Goal: Transaction & Acquisition: Purchase product/service

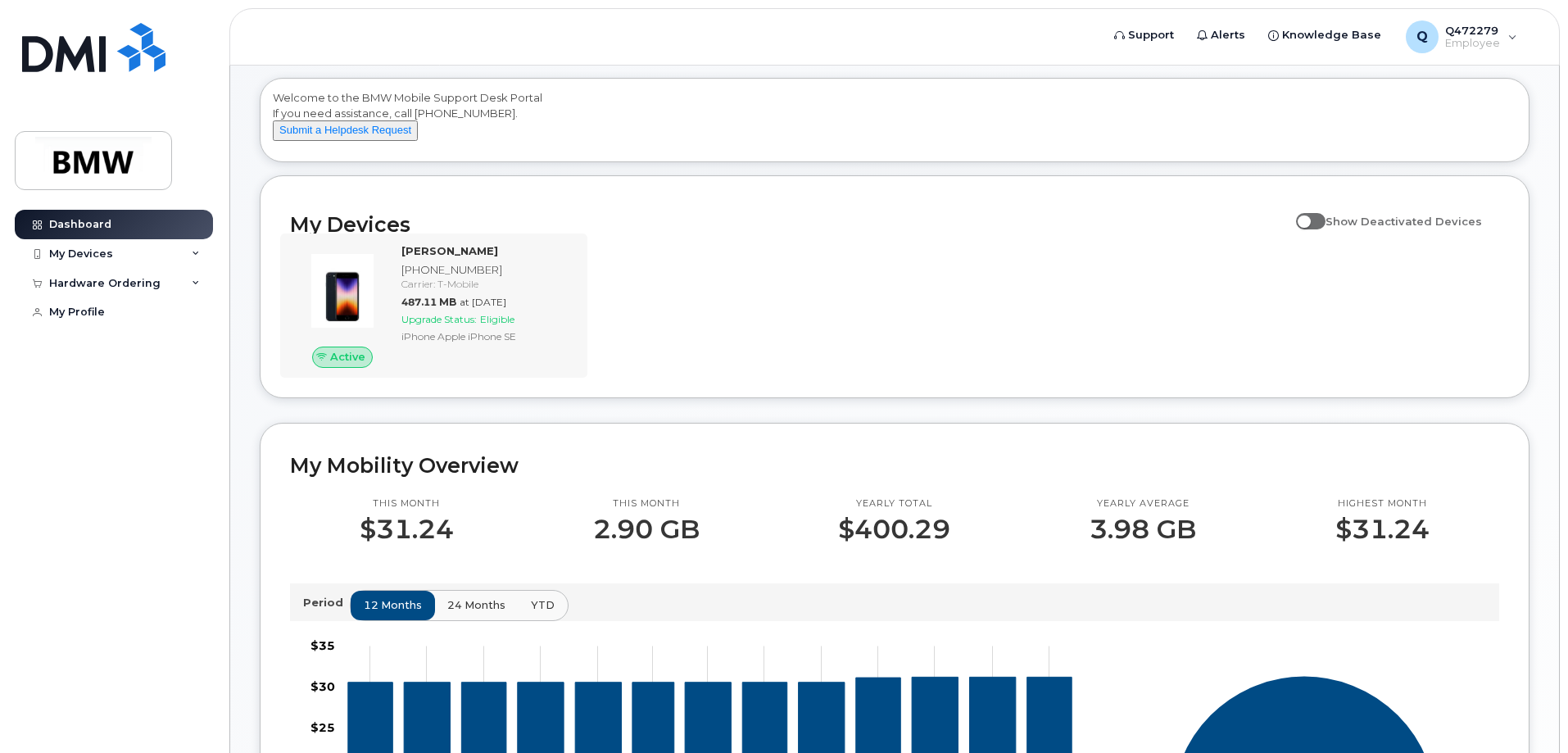
scroll to position [154, 0]
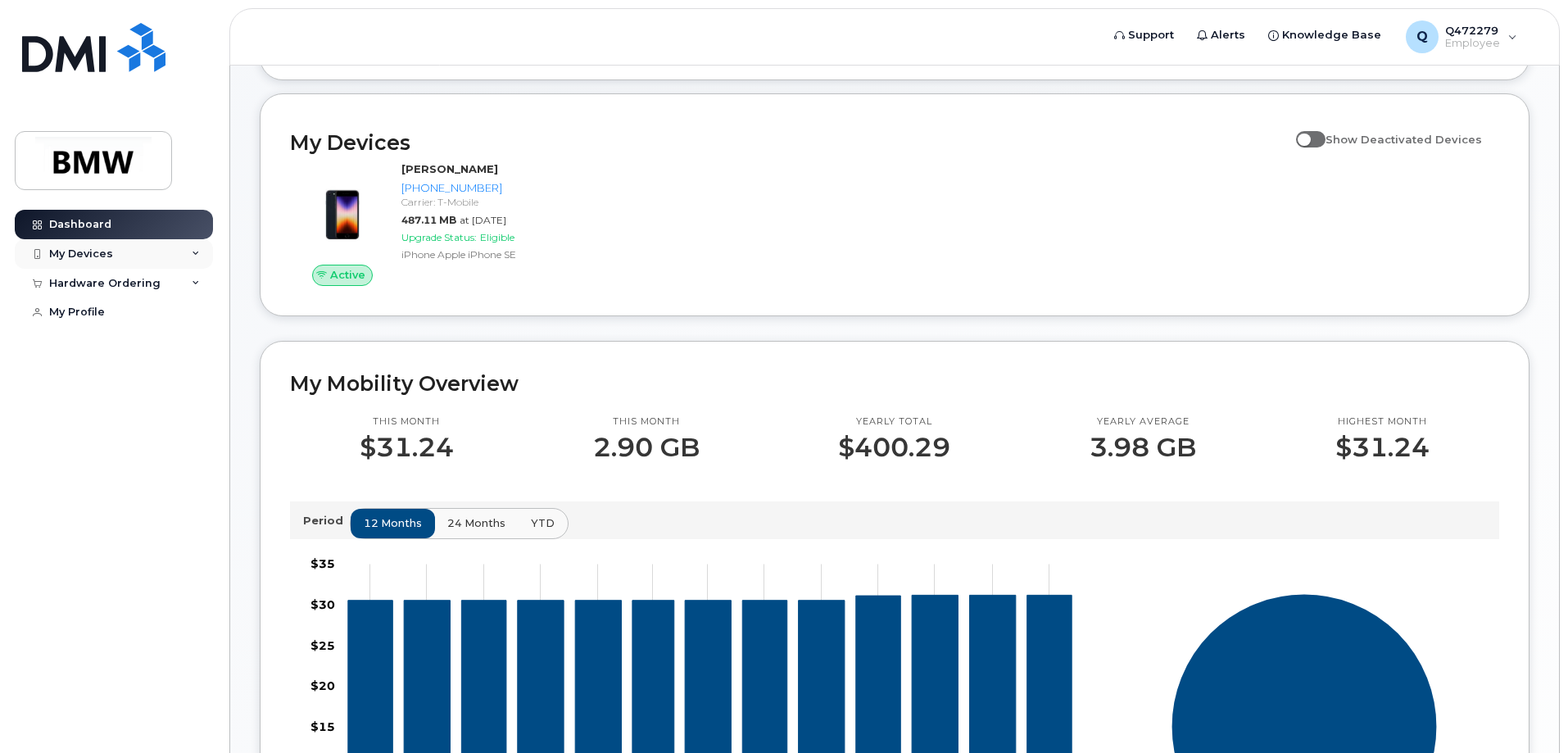
click at [194, 255] on icon at bounding box center [196, 254] width 8 height 8
click at [191, 283] on div "Hardware Ordering" at bounding box center [114, 283] width 199 height 29
click at [108, 313] on div "New Order" at bounding box center [88, 314] width 62 height 15
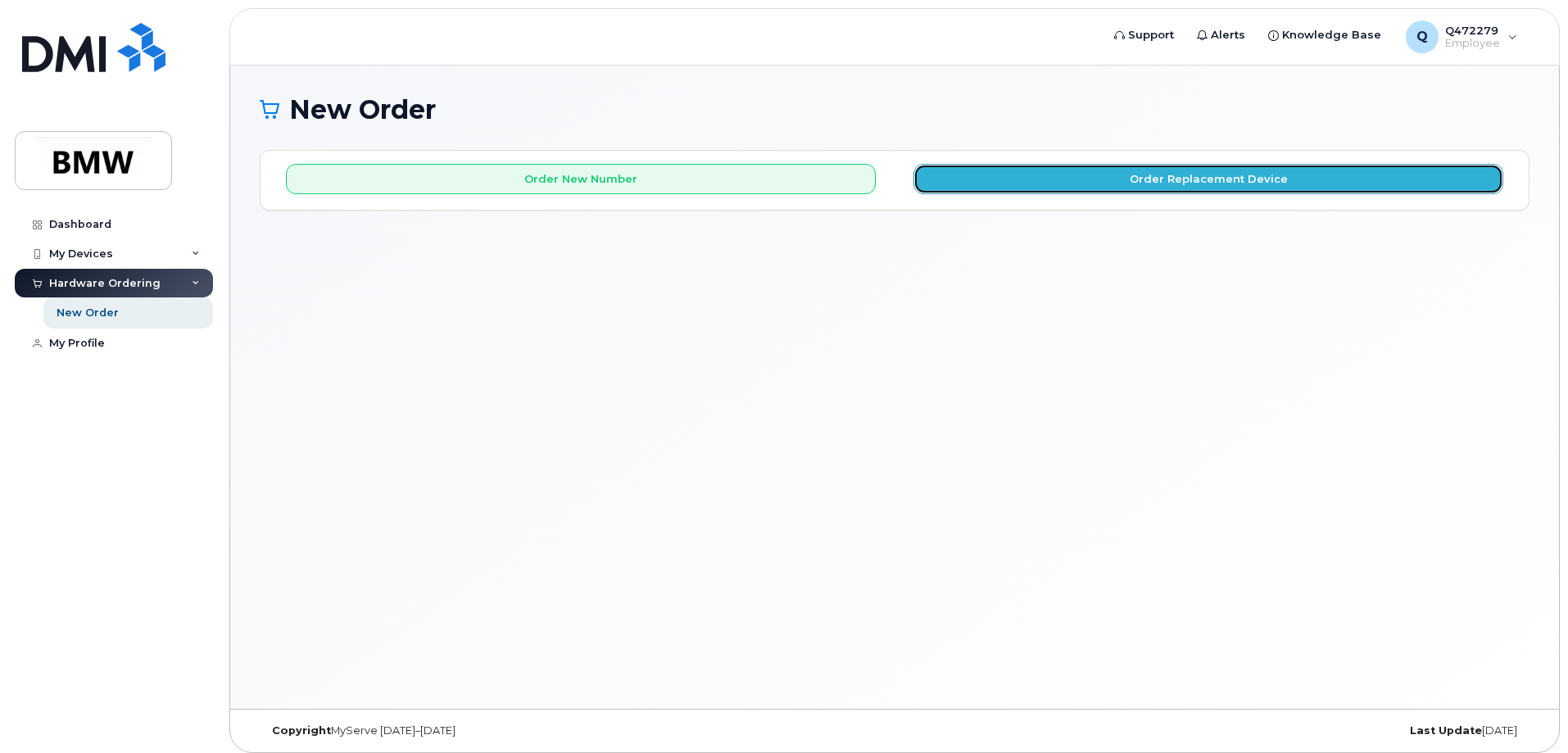
click at [1195, 179] on button "Order Replacement Device" at bounding box center [1209, 178] width 590 height 30
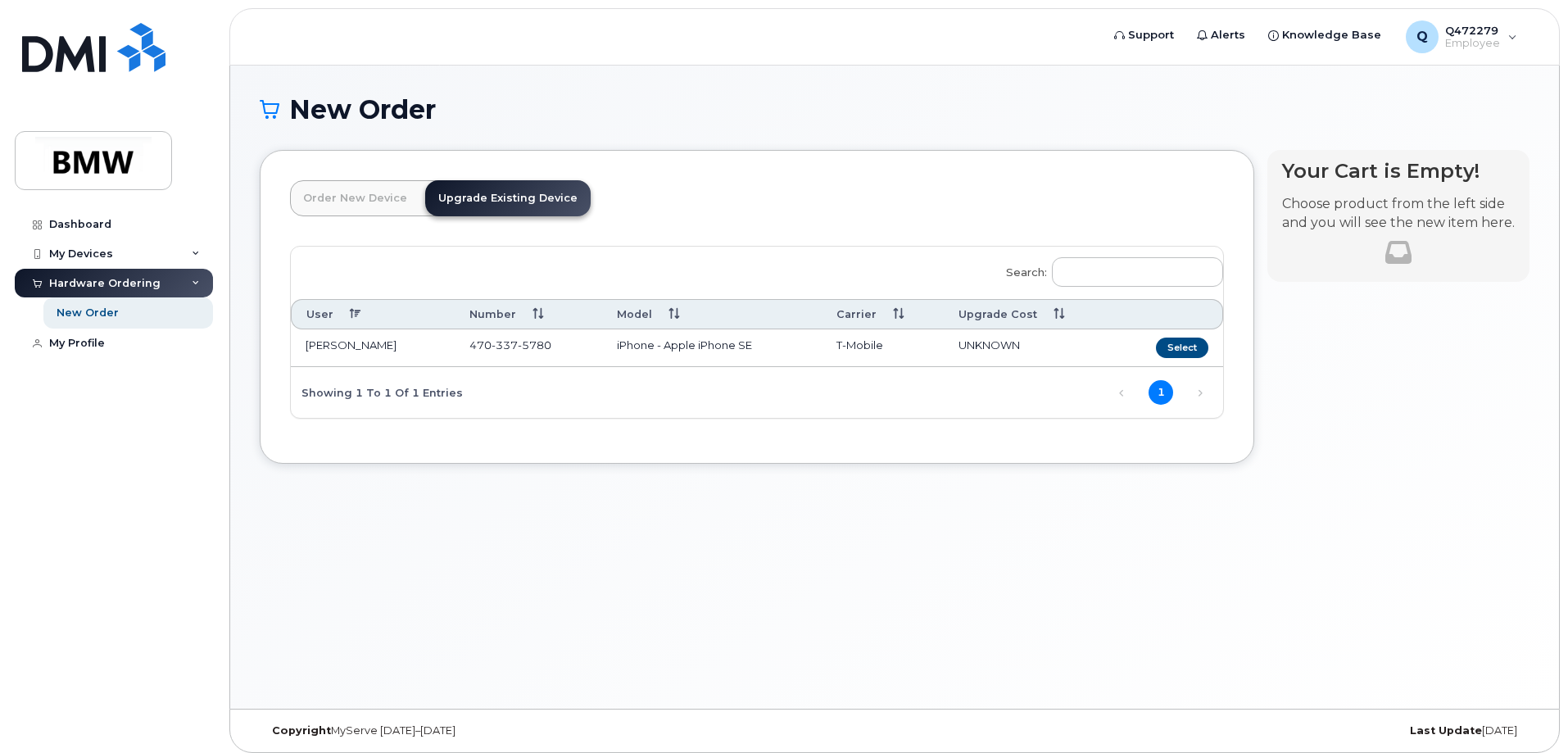
click at [347, 203] on link "Order New Device" at bounding box center [356, 198] width 131 height 36
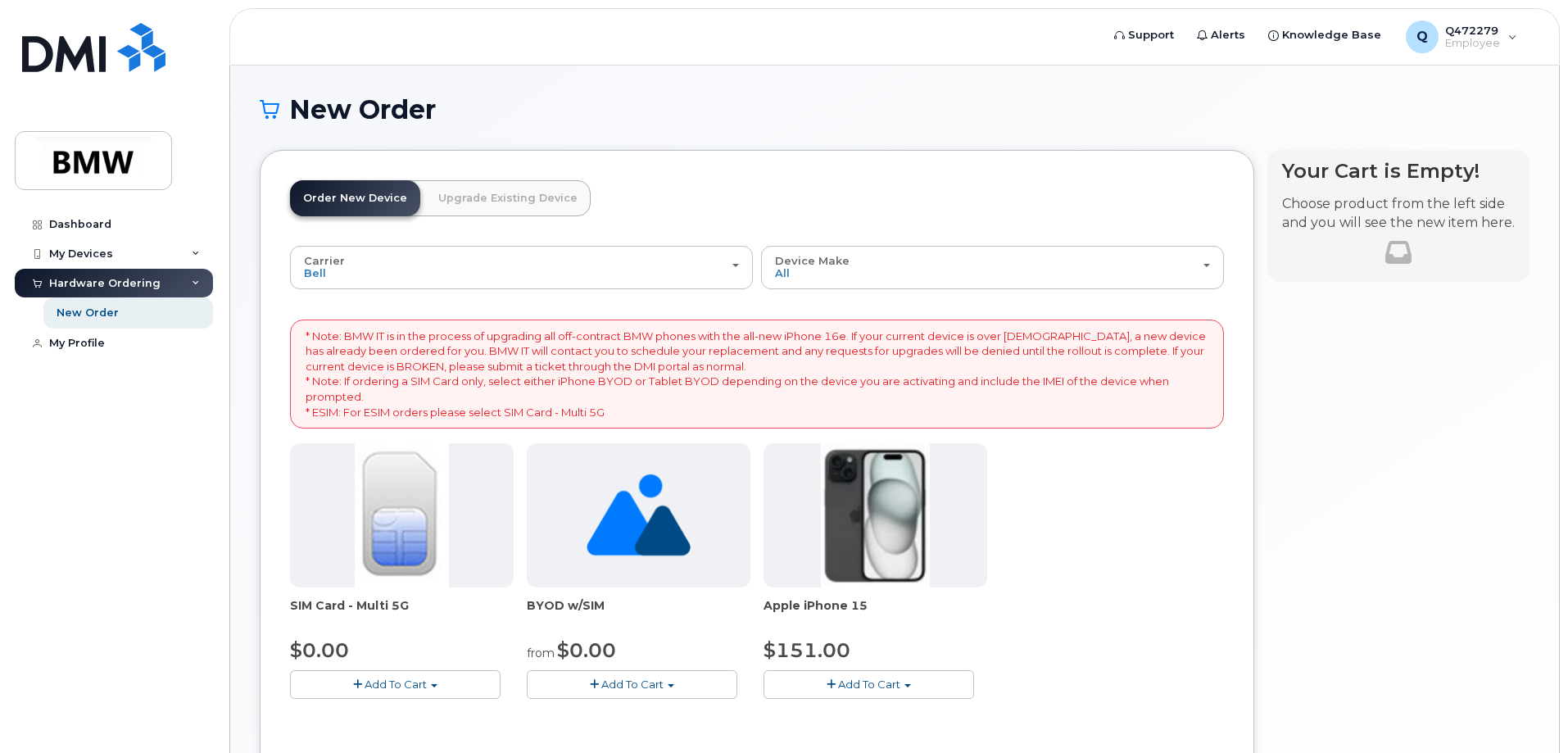
click at [492, 197] on link "Upgrade Existing Device" at bounding box center [508, 198] width 165 height 36
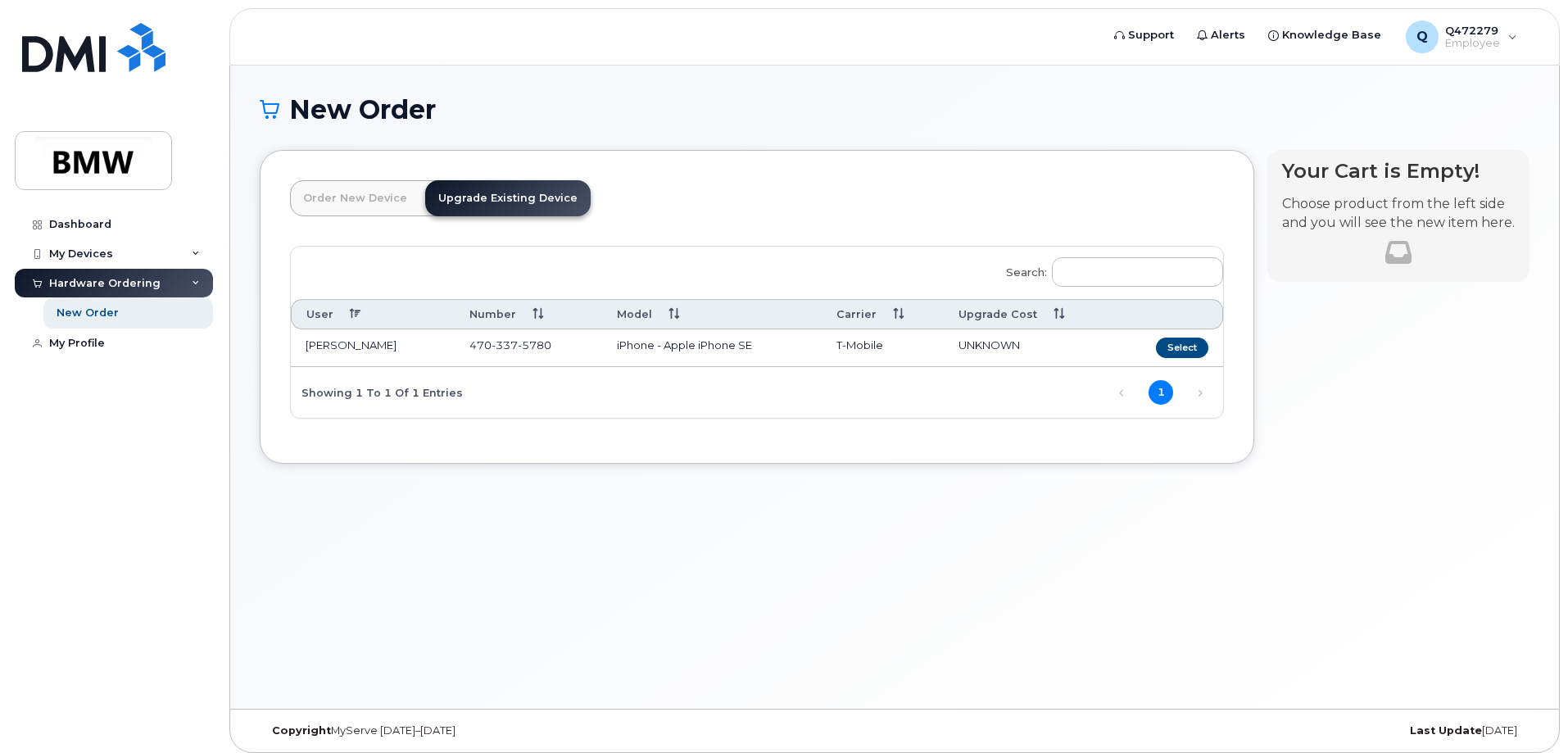
click at [500, 193] on link "Upgrade Existing Device" at bounding box center [508, 198] width 165 height 36
click at [1189, 359] on button "Select" at bounding box center [1182, 348] width 52 height 20
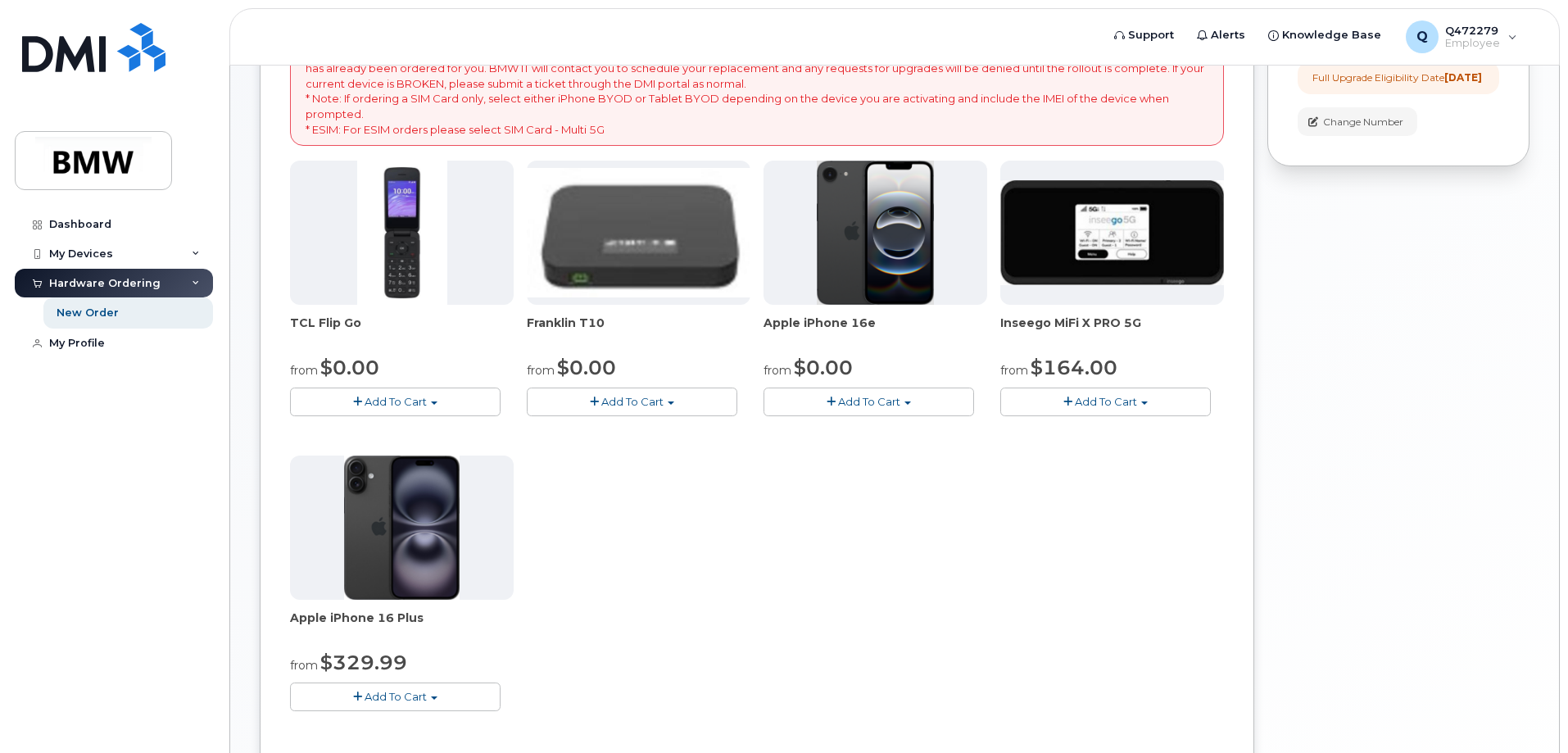
scroll to position [328, 0]
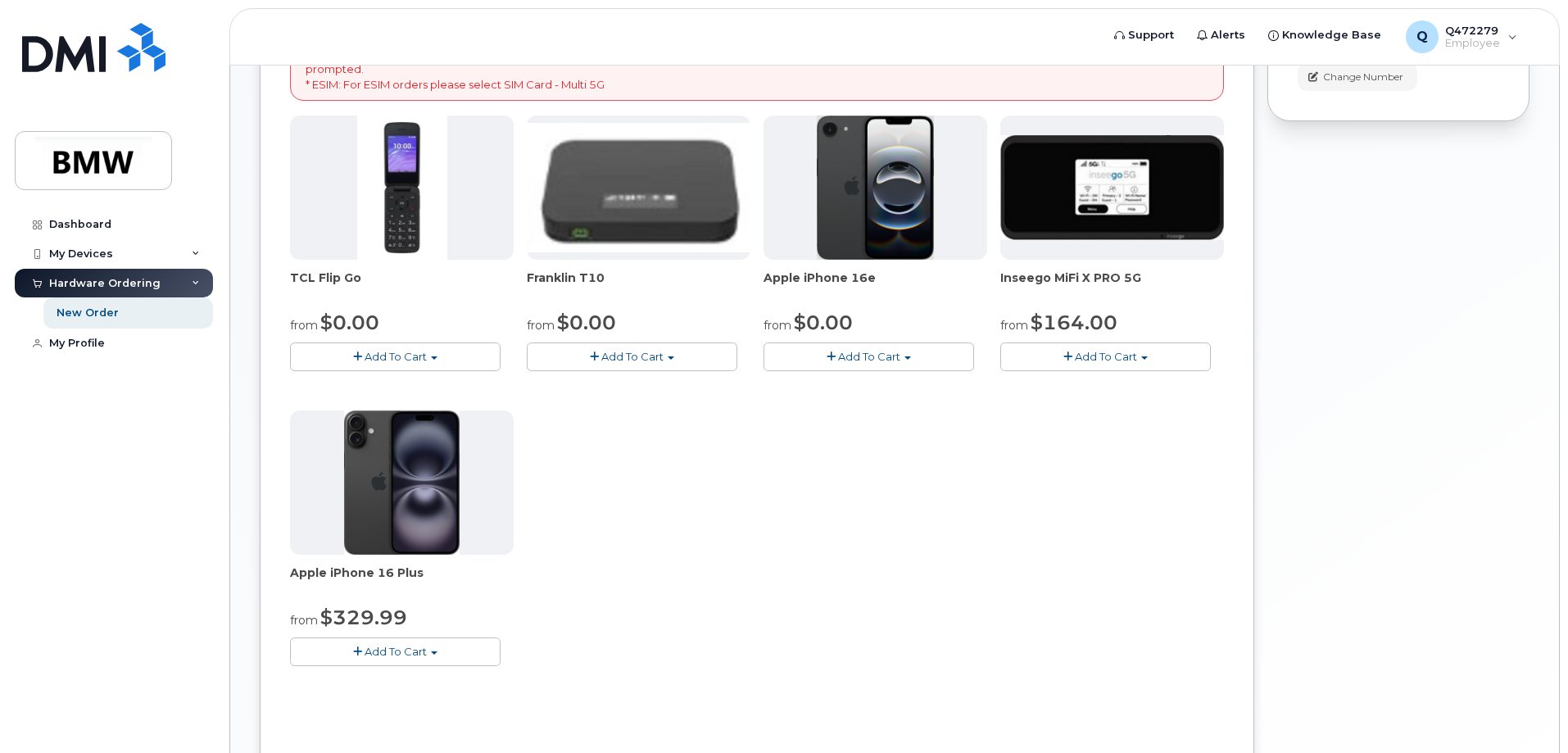
click at [878, 360] on span "Add To Cart" at bounding box center [869, 357] width 62 height 13
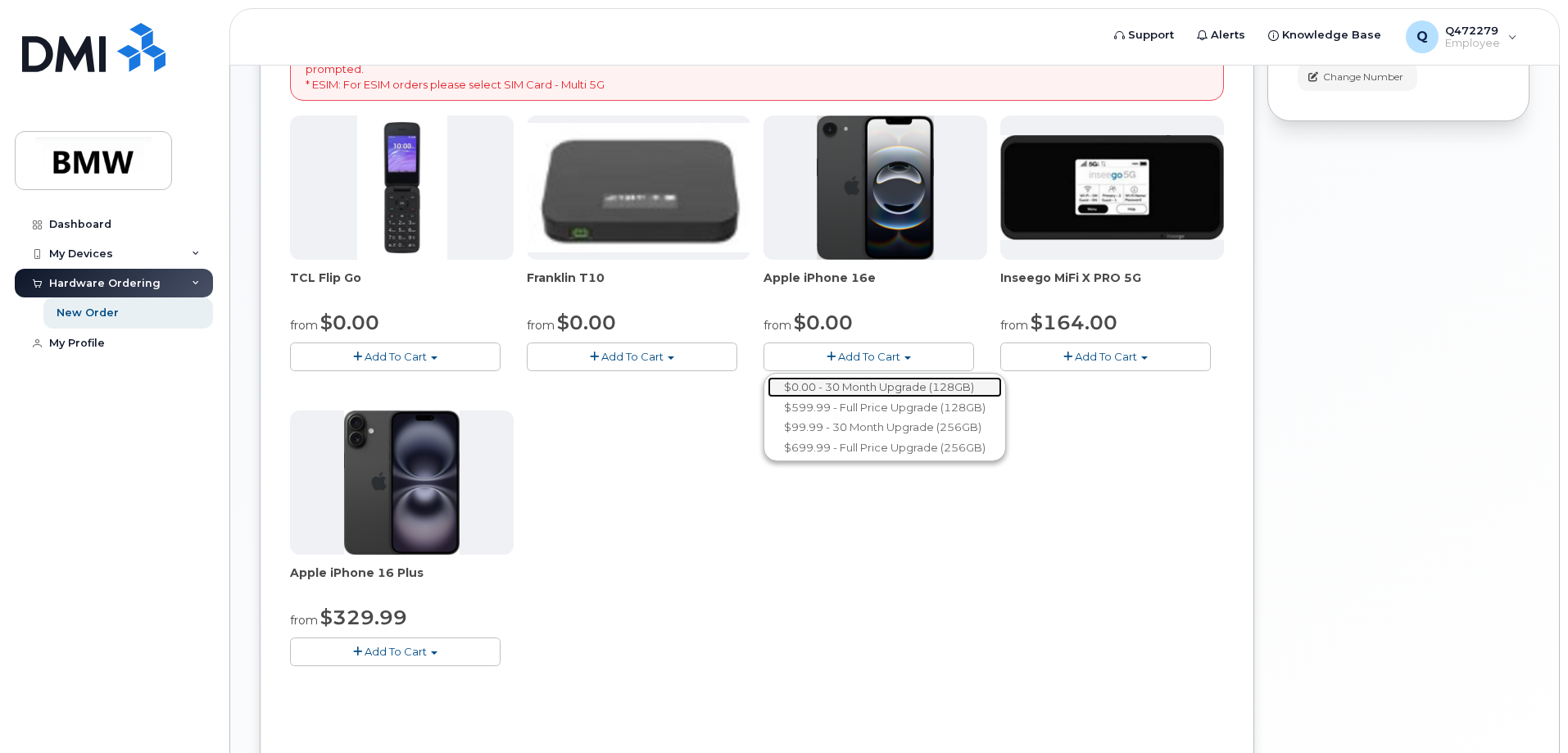
click at [872, 391] on link "$0.00 - 30 Month Upgrade (128GB)" at bounding box center [884, 387] width 234 height 20
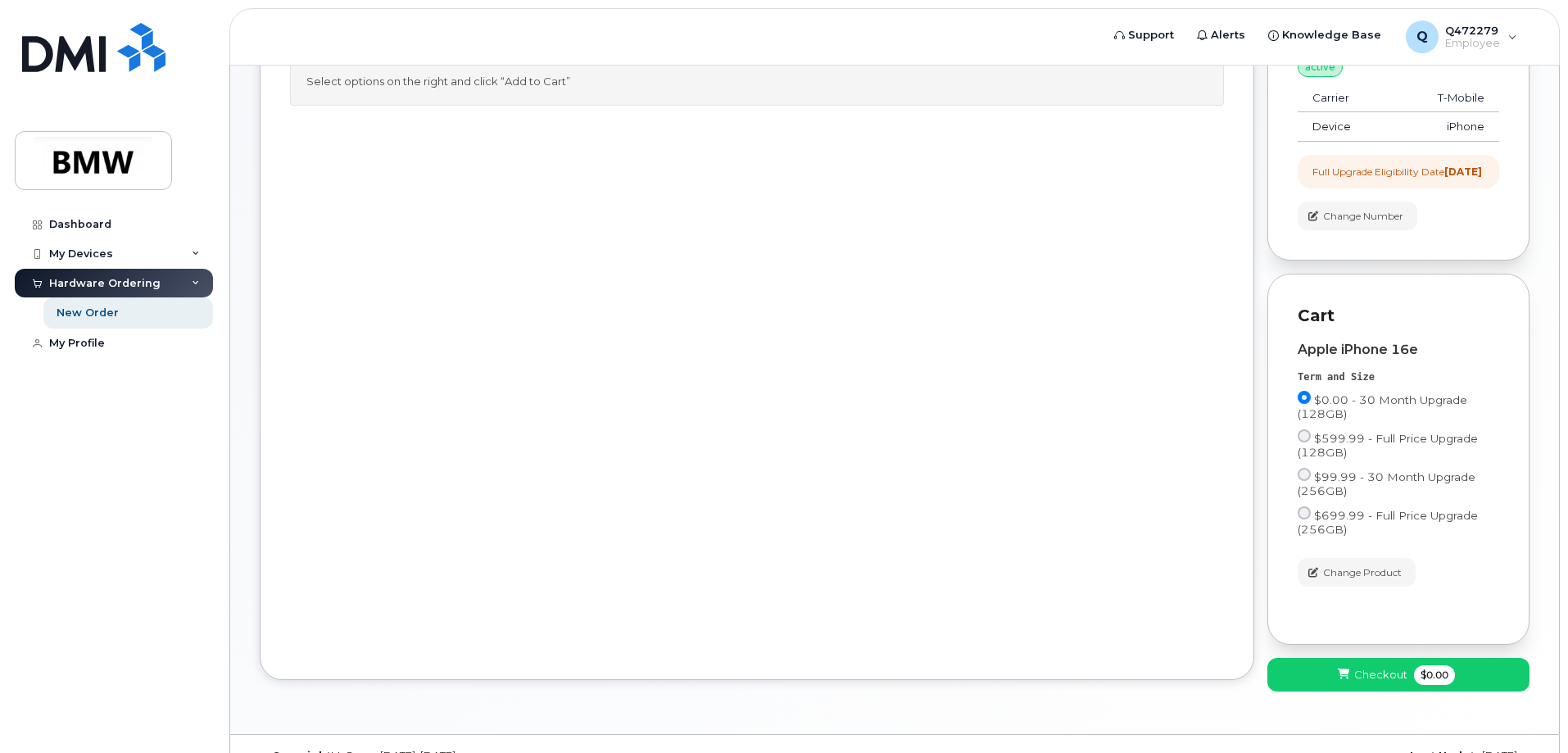
scroll to position [236, 0]
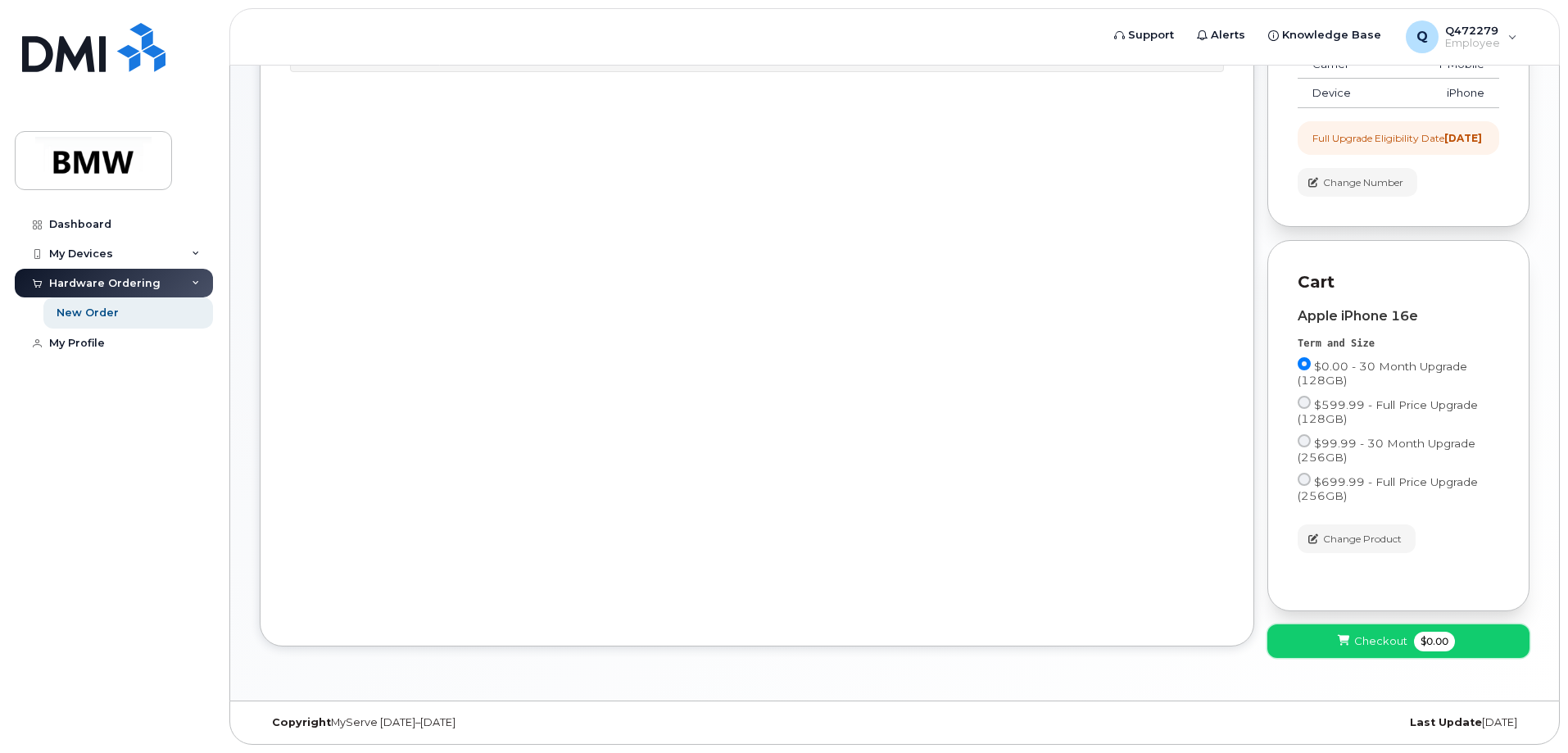
click at [1401, 641] on span "Checkout" at bounding box center [1381, 641] width 53 height 16
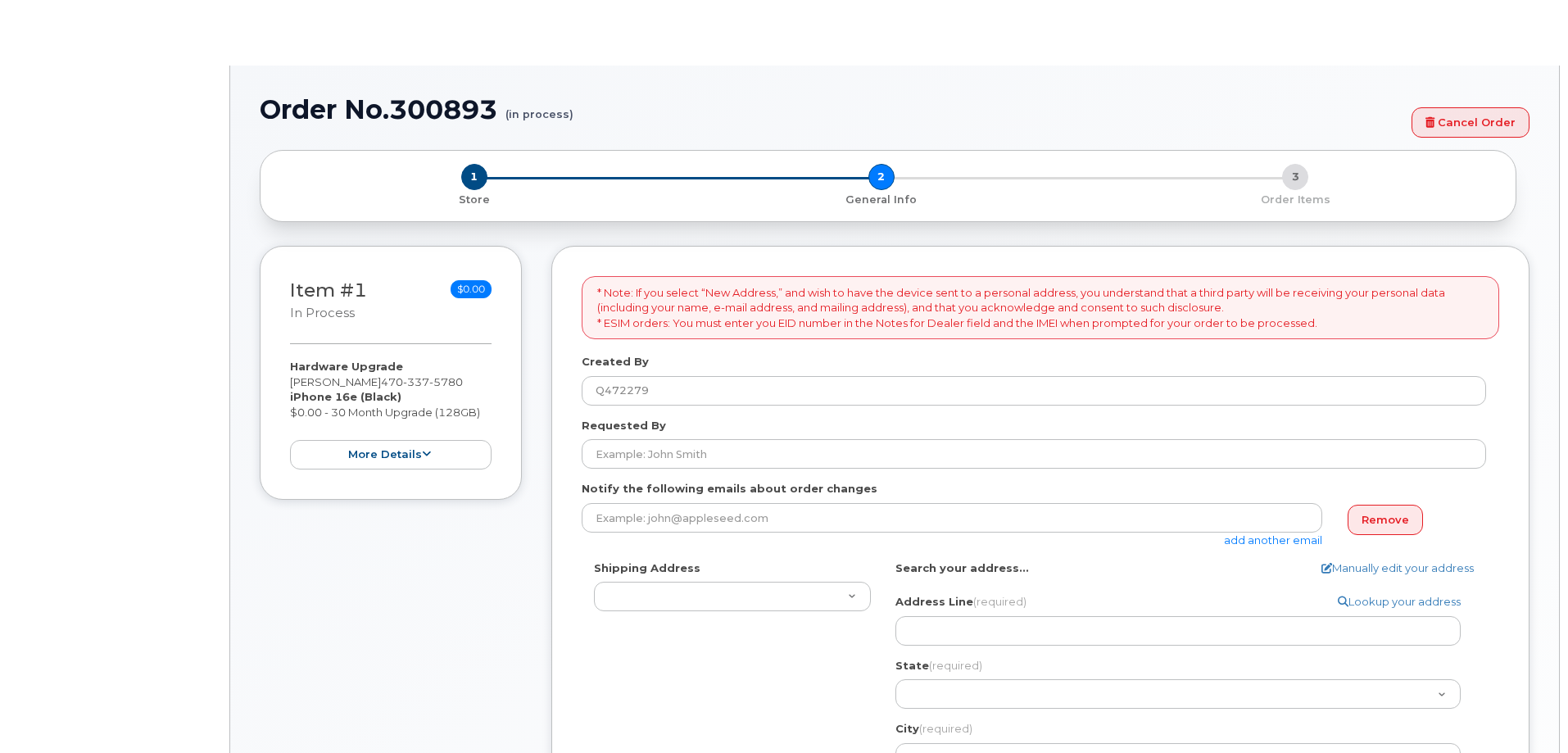
select select
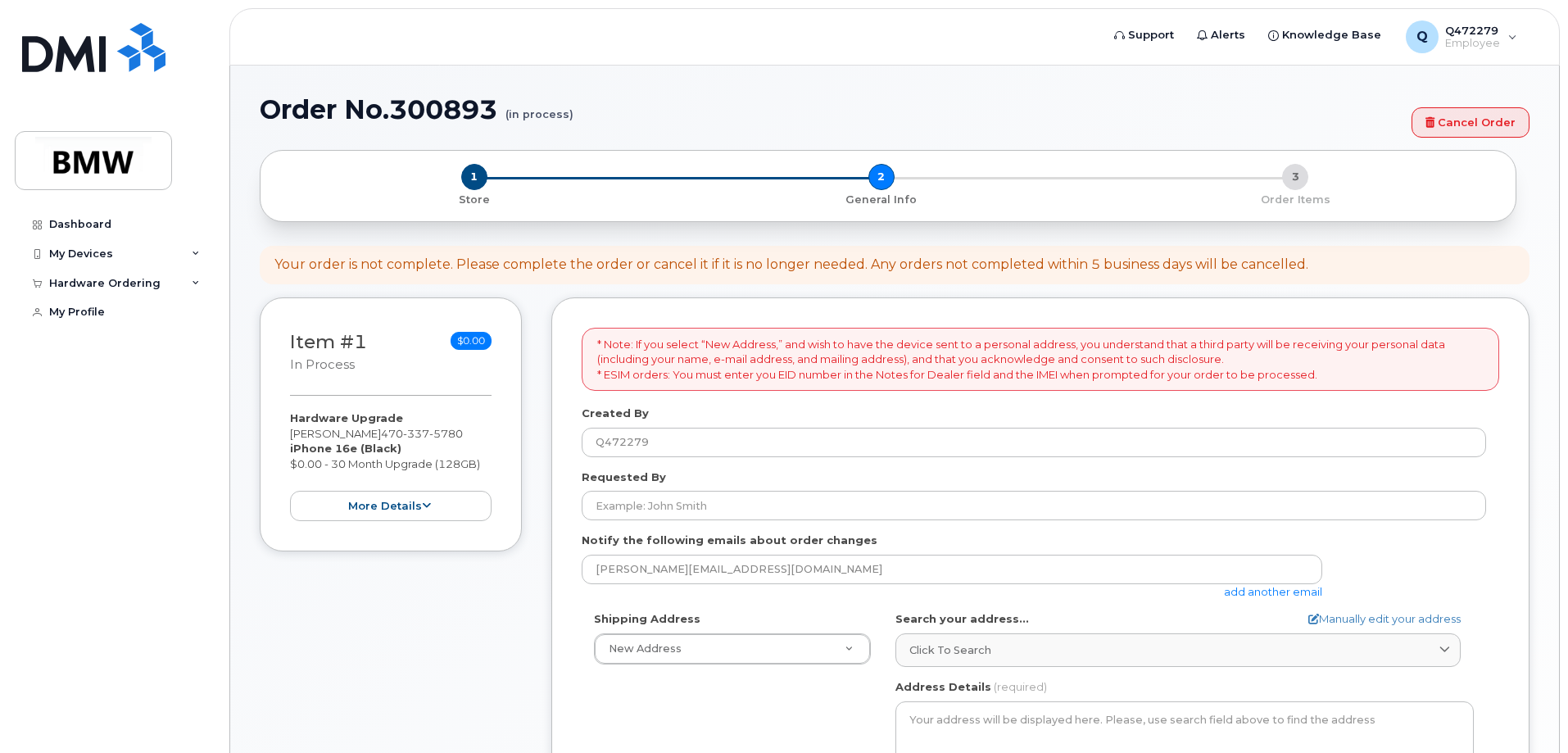
scroll to position [82, 0]
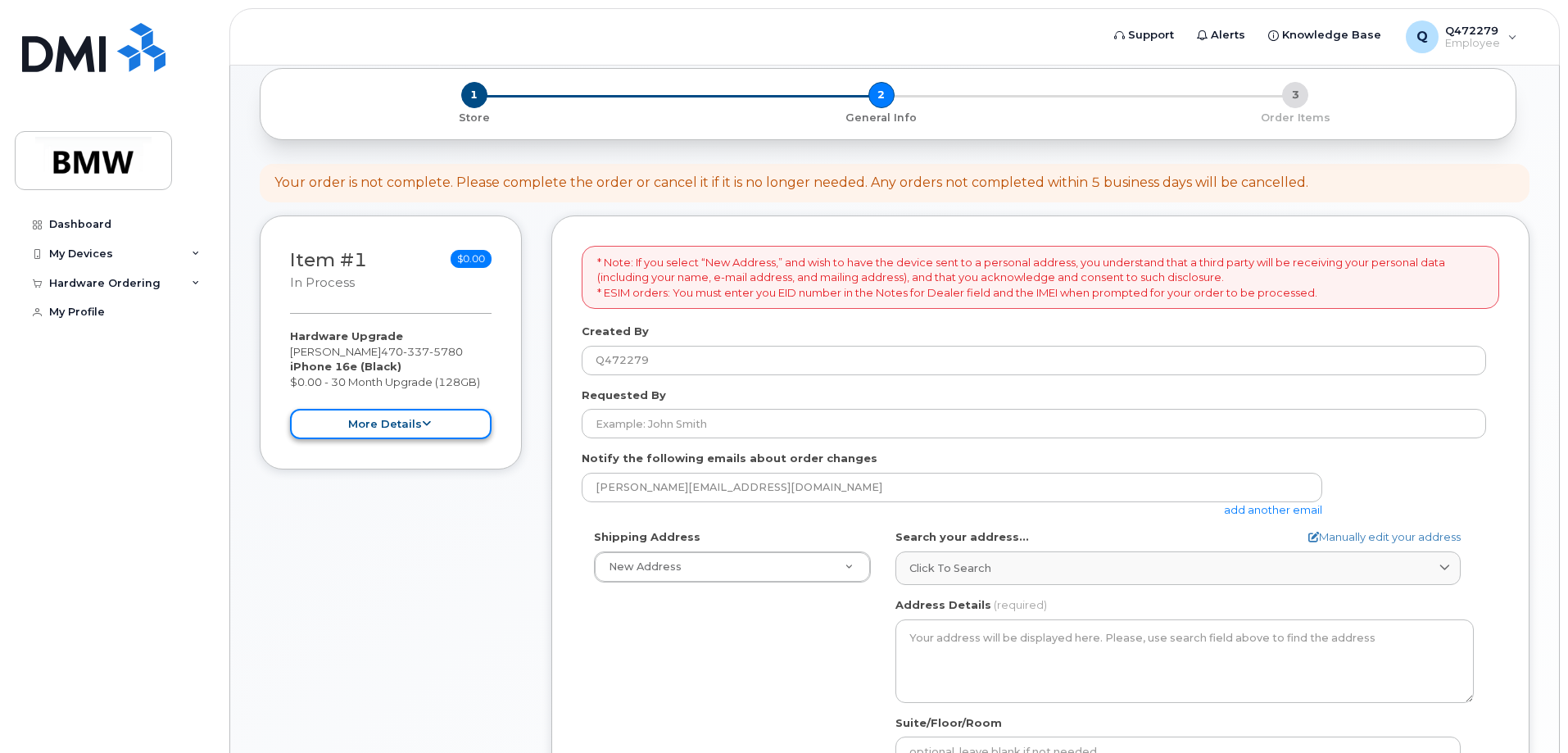
click at [426, 425] on icon at bounding box center [426, 425] width 9 height 11
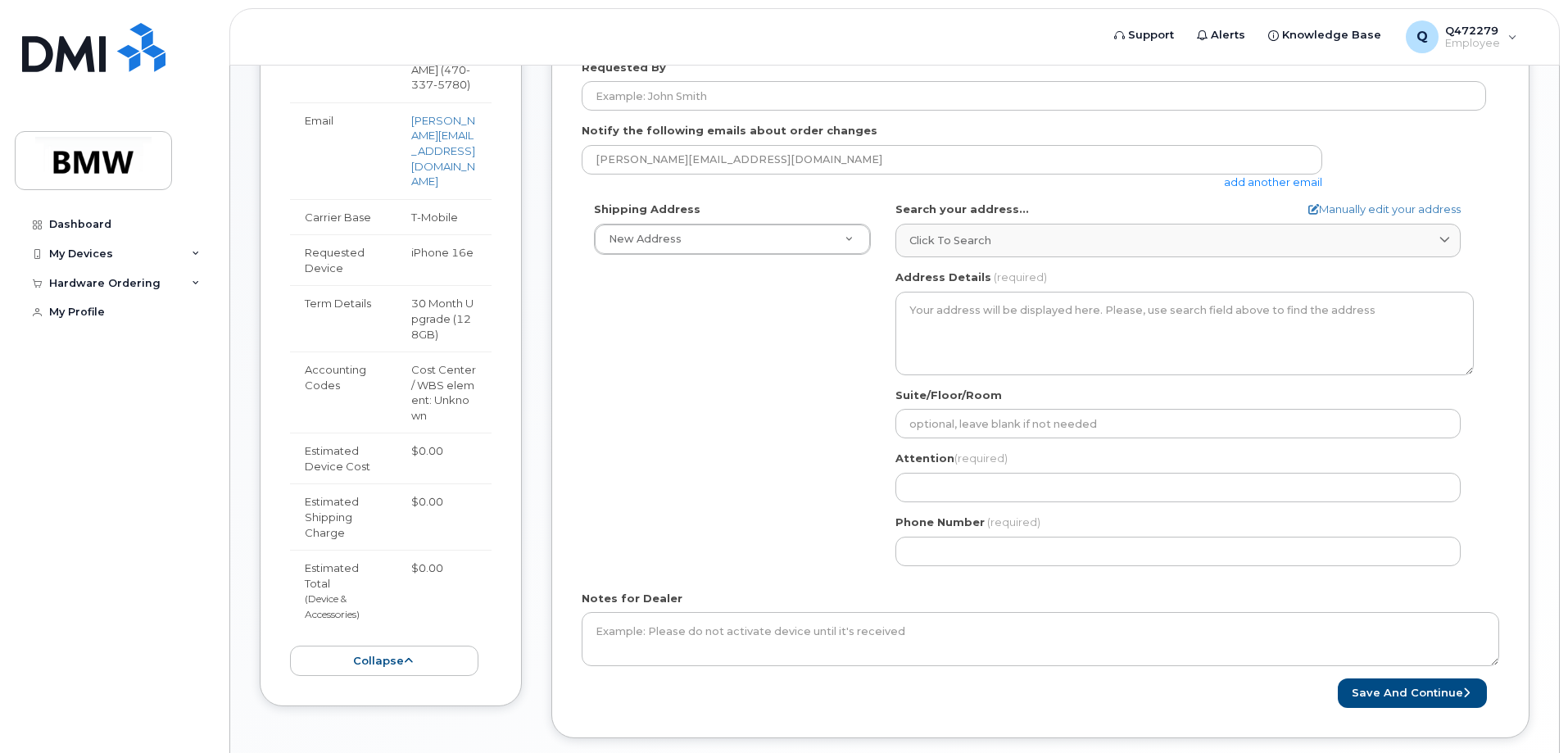
scroll to position [502, 0]
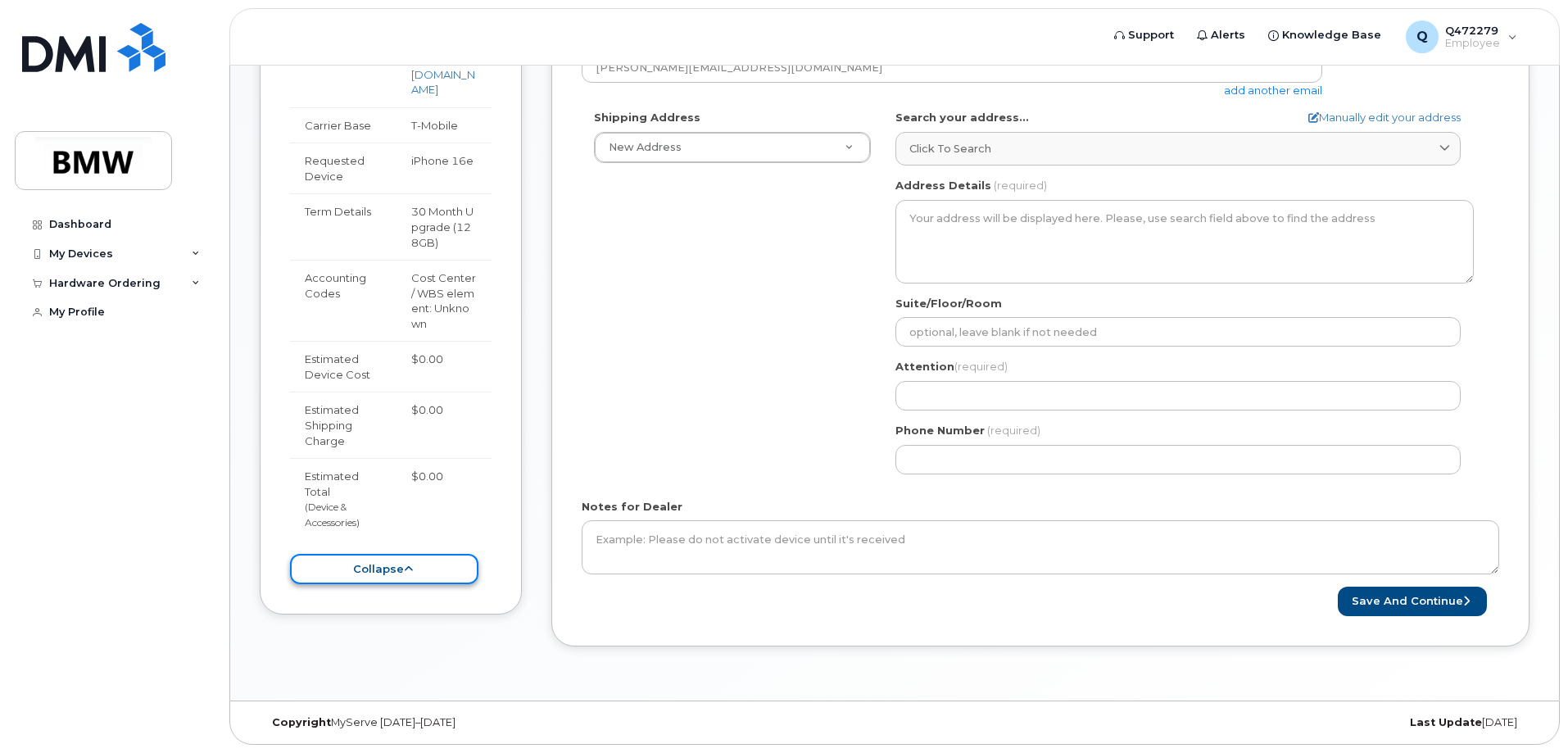
click at [402, 555] on button "collapse" at bounding box center [384, 569] width 188 height 30
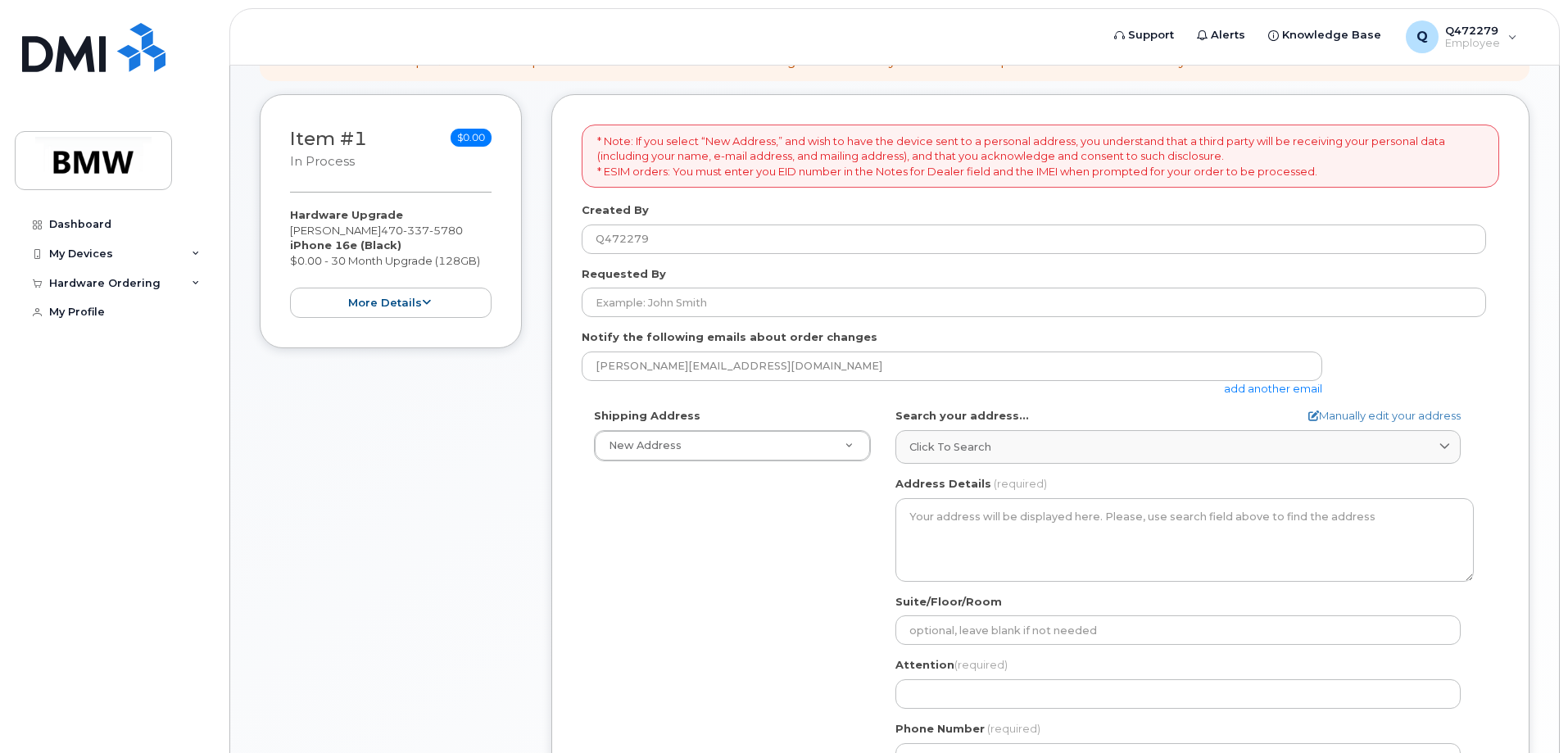
scroll to position [174, 0]
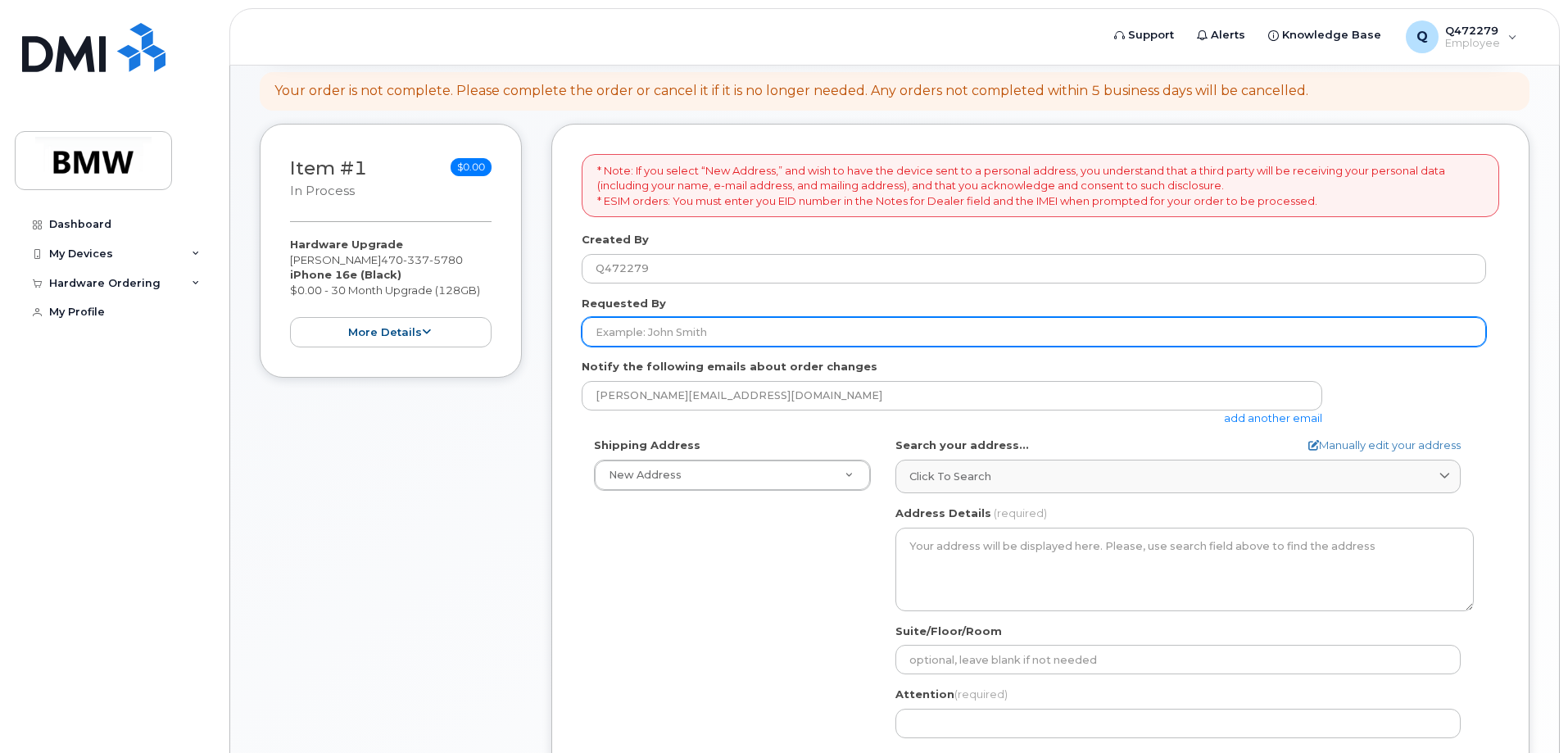
click at [631, 329] on input "Requested By" at bounding box center [1034, 332] width 904 height 29
type input "[PERSON_NAME]"
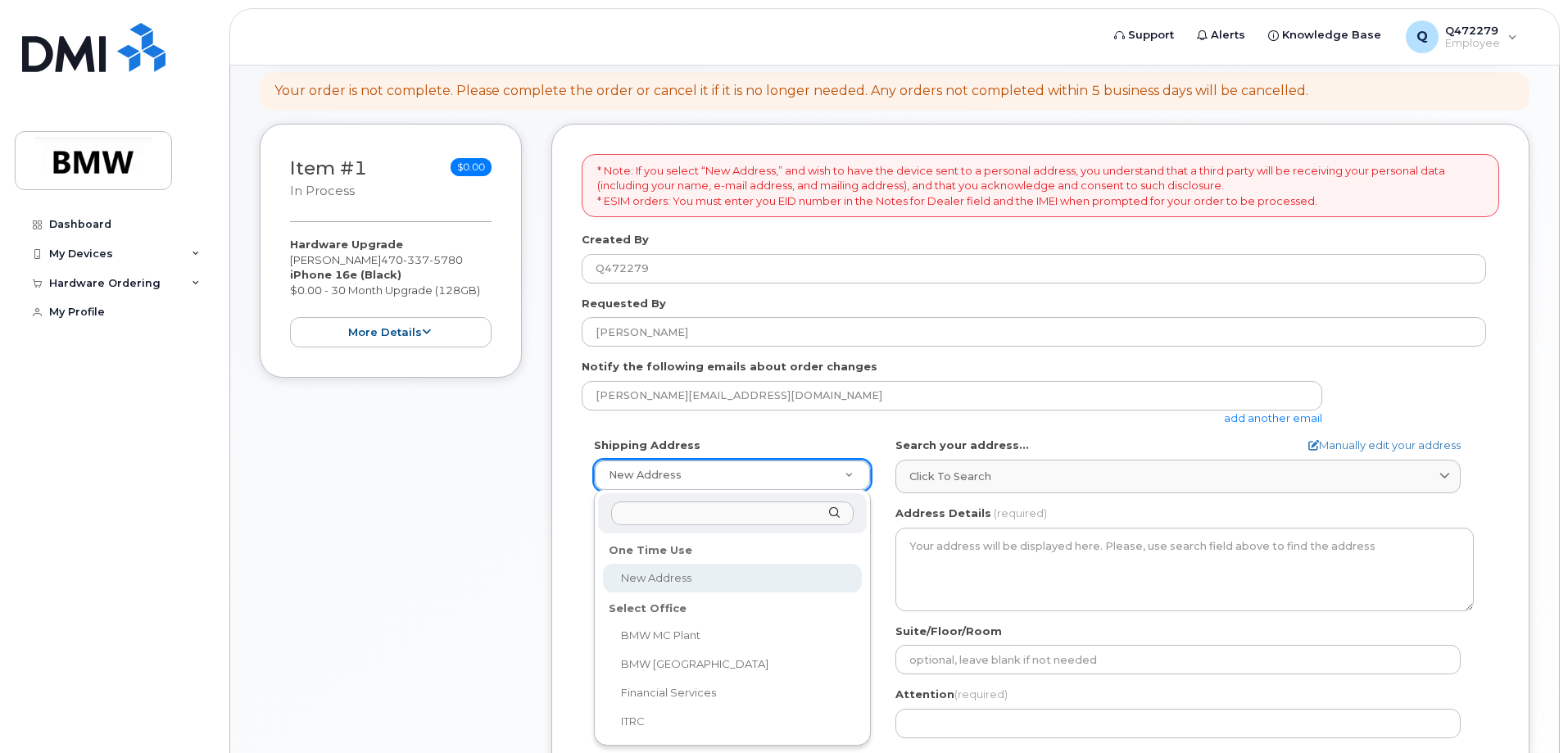
select select
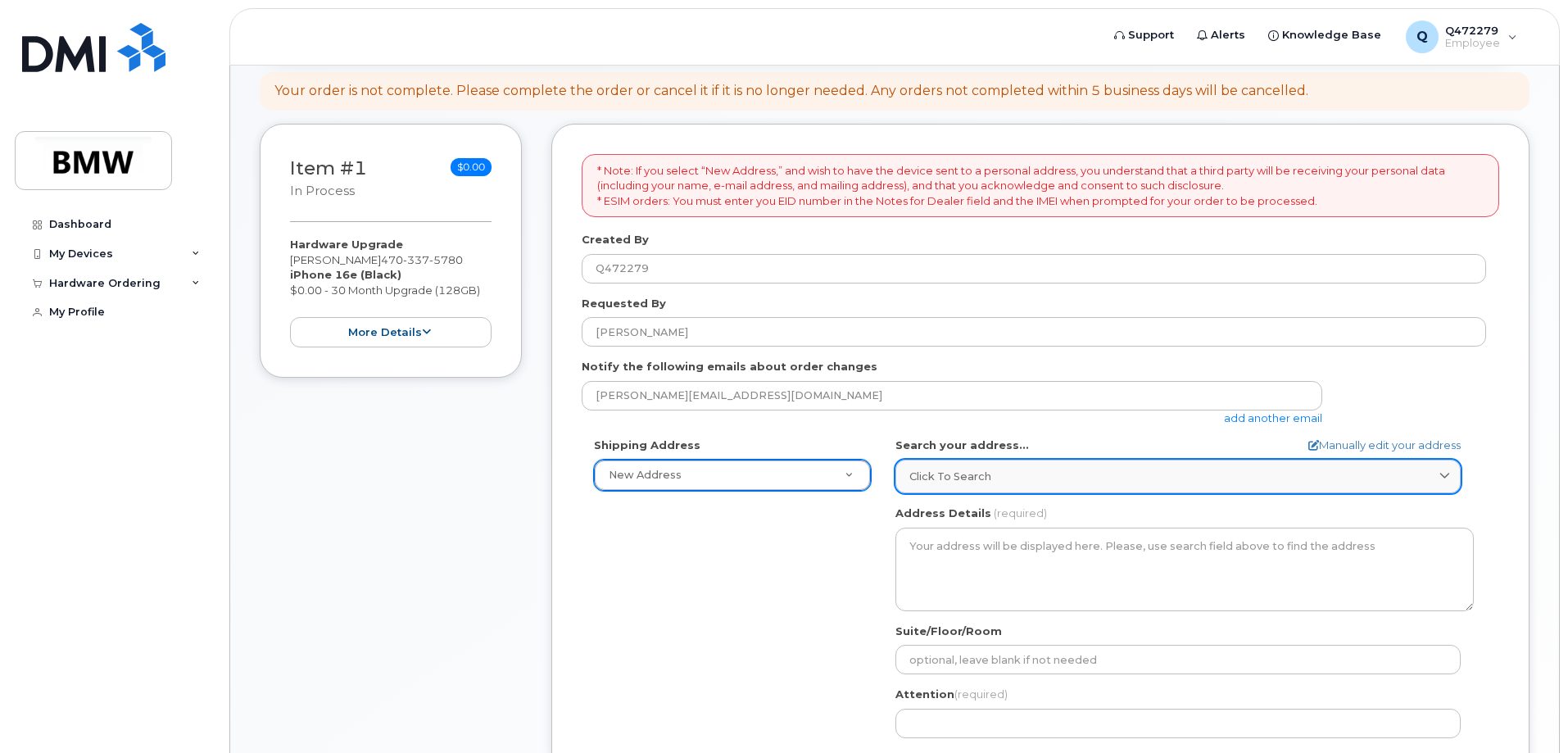
click at [1440, 473] on icon at bounding box center [1445, 477] width 11 height 11
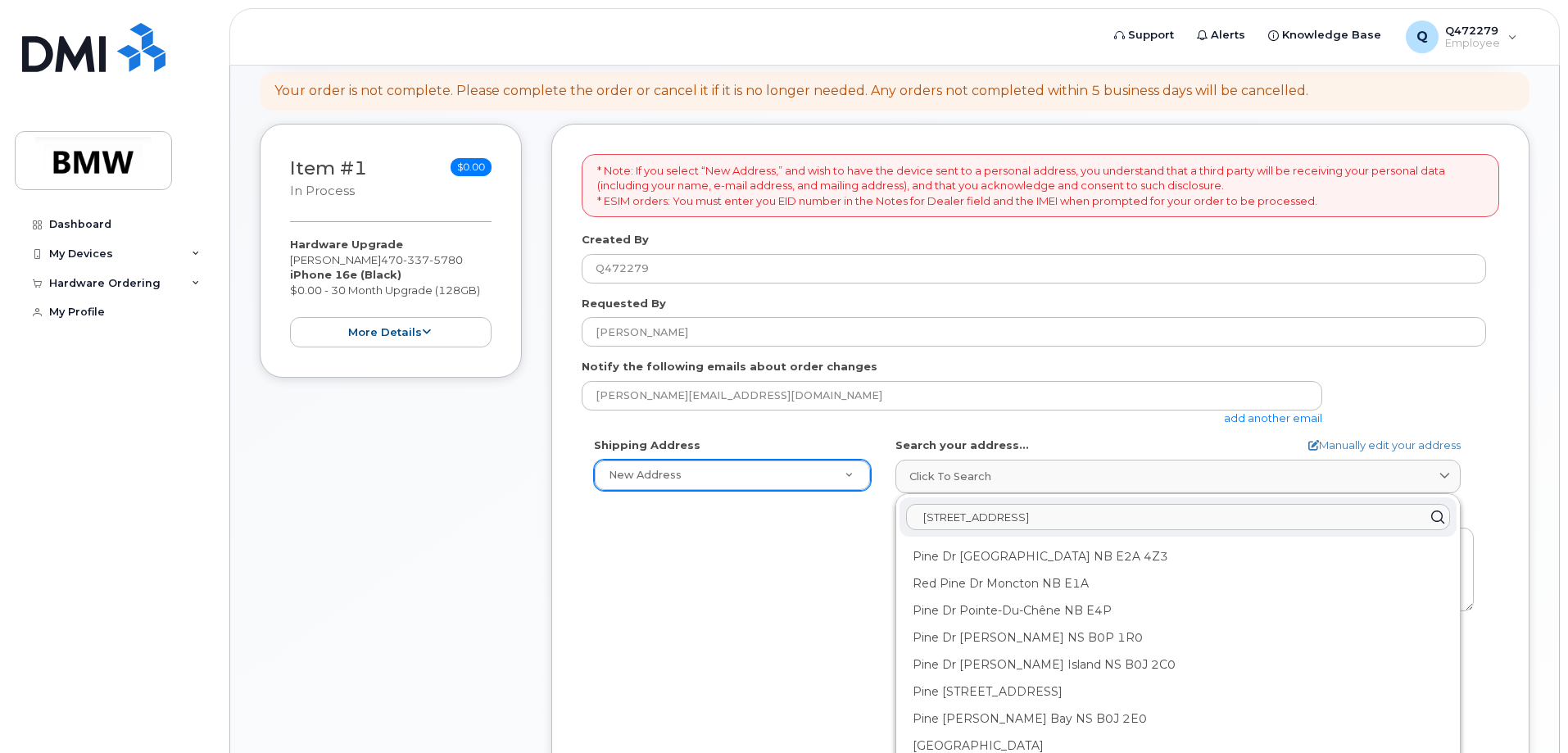
drag, startPoint x: 1055, startPoint y: 518, endPoint x: 903, endPoint y: 517, distance: 152.0
click at [903, 517] on div "17222 s bristle pine dr" at bounding box center [1178, 517] width 557 height 40
type input "17222 s bristle pine dr"
click at [1341, 442] on link "Manually edit your address" at bounding box center [1385, 445] width 153 height 16
select select
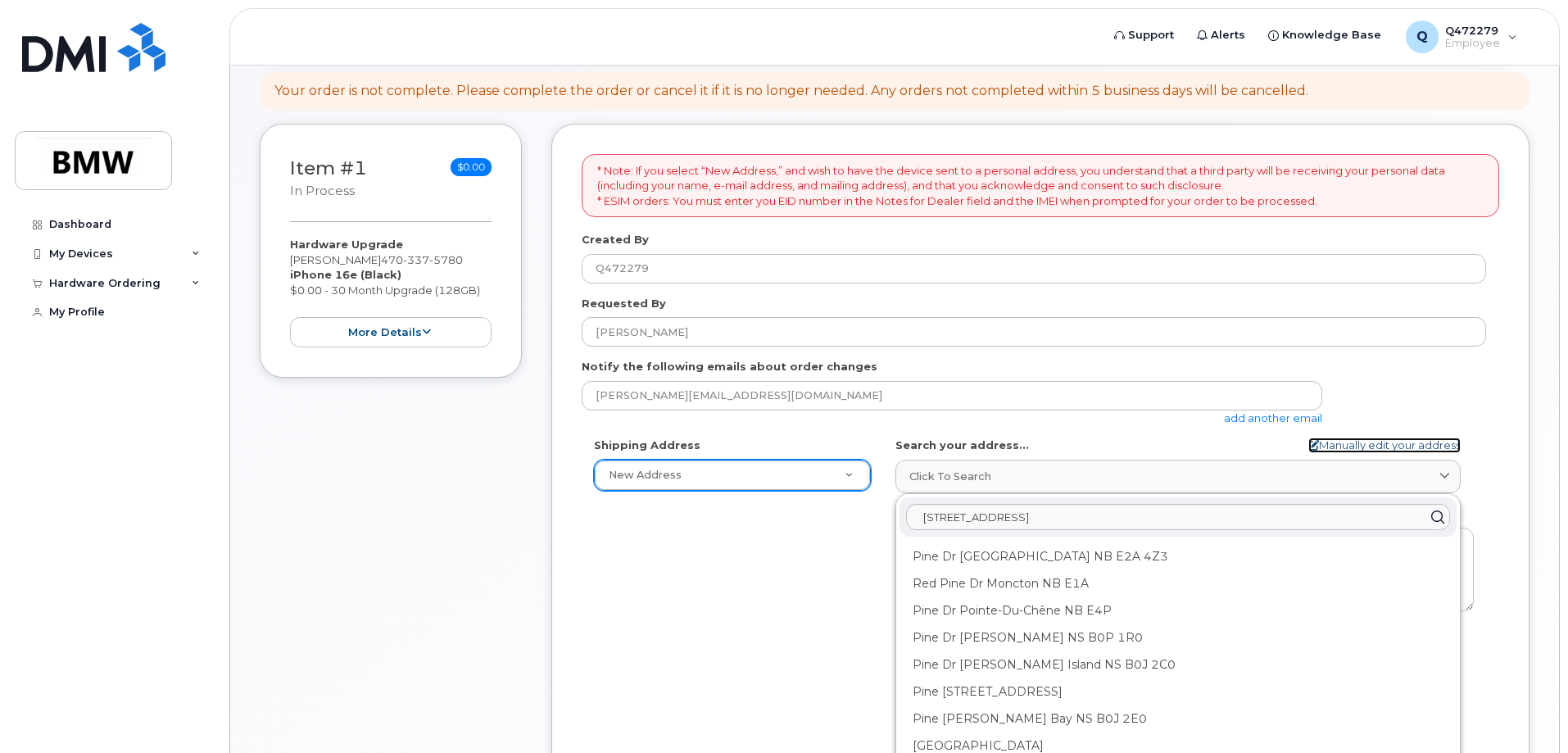
select select
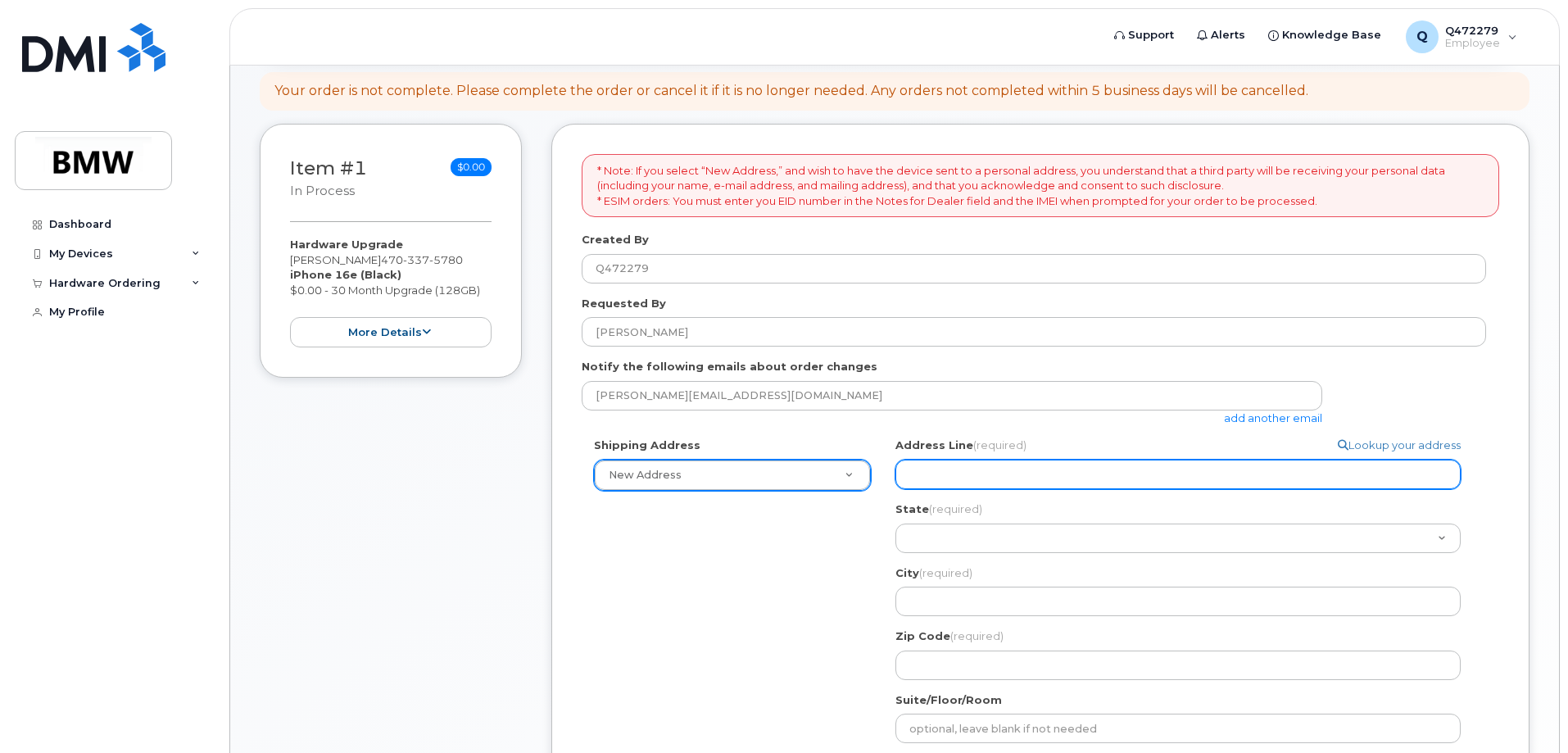
click at [954, 476] on input "Address Line (required)" at bounding box center [1177, 474] width 565 height 29
select select
type input "1"
select select
type input "17"
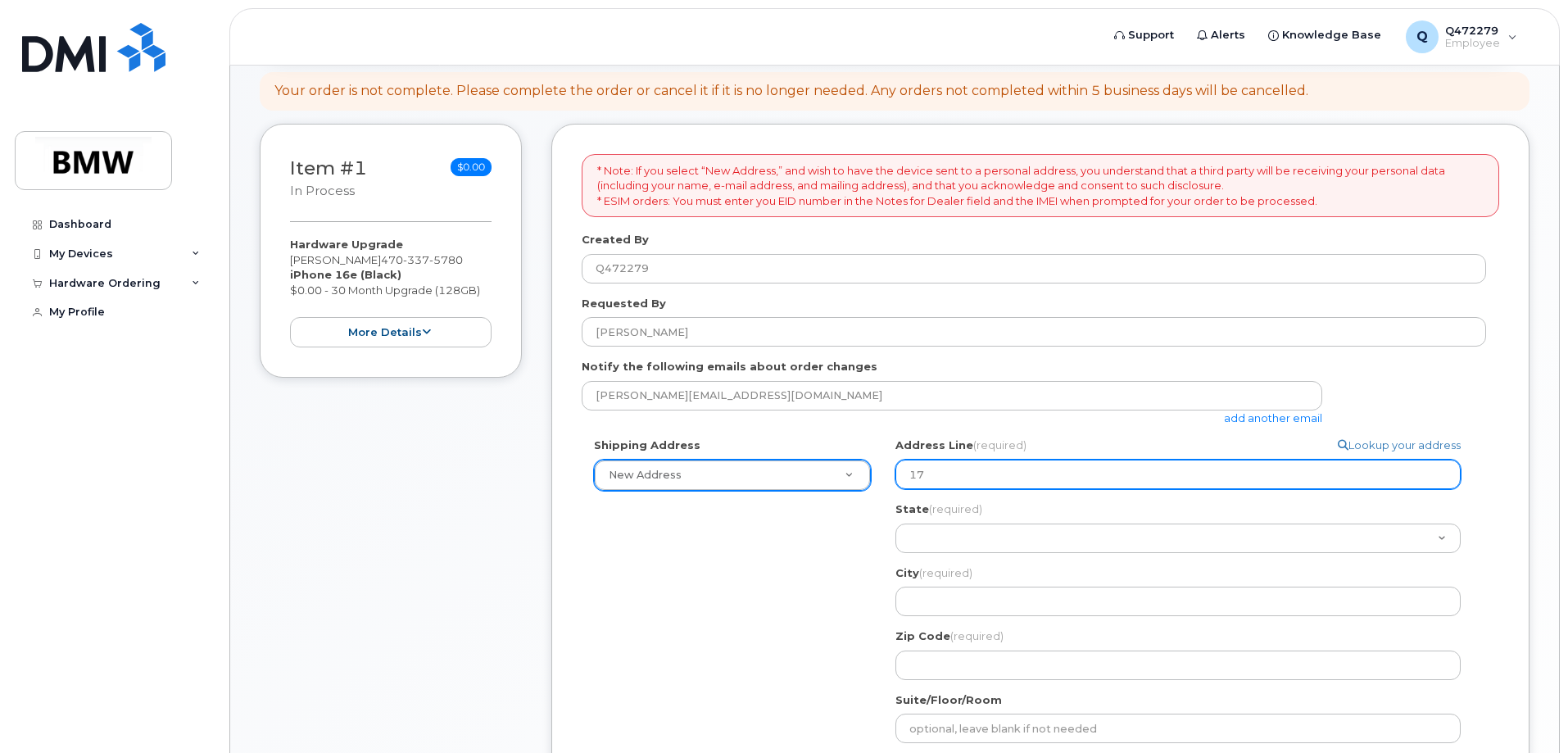
select select
type input "172"
select select
type input "1722"
select select
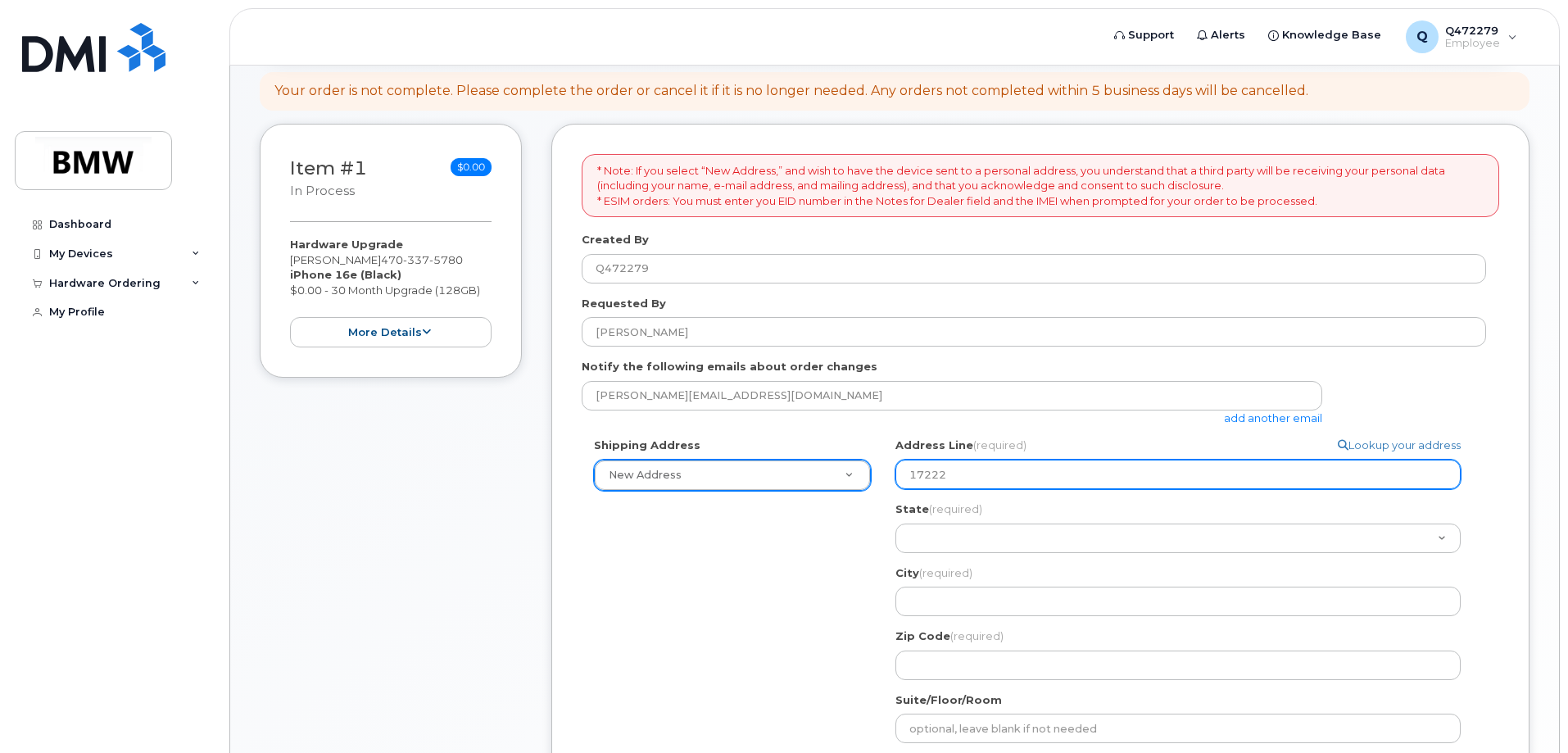
type input "17222"
select select
type input "17222 S"
select select
type input "17222 S B"
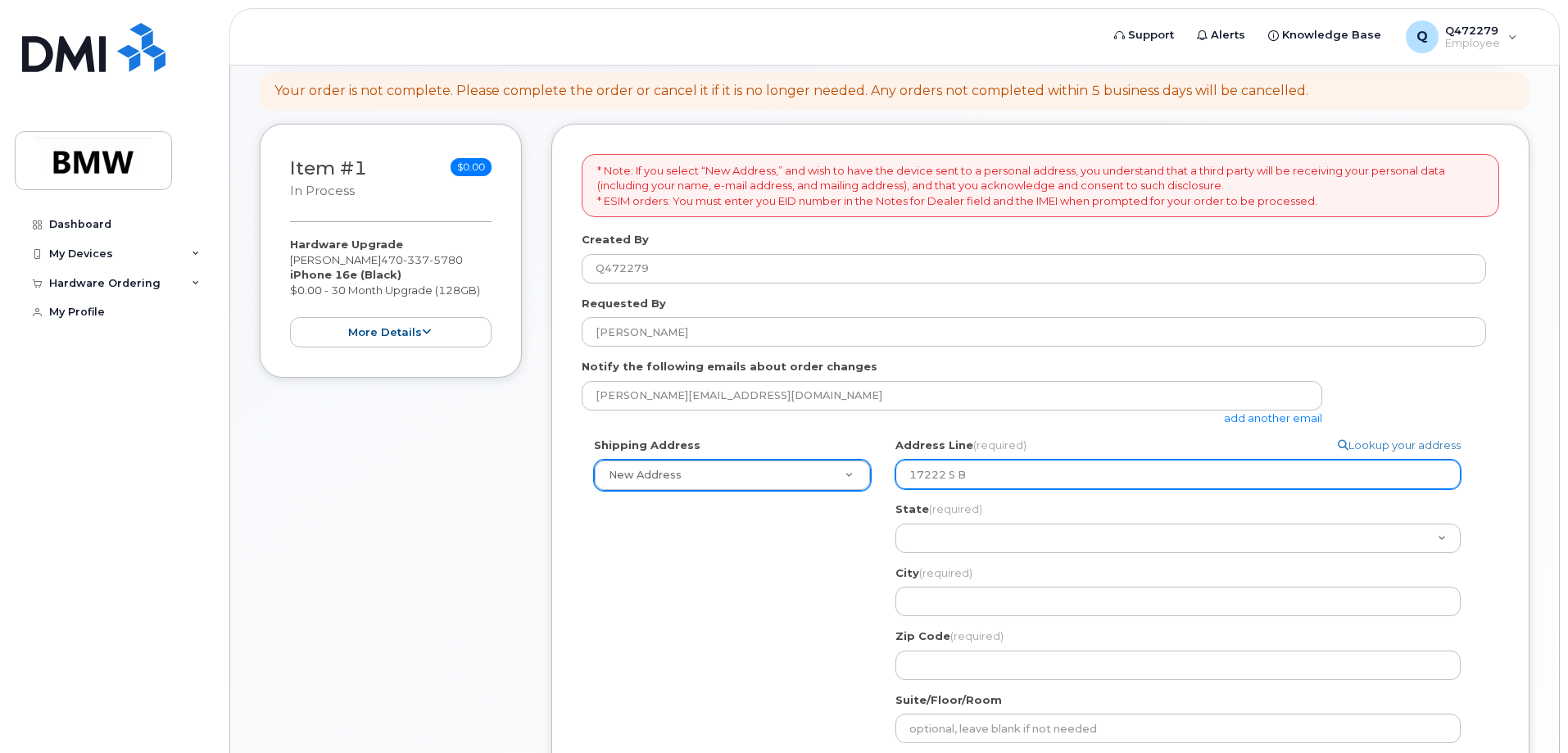
select select
type input "17222 S Br"
select select
type input "17222 S Bri"
select select
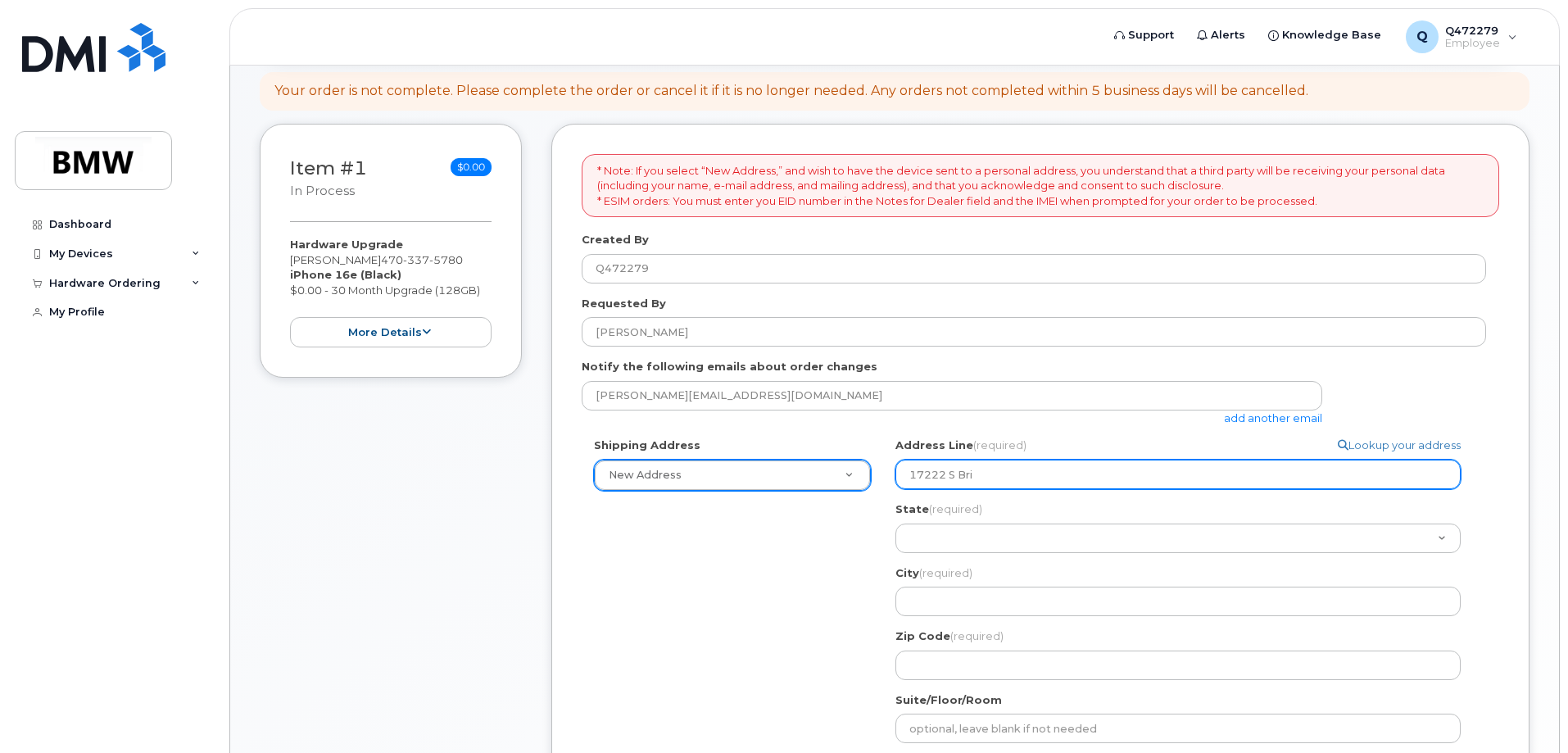
type input "17222 S Bris"
select select
type input "17222 S Brist"
select select
type input "17222 S Bristl"
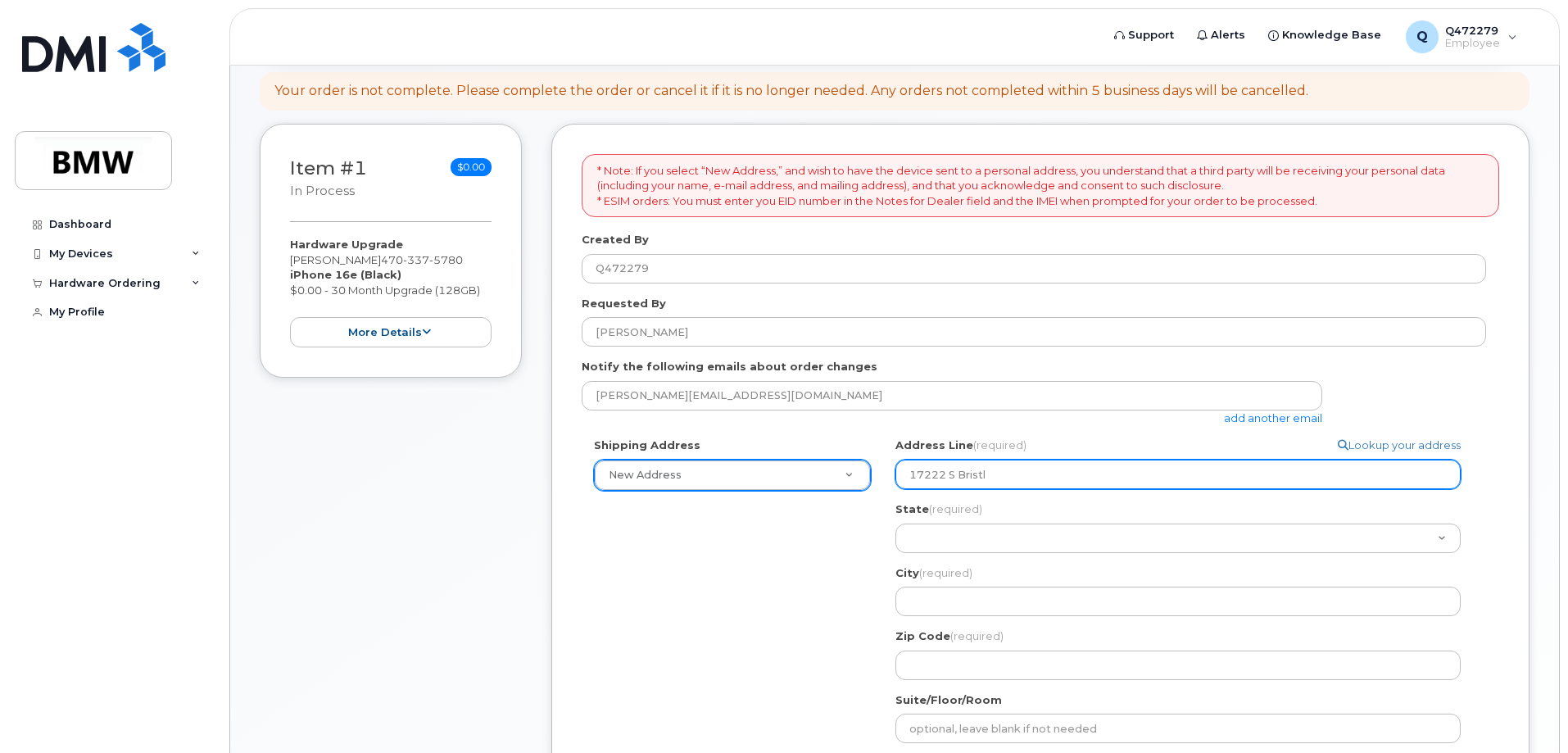
select select
type input "17222 S Bristle"
select select
type input "17222 S Bristle P"
select select
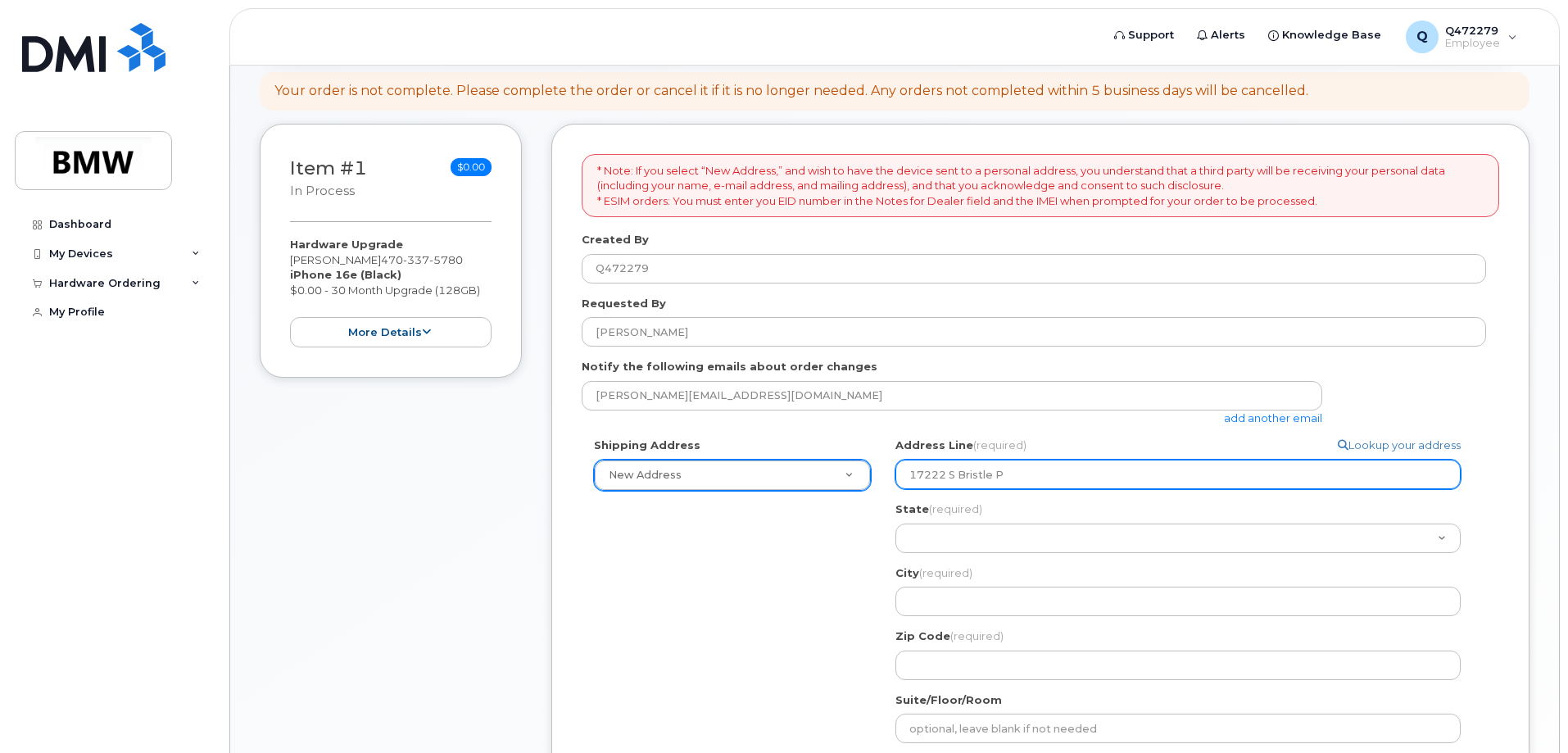
type input "17222 S Bristle Pi"
select select
type input "17222 S Bristle Pin"
select select
type input "17222 S Bristle Pine"
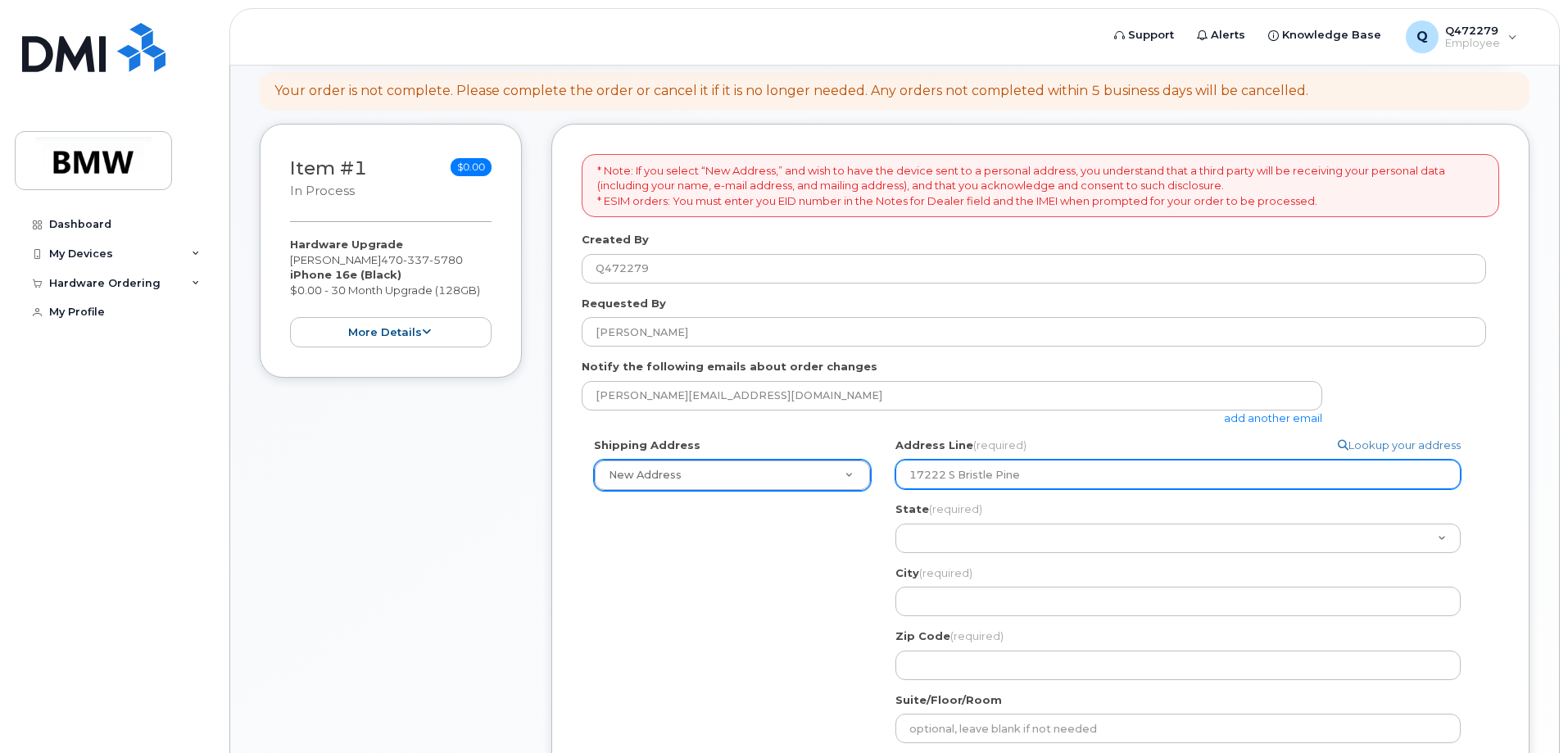
select select
type input "17222 S Bristle Pine D"
select select
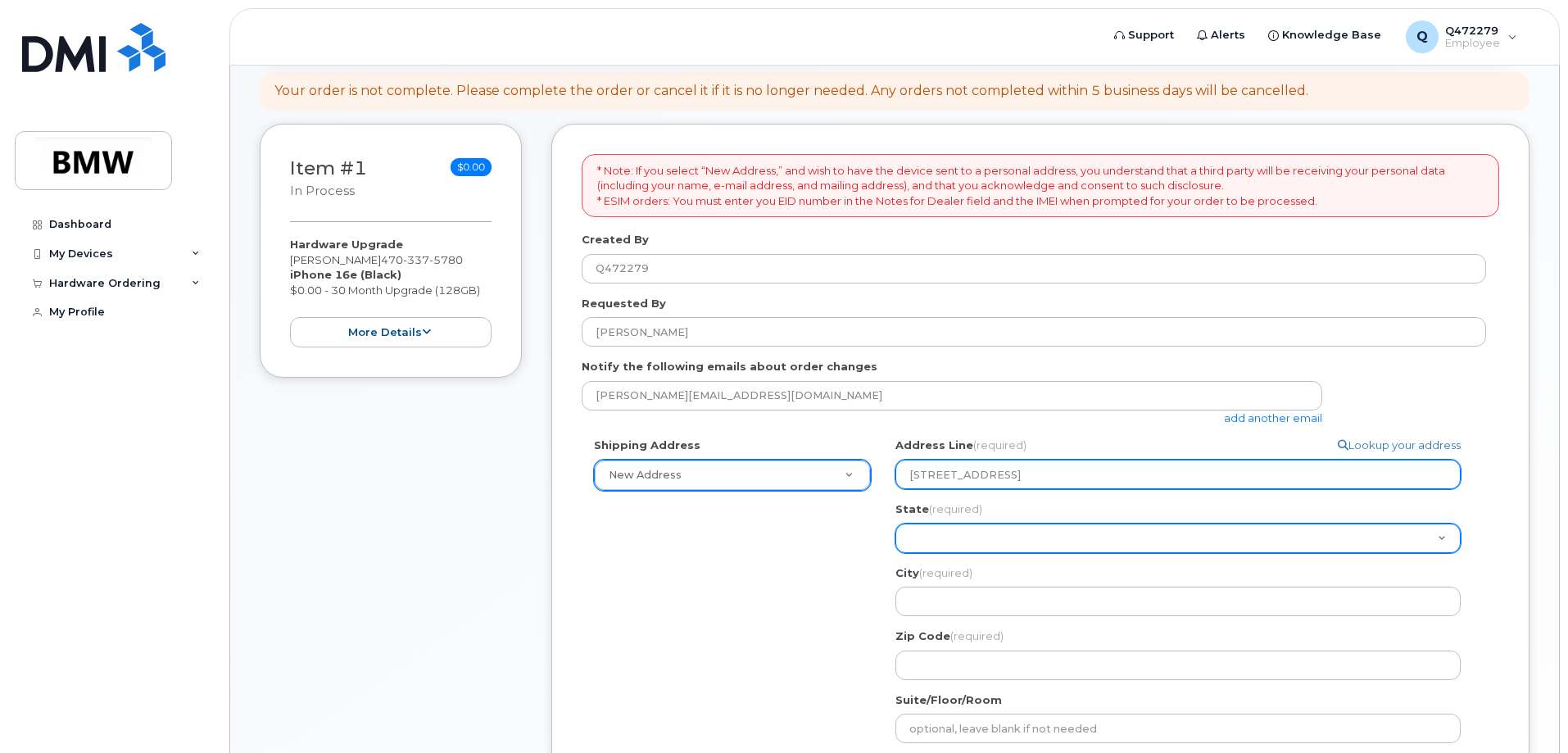
type input "17222 S Bristle Pine Dr"
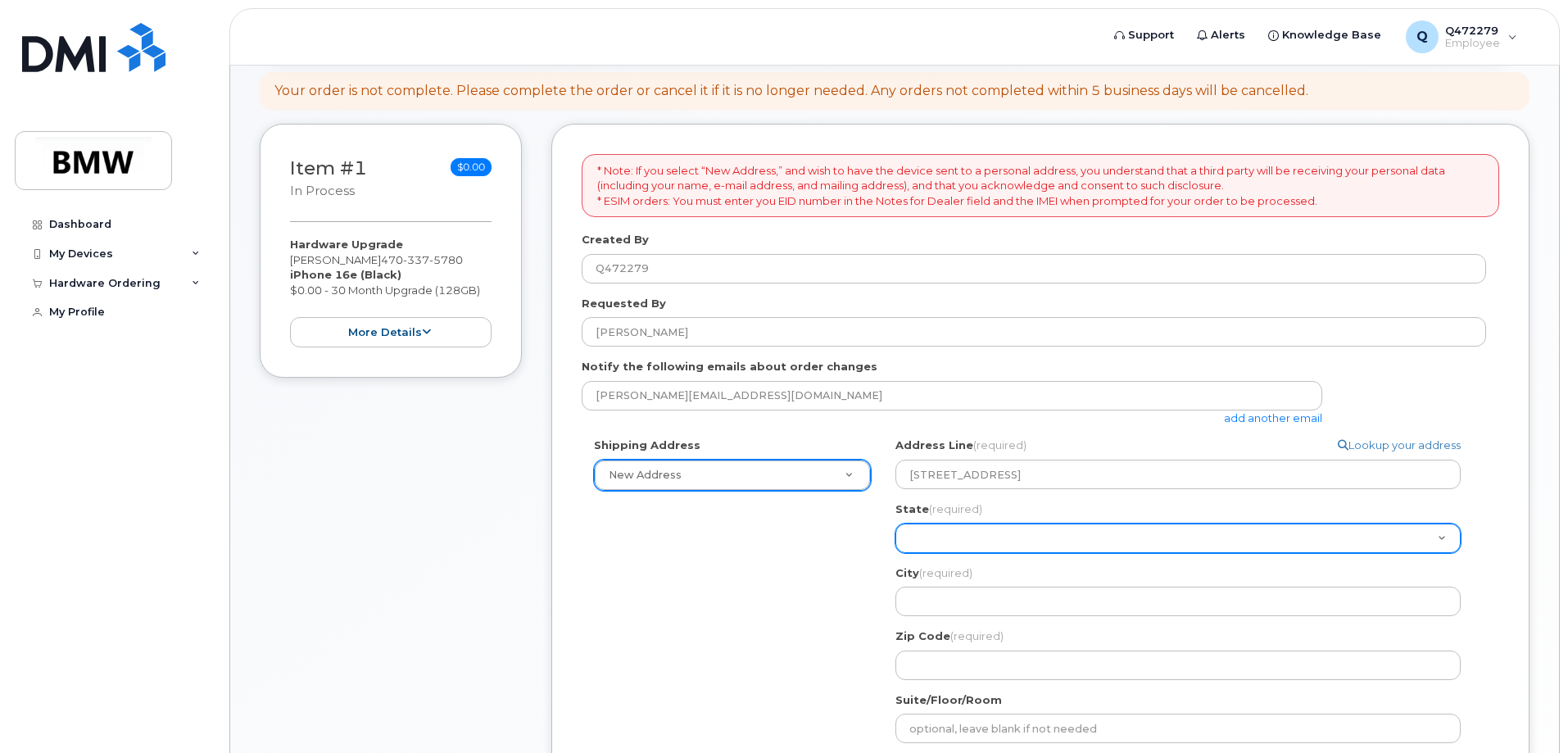
click at [963, 538] on select "Alabama Alaska American Samoa Arizona Arkansas California Colorado Connecticut …" at bounding box center [1177, 539] width 565 height 29
select select "TX"
click at [895, 524] on select "Alabama Alaska American Samoa Arizona Arkansas California Colorado Connecticut …" at bounding box center [1177, 539] width 565 height 29
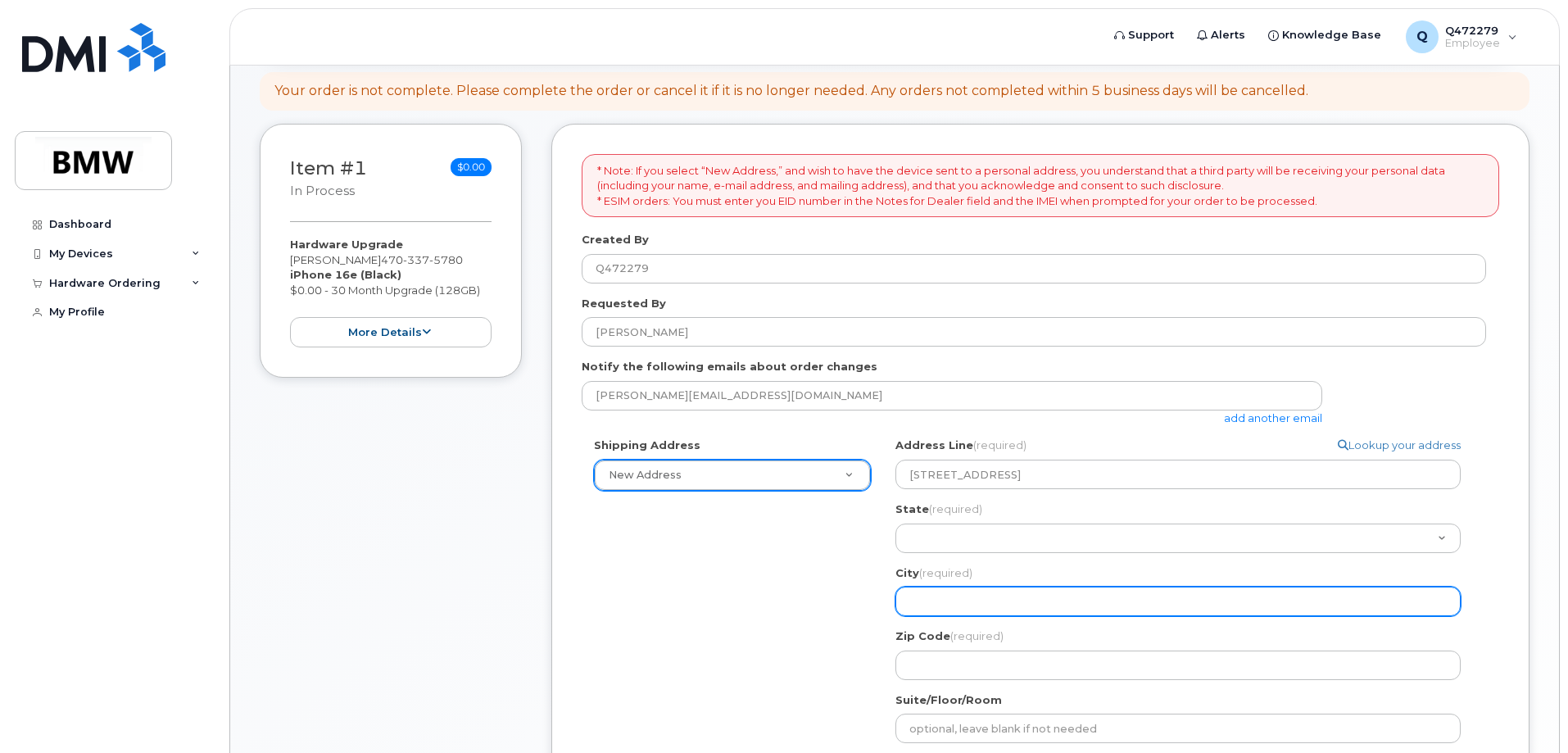
click at [984, 608] on input "City (required)" at bounding box center [1177, 601] width 565 height 29
select select
type input "S"
select select
type input "Sp"
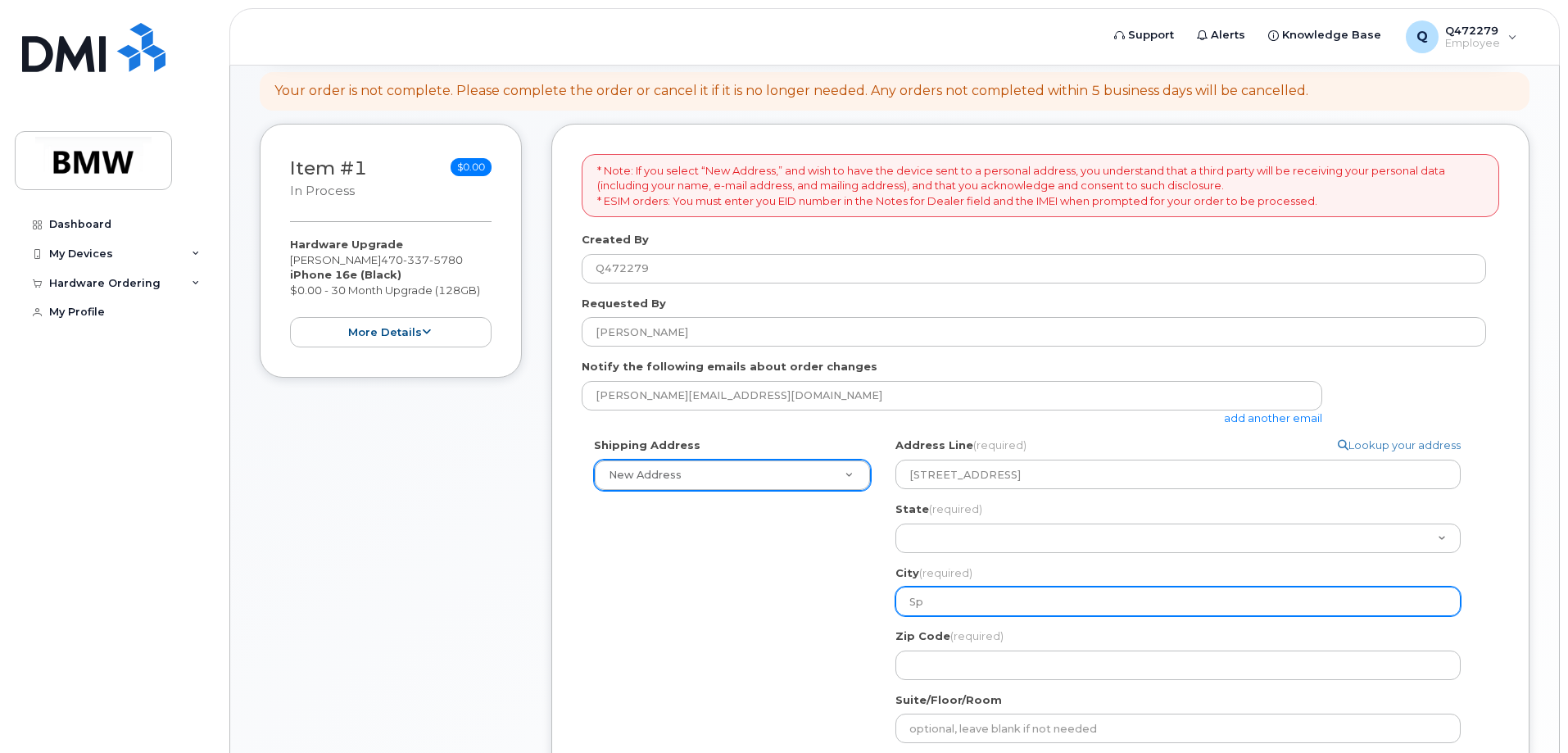
select select
type input "Spr"
select select
type input "Spri"
select select
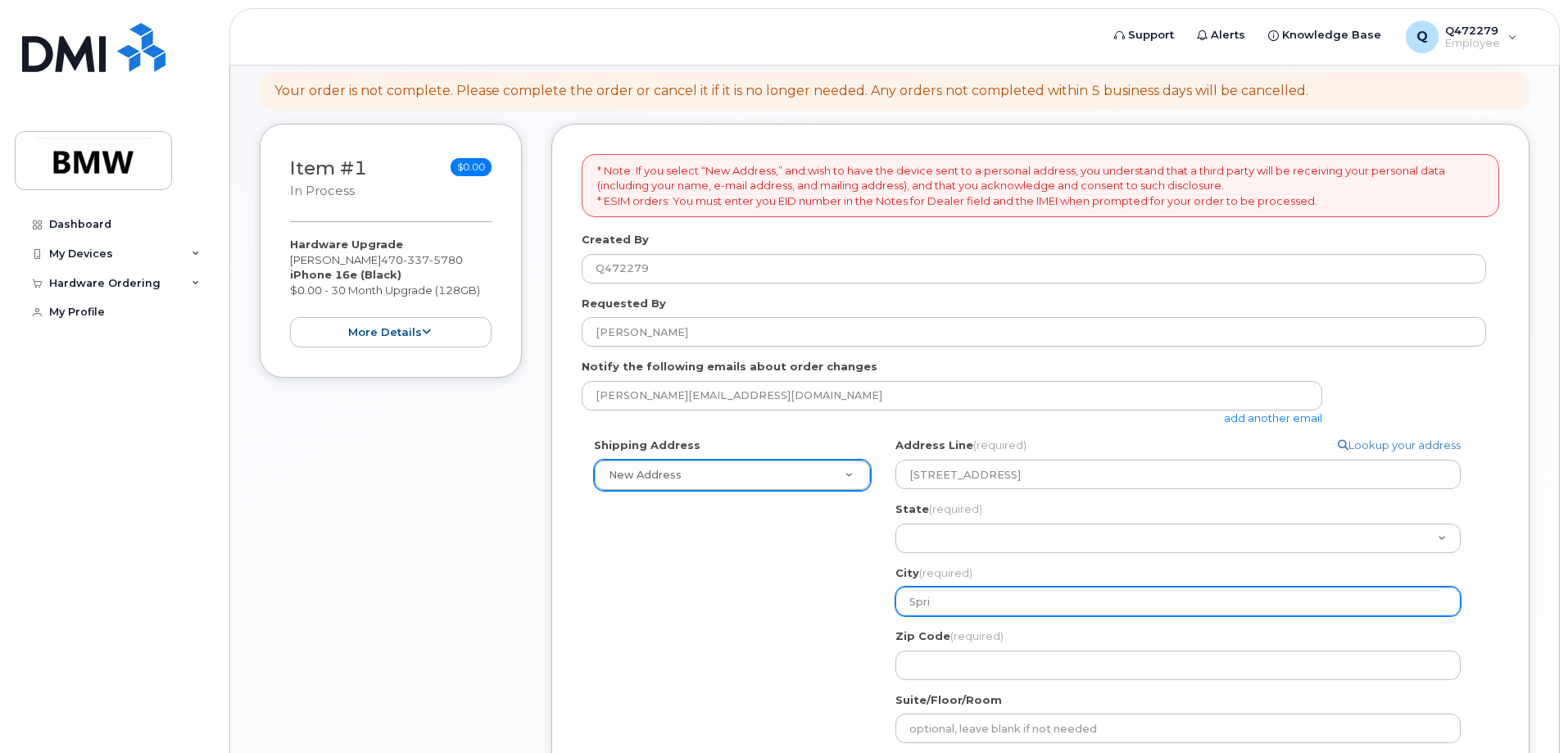
type input "Sprin"
select select
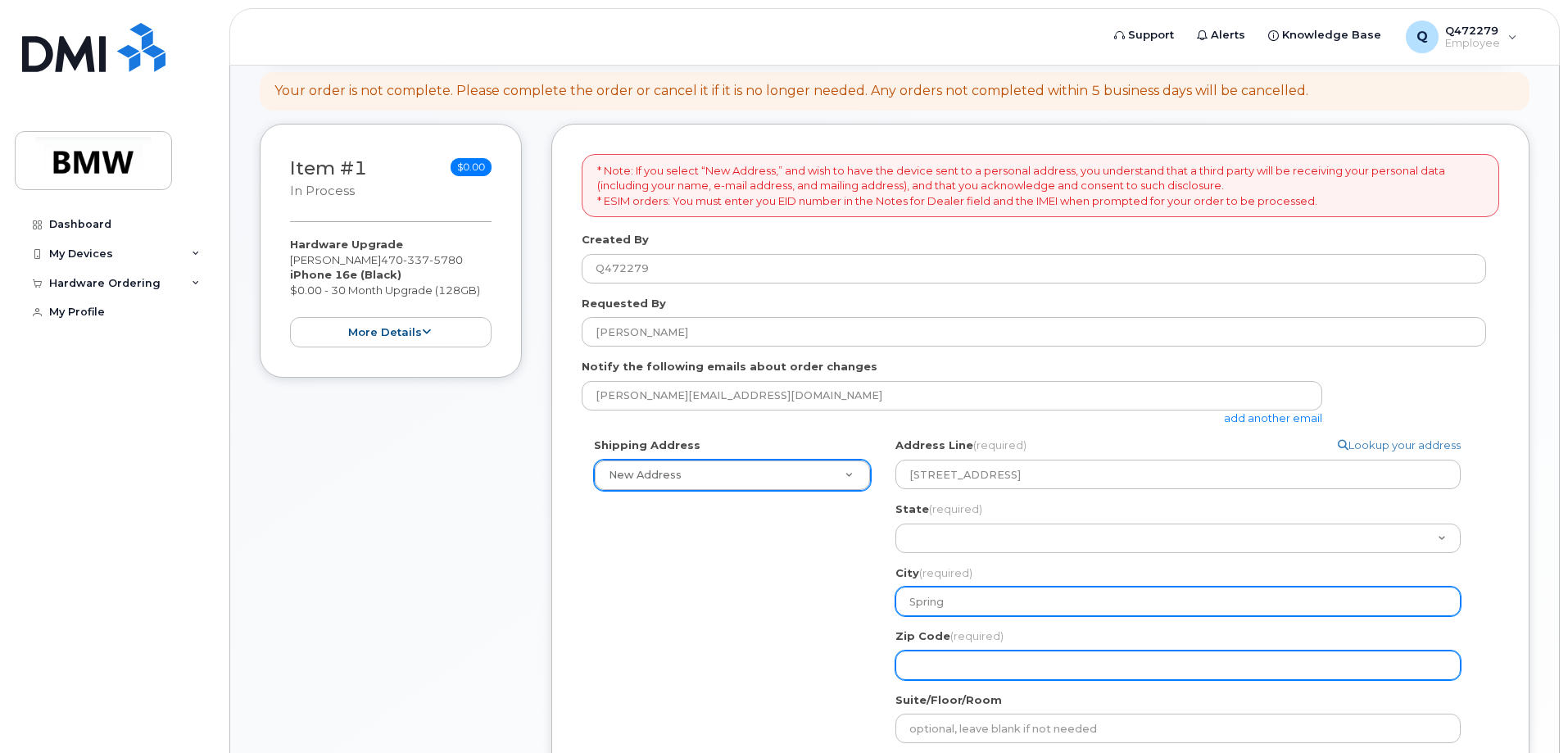
type input "Spring"
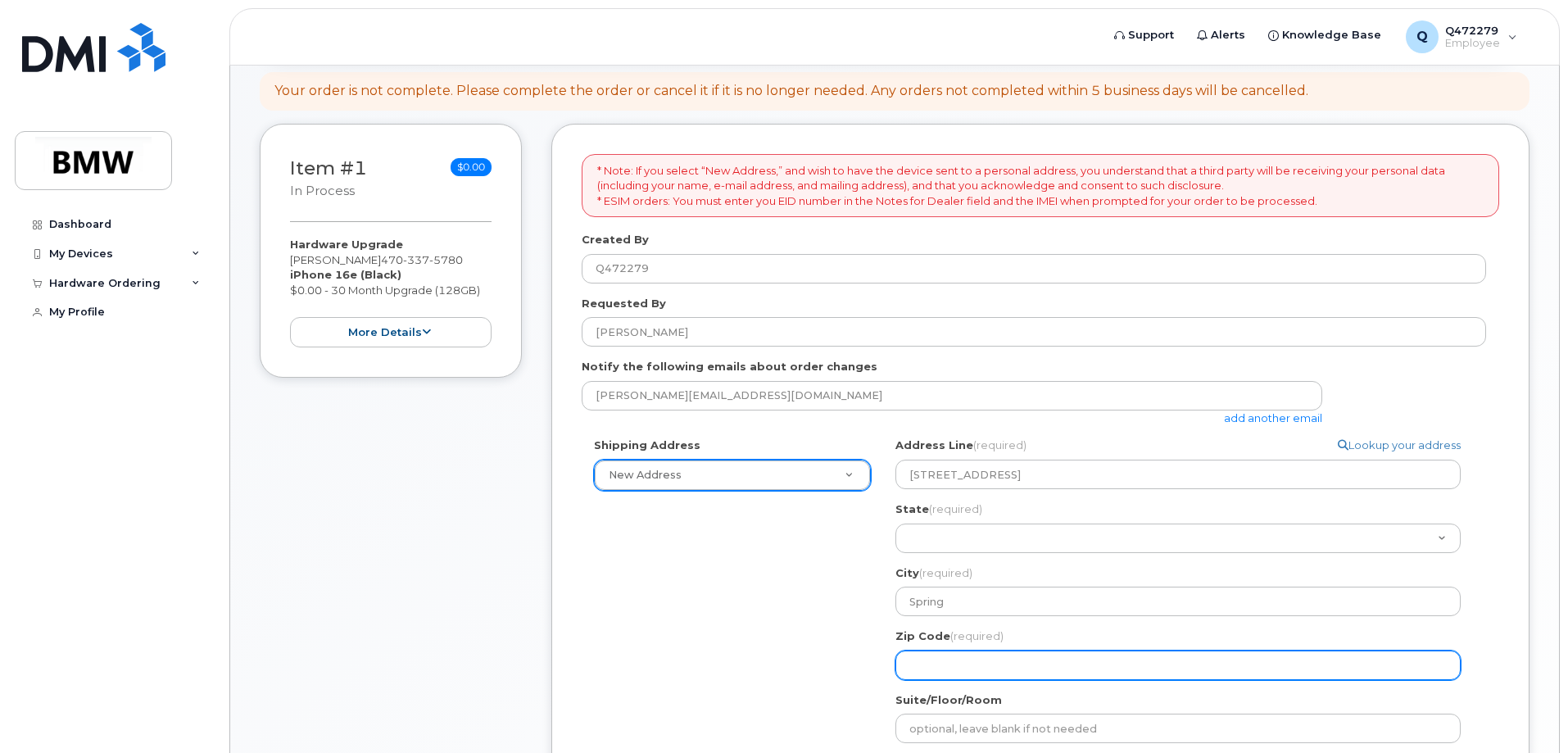
click at [938, 672] on input "Zip Code (required)" at bounding box center [1177, 666] width 565 height 29
select select
type input "7"
select select
type input "77"
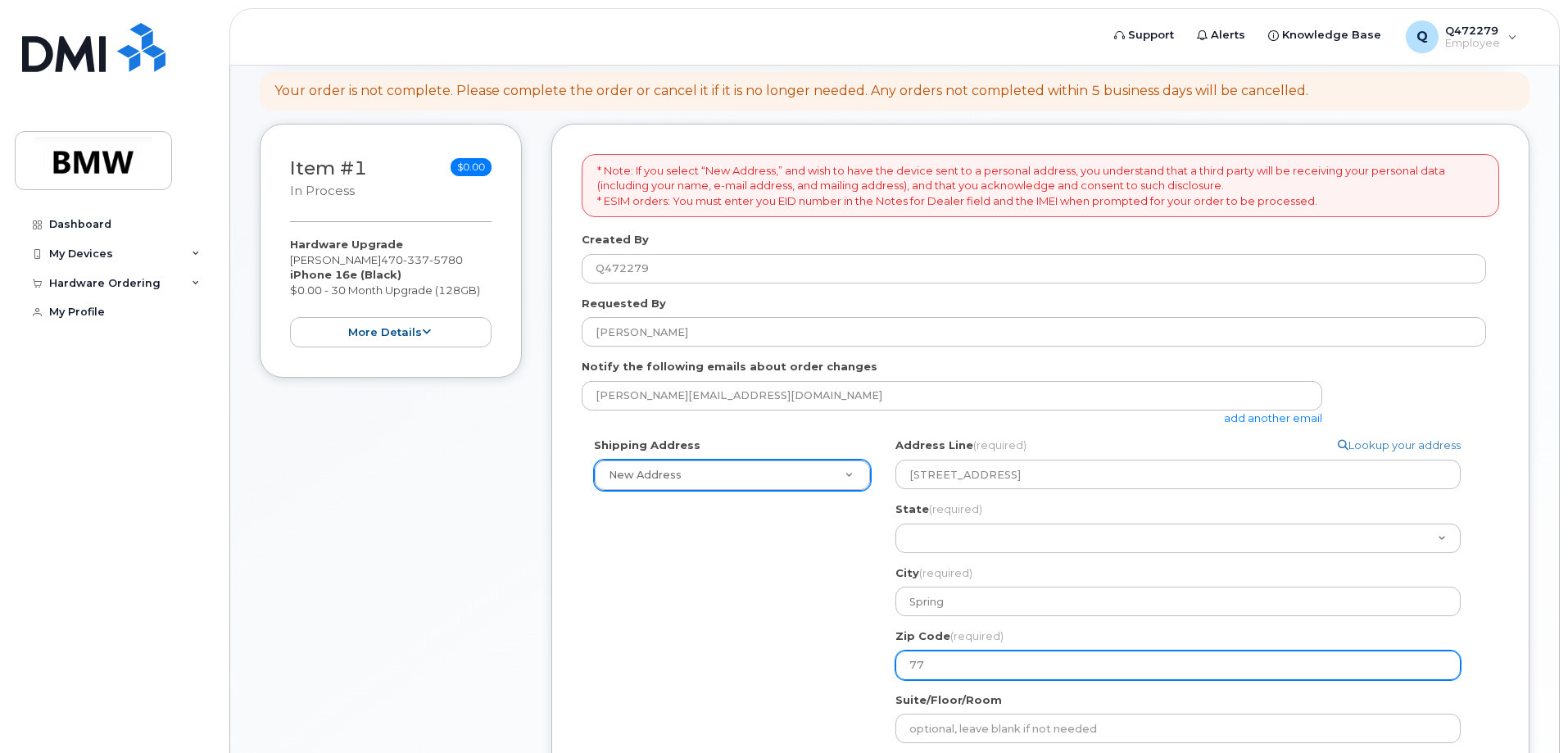
select select
type input "773"
select select
type input "7737"
select select
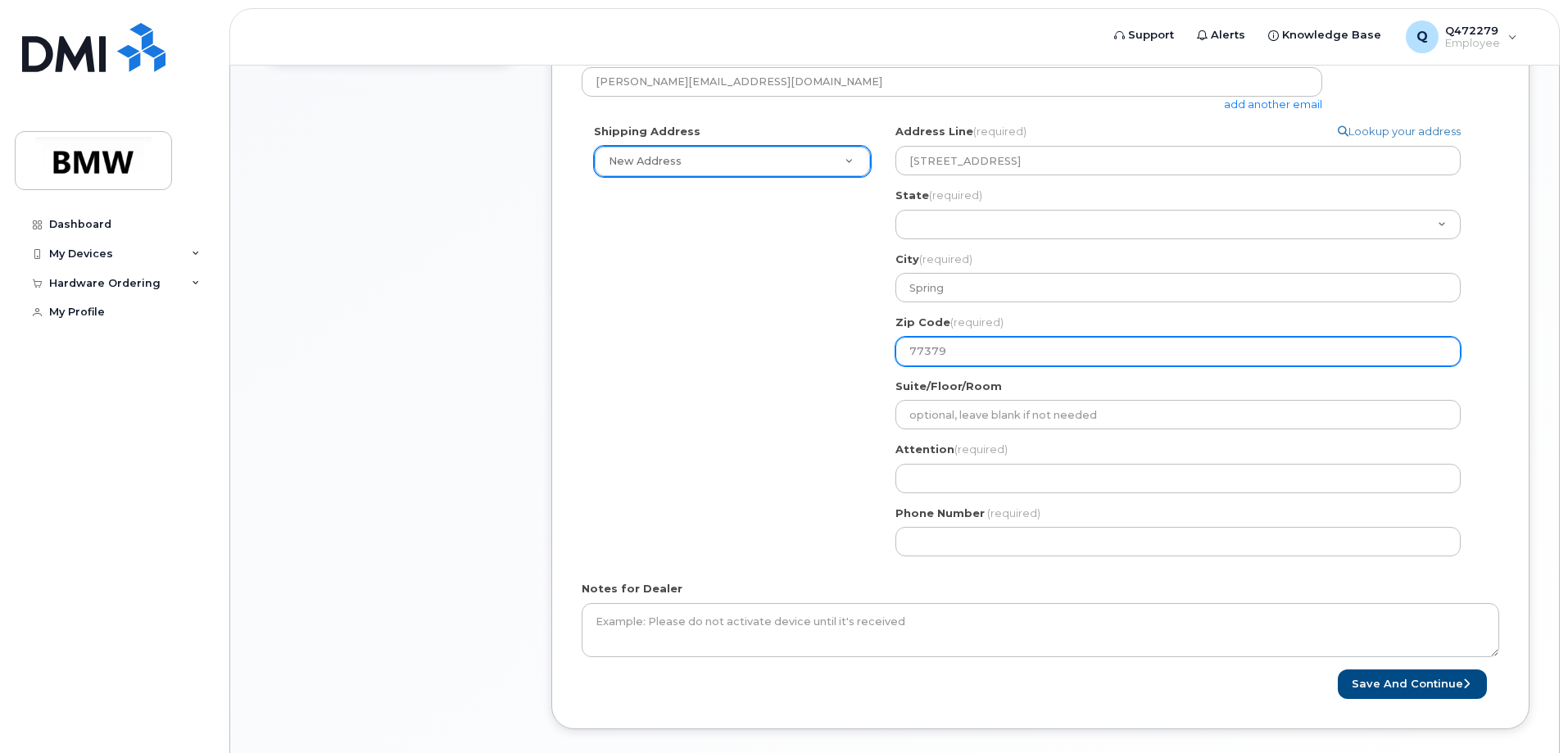
scroll to position [502, 0]
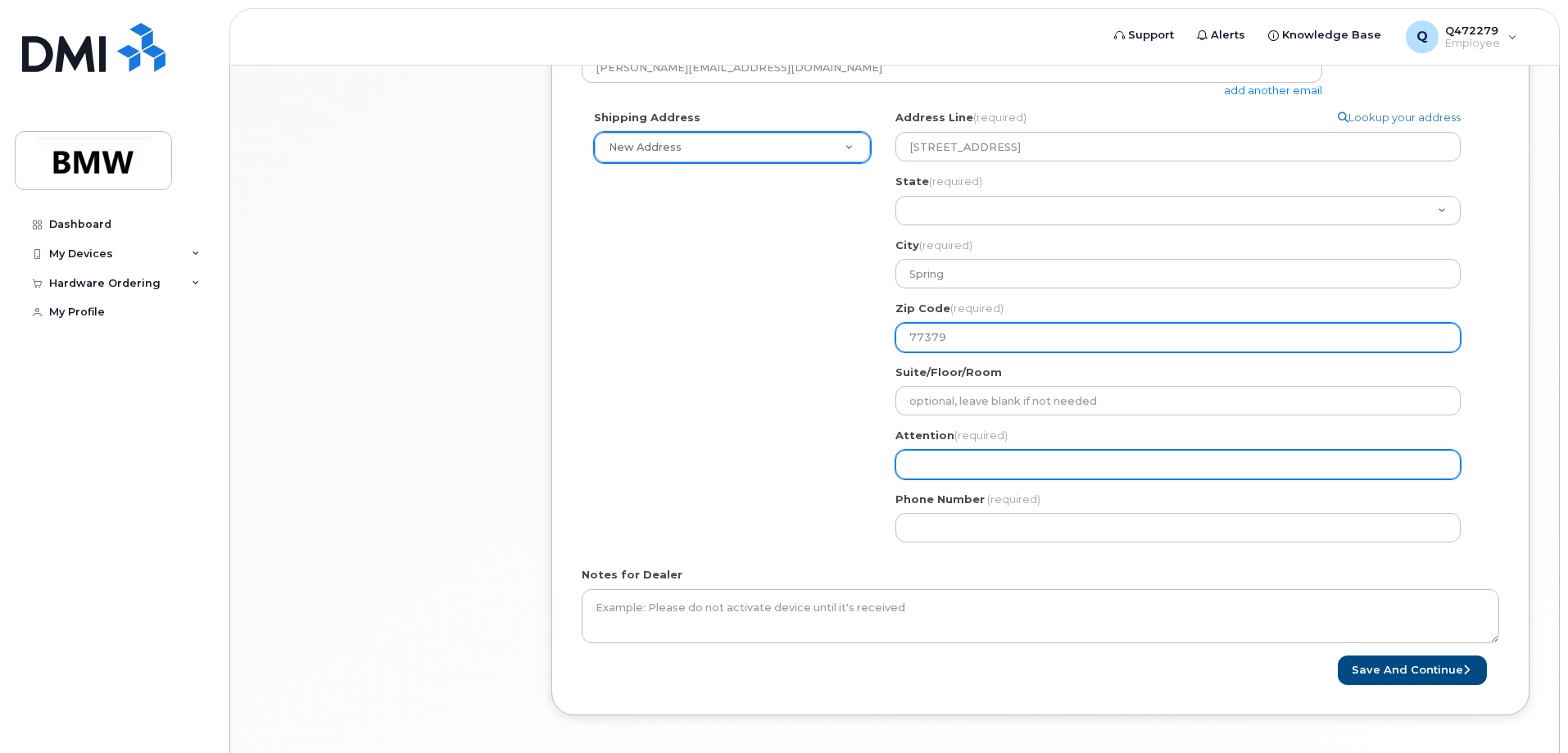
type input "77379"
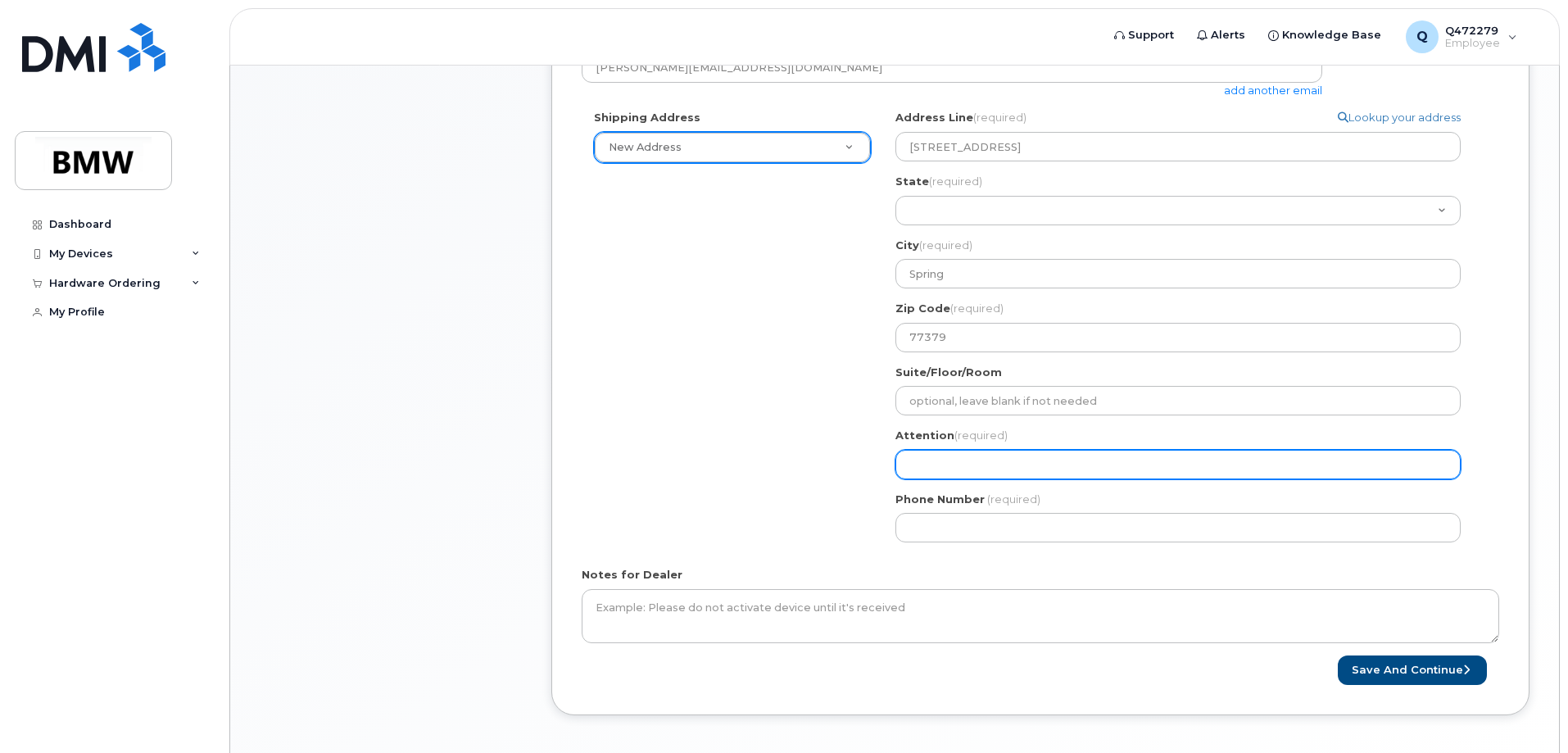
click at [988, 467] on input "Attention (required)" at bounding box center [1177, 464] width 565 height 29
select select
type input "R"
select select
type input "Ri"
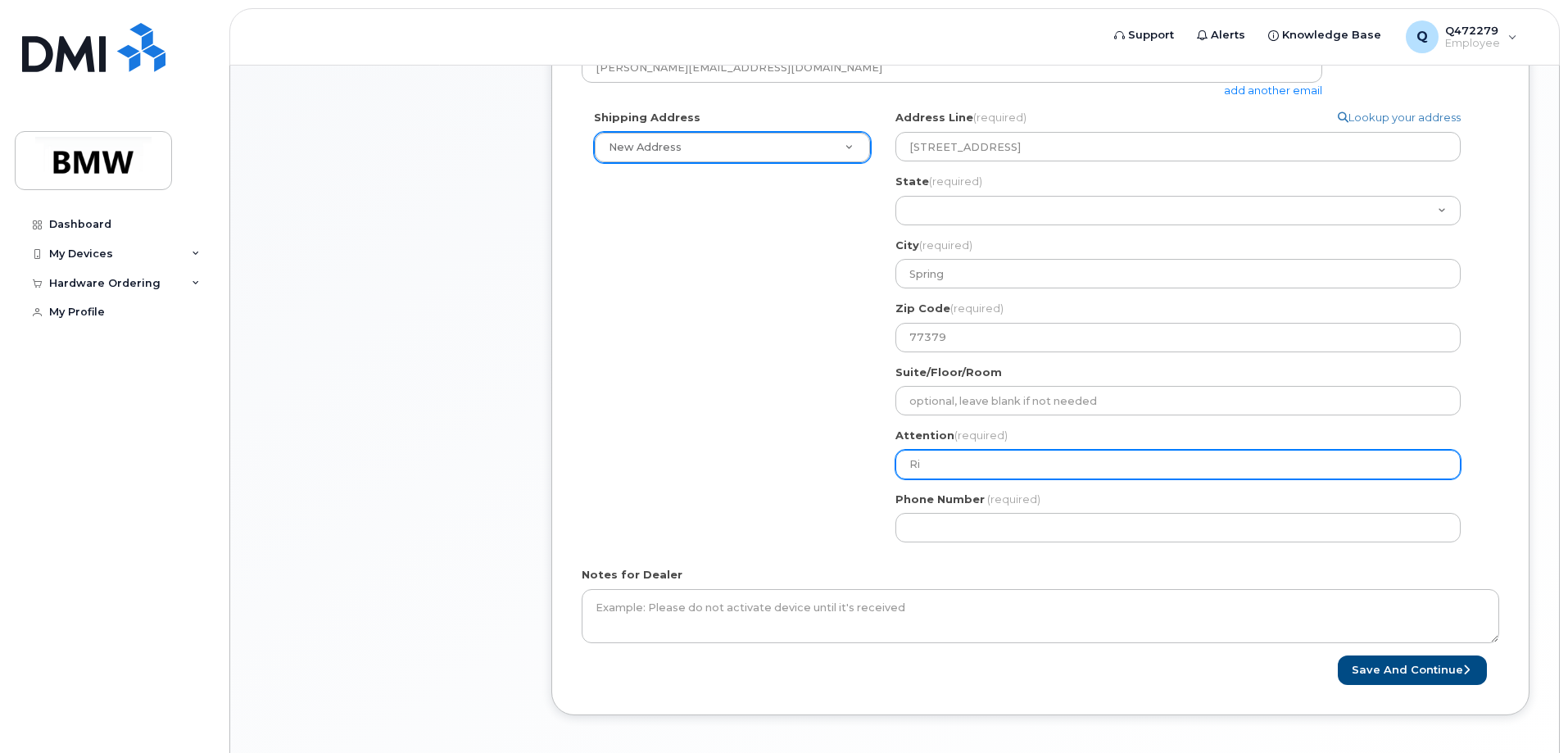
select select
type input "Ric"
select select
type input "Rich"
select select
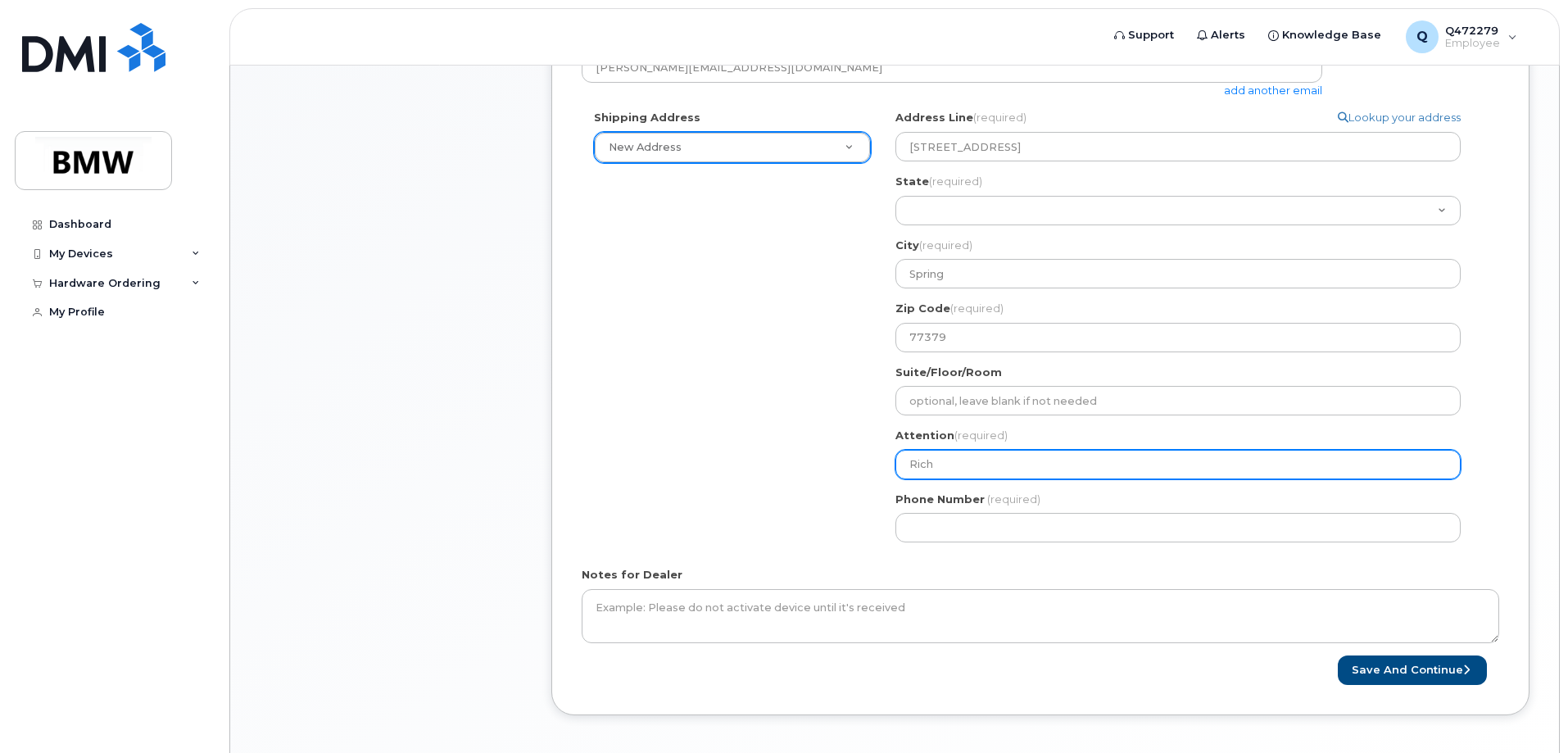
type input "Richi"
select select
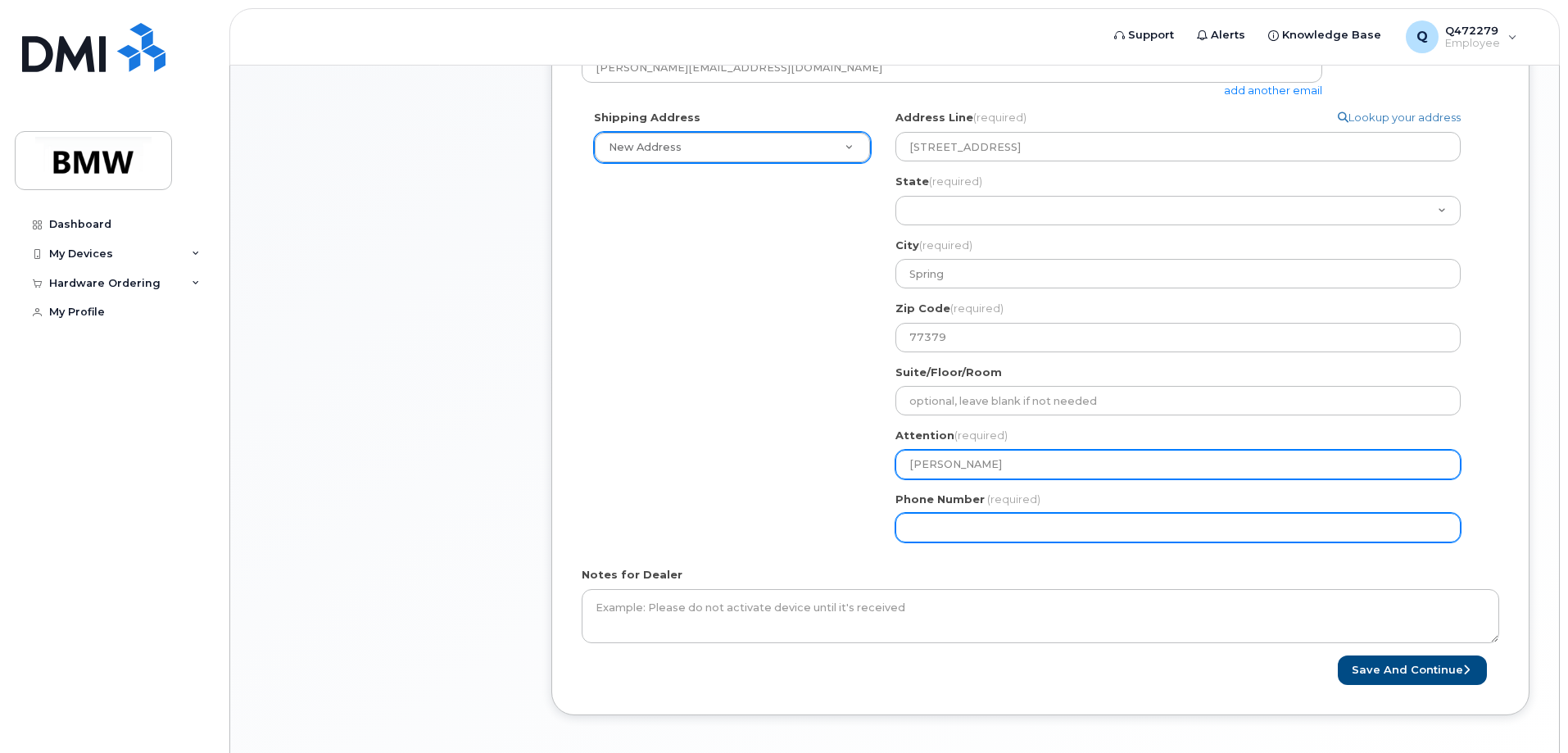
type input "Richie"
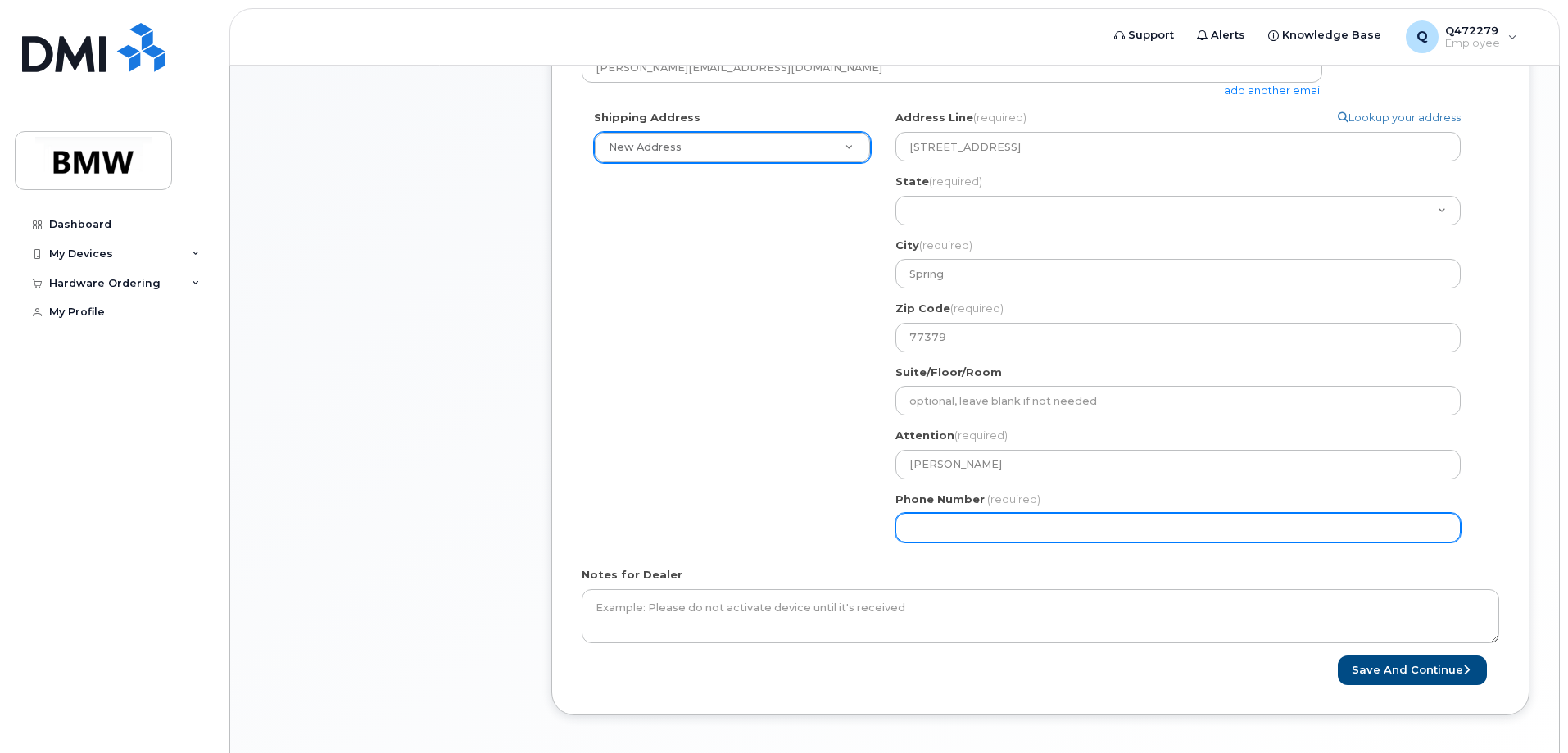
click at [977, 535] on input "Phone Number" at bounding box center [1177, 528] width 565 height 29
type input "470337578"
select select
type input "4703375780"
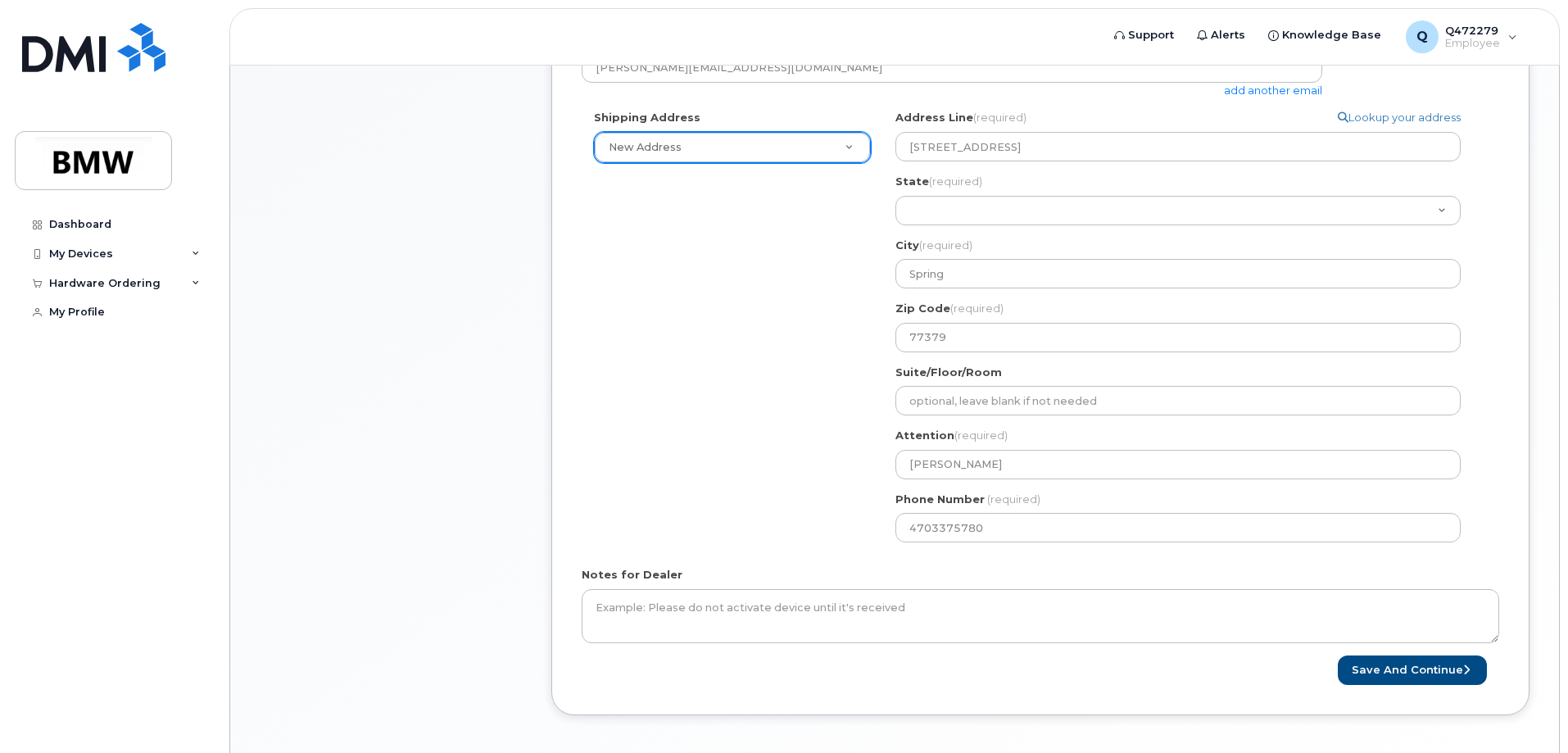
click at [1005, 548] on div "TX Spring Search your address... Manually edit your address Click to search 172…" at bounding box center [1185, 332] width 603 height 445
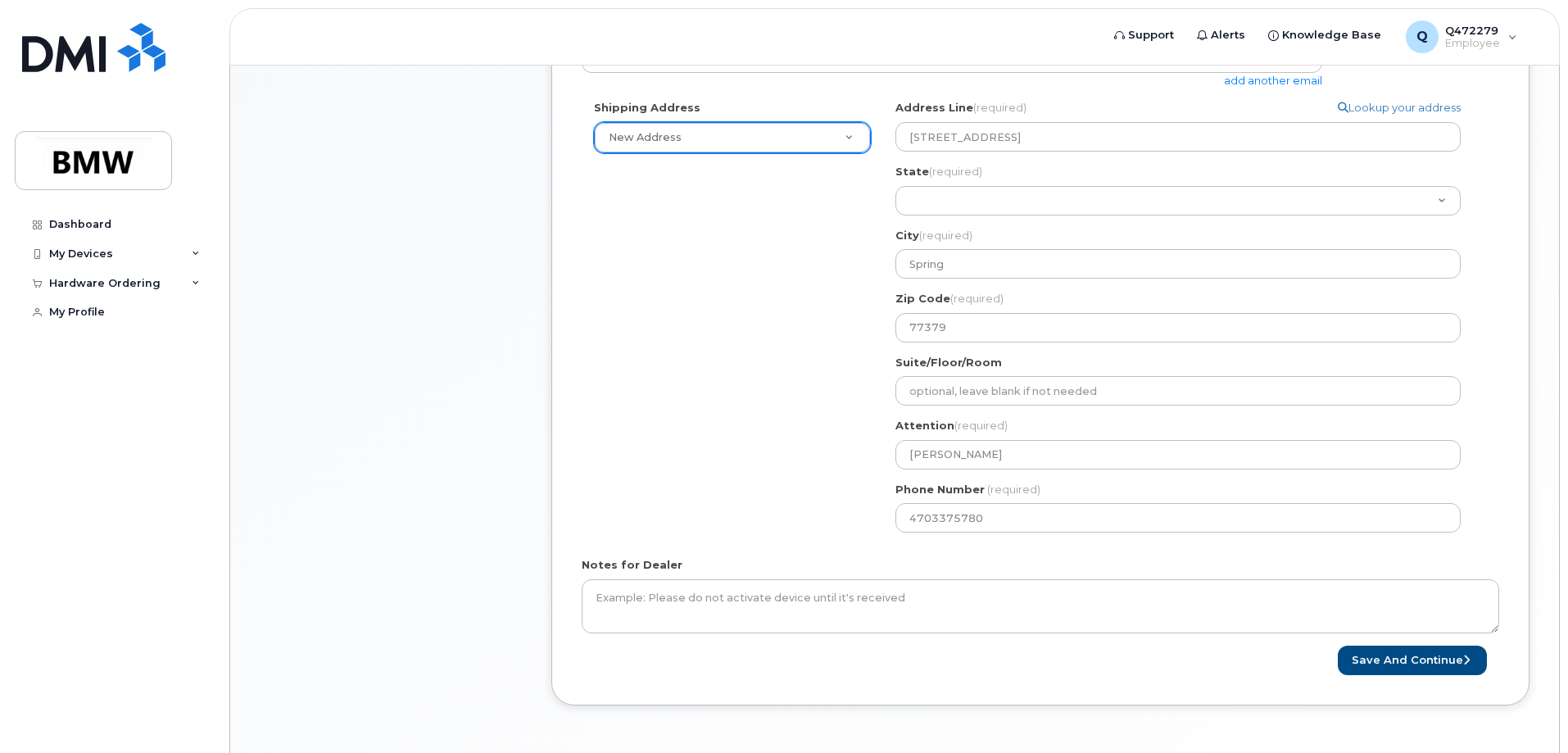
scroll to position [570, 0]
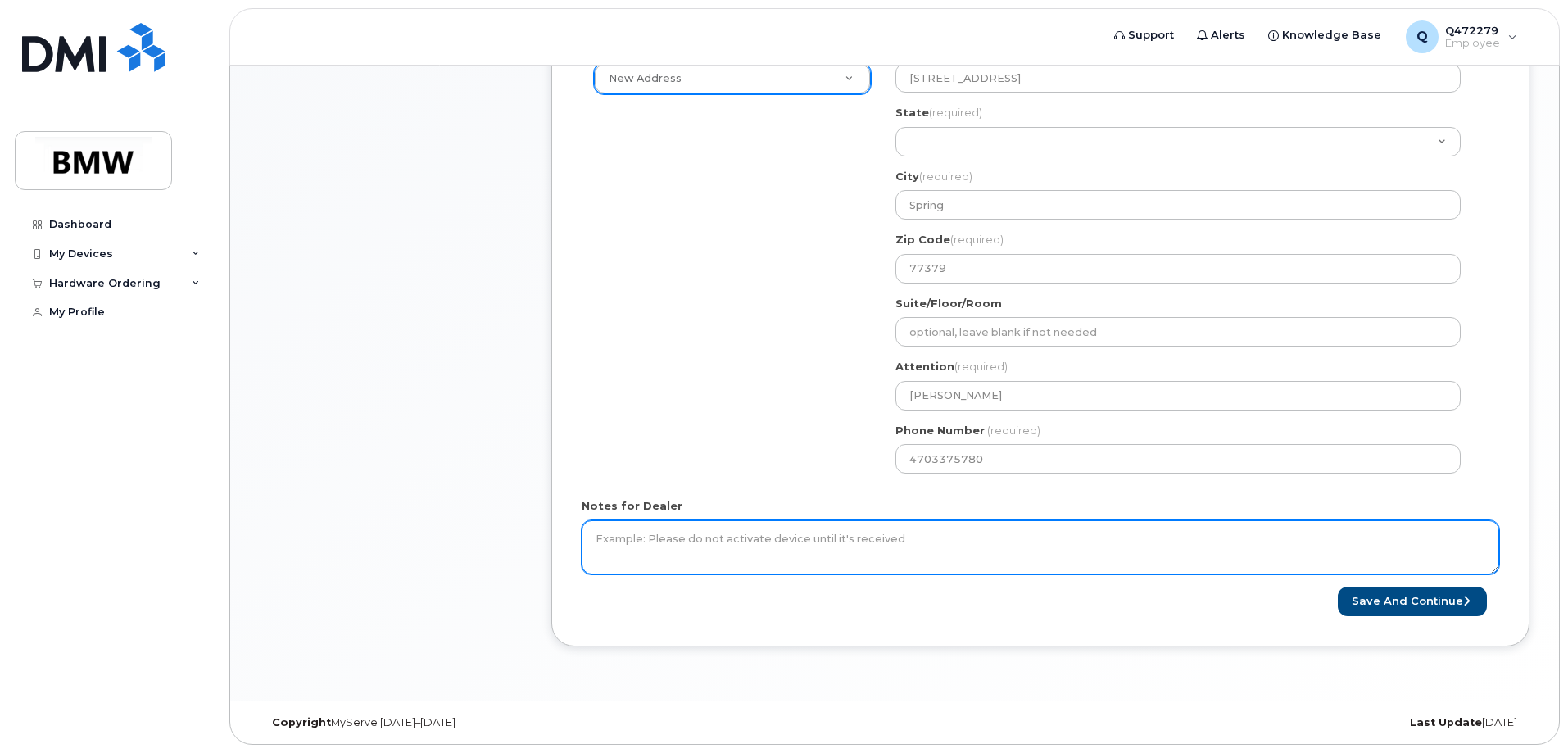
click at [696, 542] on textarea "Notes for Dealer" at bounding box center [1040, 547] width 917 height 54
drag, startPoint x: 905, startPoint y: 543, endPoint x: 676, endPoint y: 532, distance: 229.3
click at [668, 540] on textarea "Notes for Dealer" at bounding box center [1040, 547] width 917 height 54
type textarea "Current phone malfunctioning, not fully charging and getting really hot- please…"
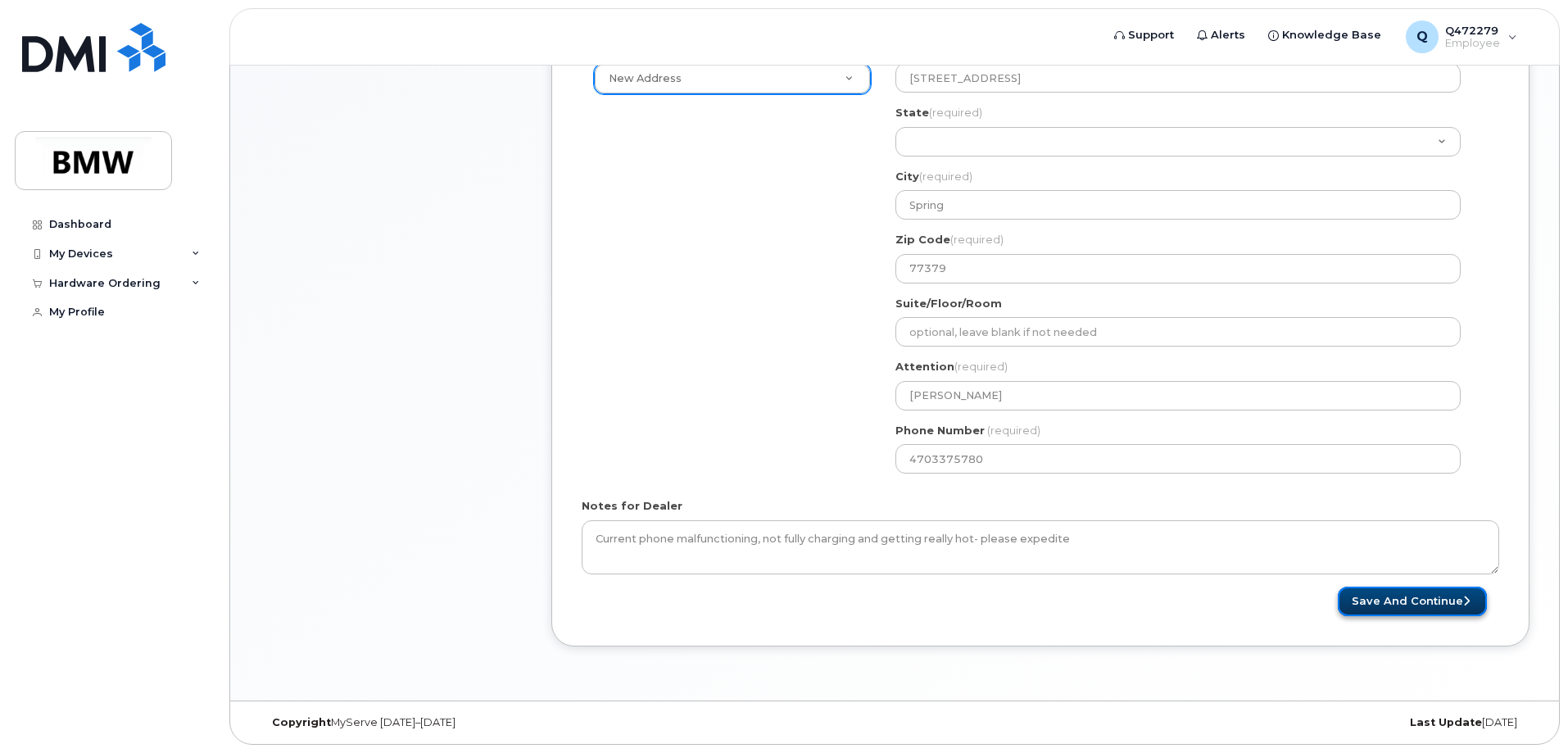
click at [1435, 608] on button "Save and Continue" at bounding box center [1413, 601] width 149 height 30
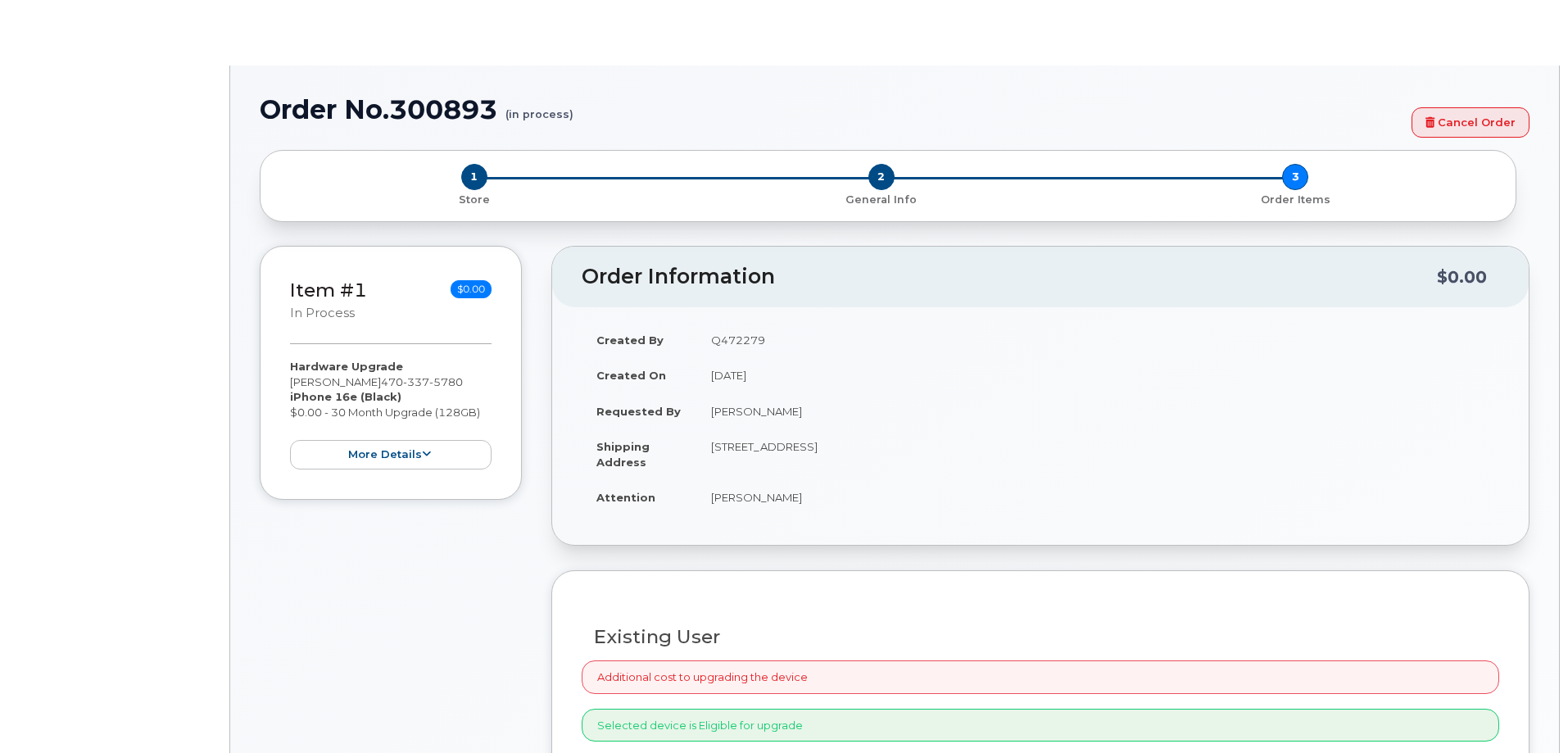
select select "1897849"
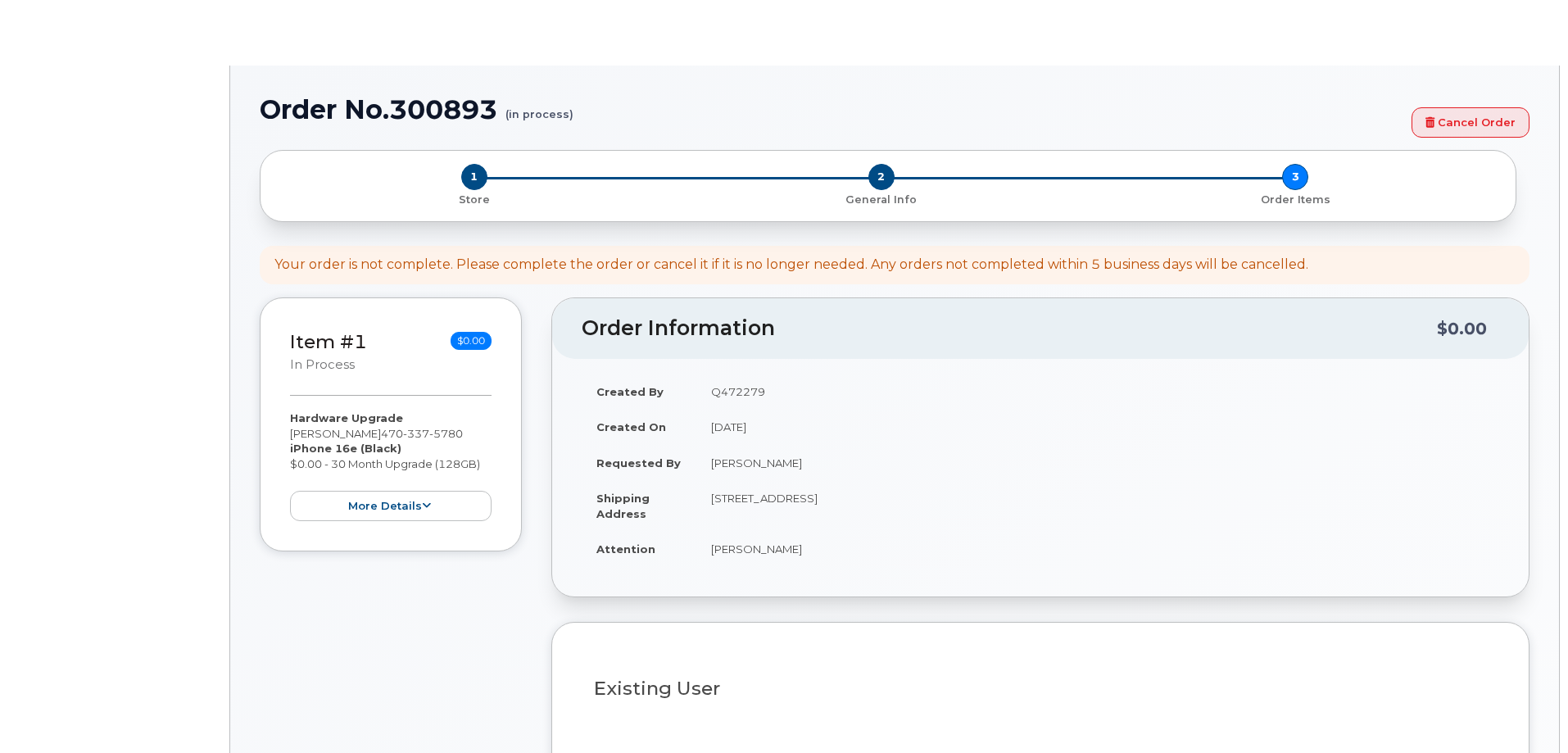
type input "1895963"
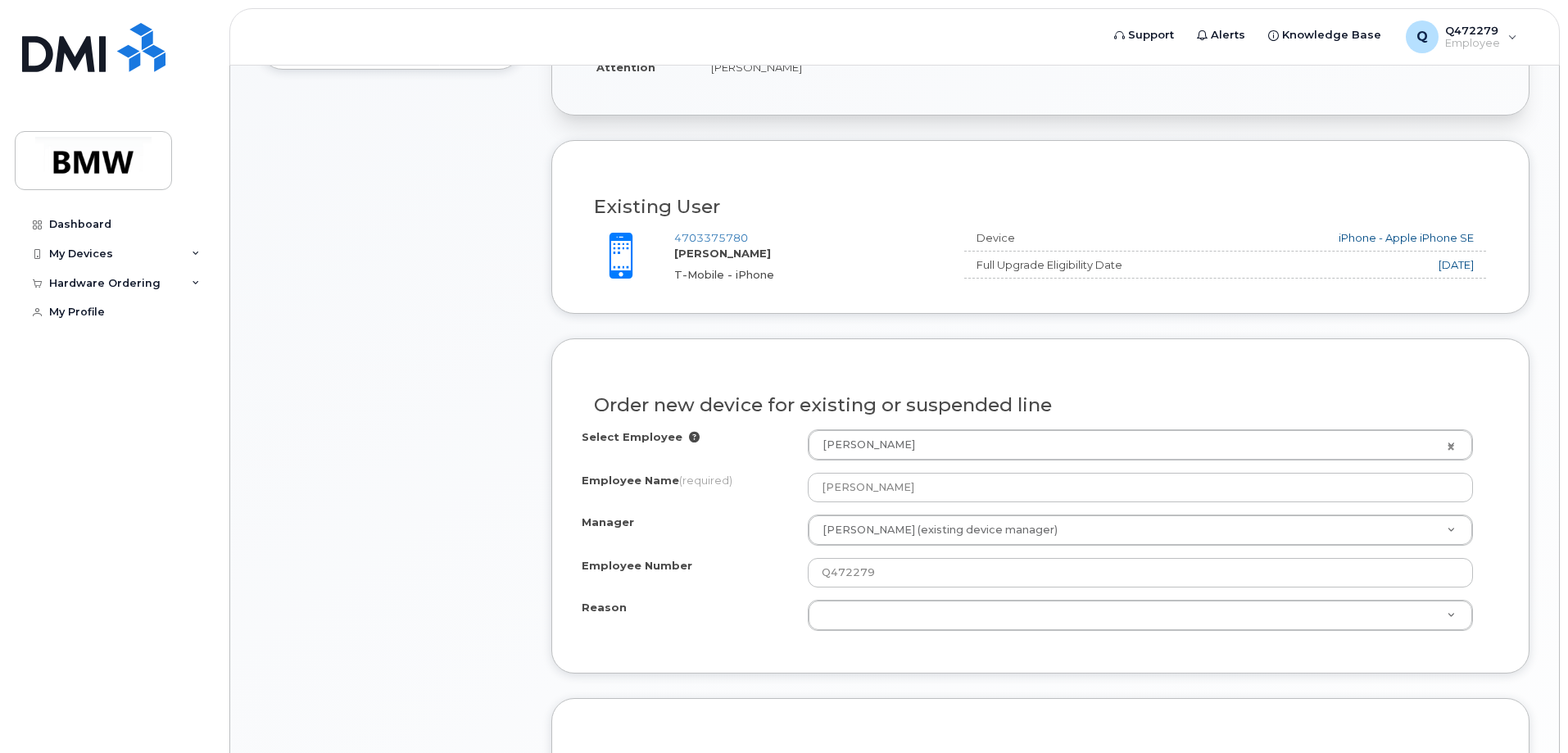
scroll to position [574, 0]
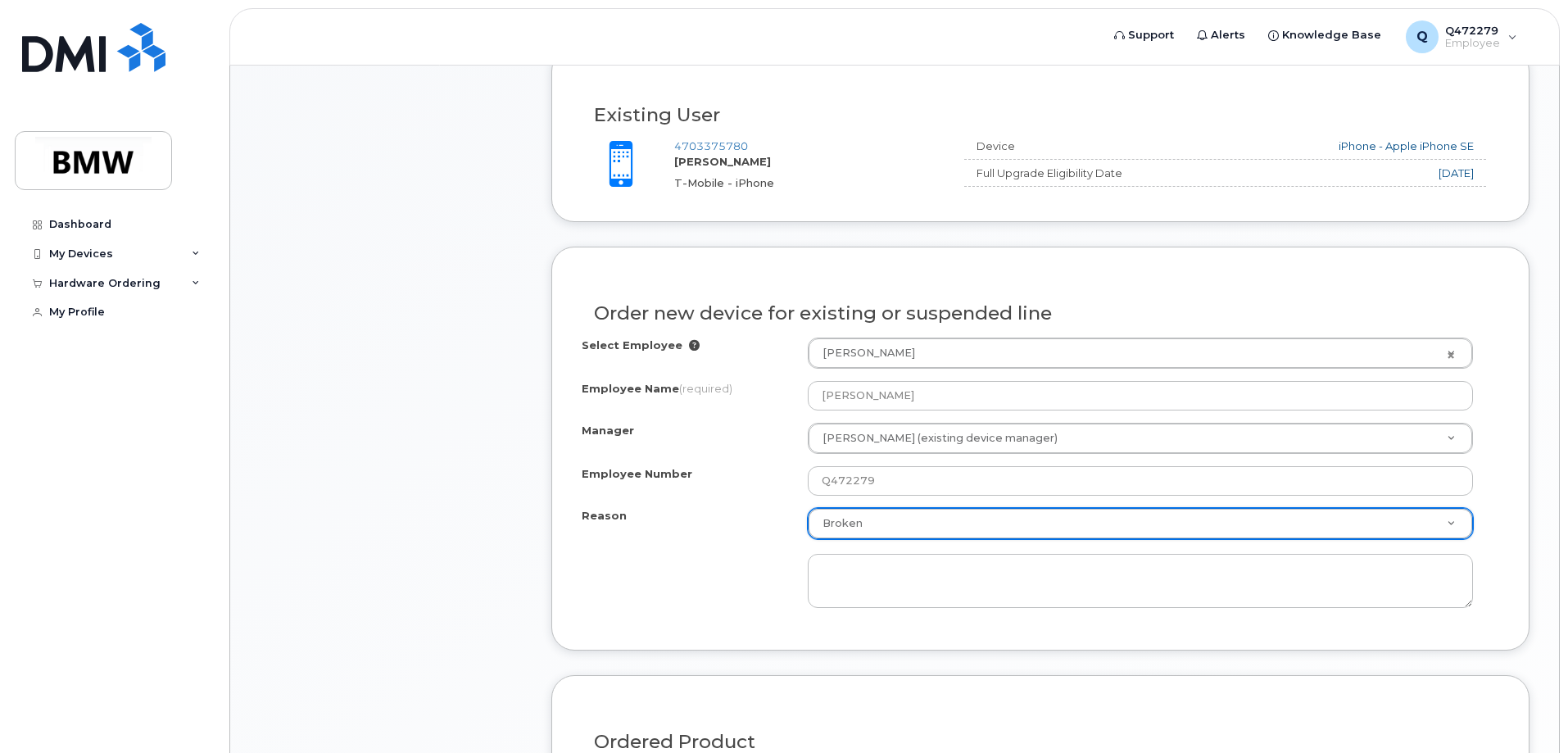
select select "broken"
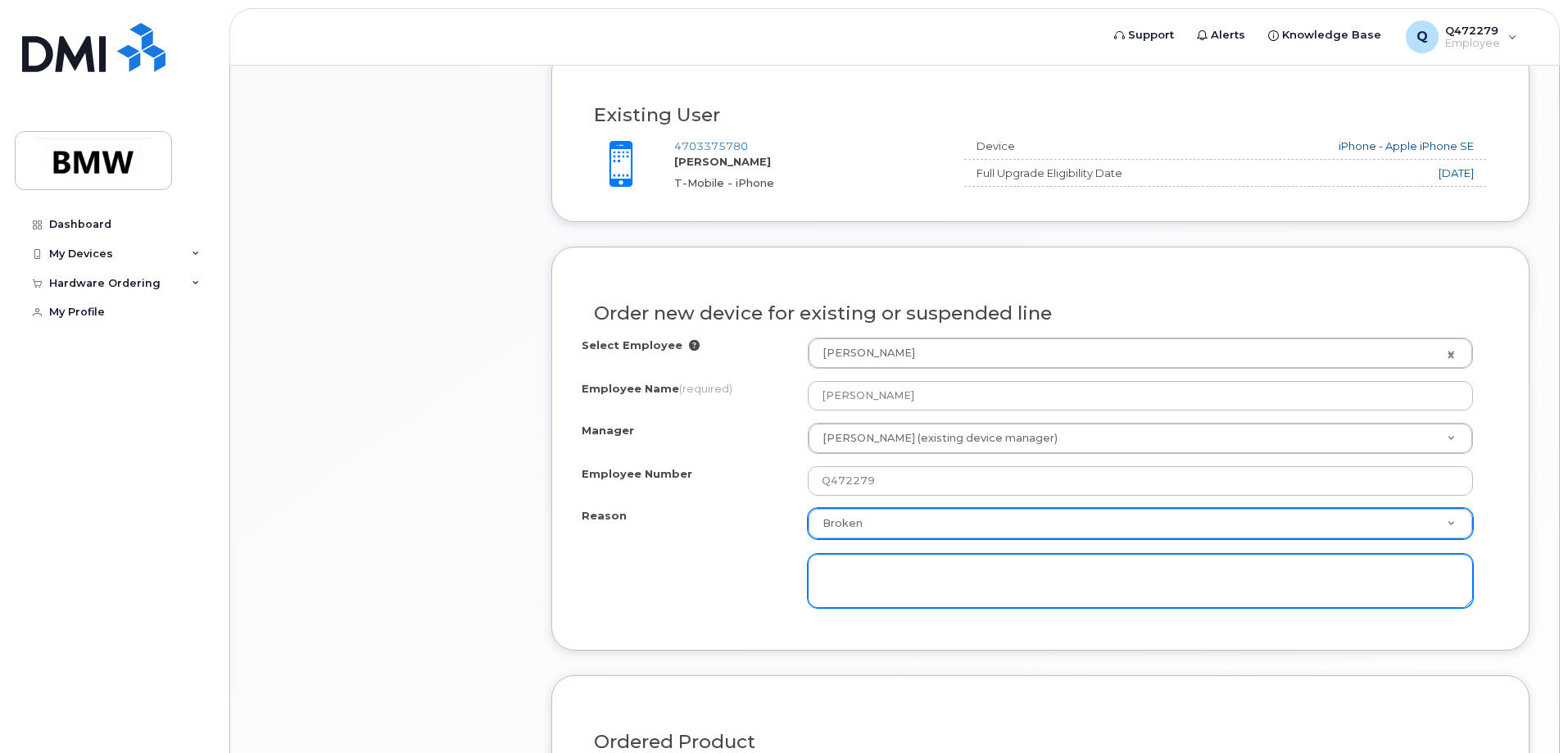
click at [841, 576] on textarea at bounding box center [1141, 581] width 665 height 54
click at [1182, 571] on textarea "Hi Tim- phone is not charging sufficiently and getting really hot." at bounding box center [1141, 581] width 665 height 54
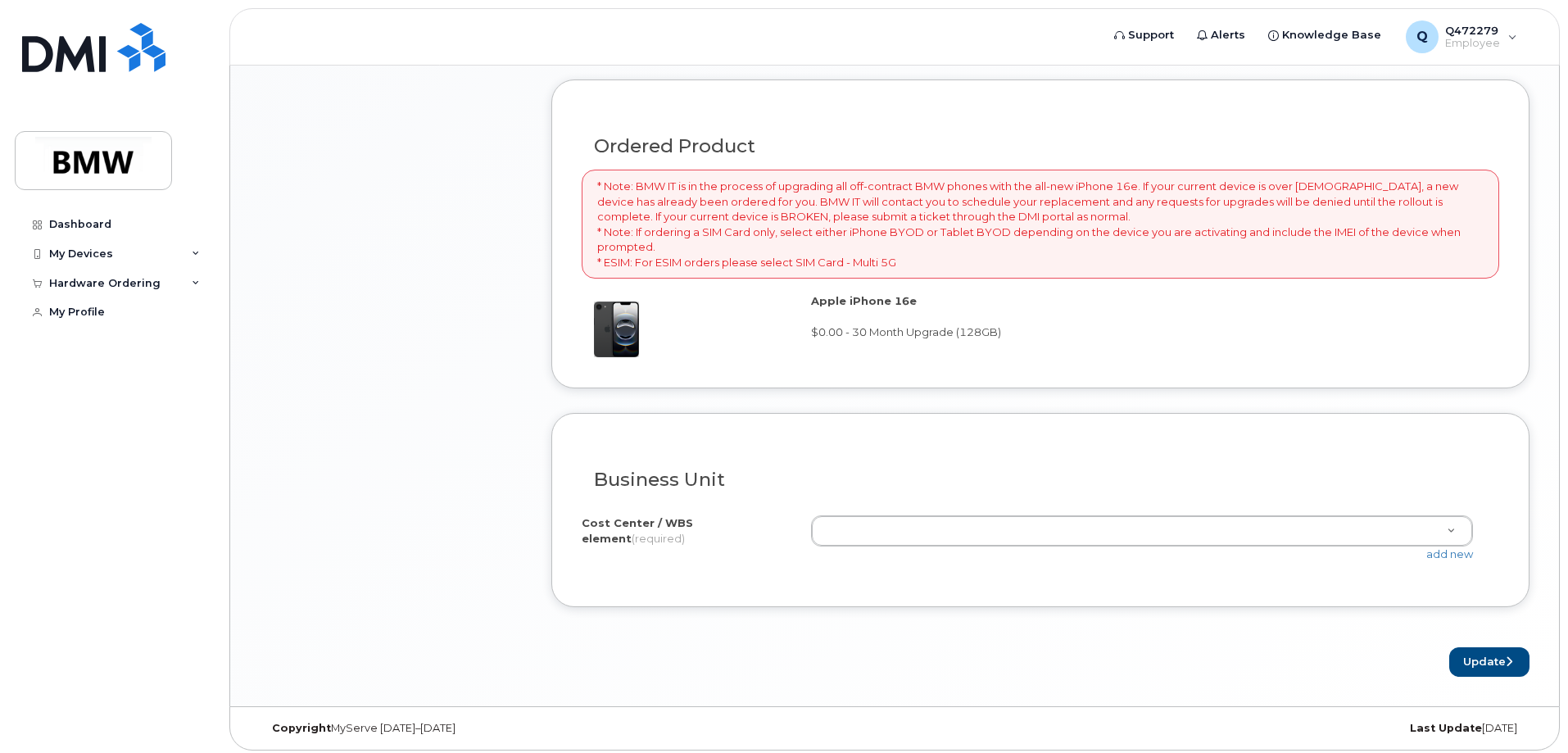
scroll to position [1175, 0]
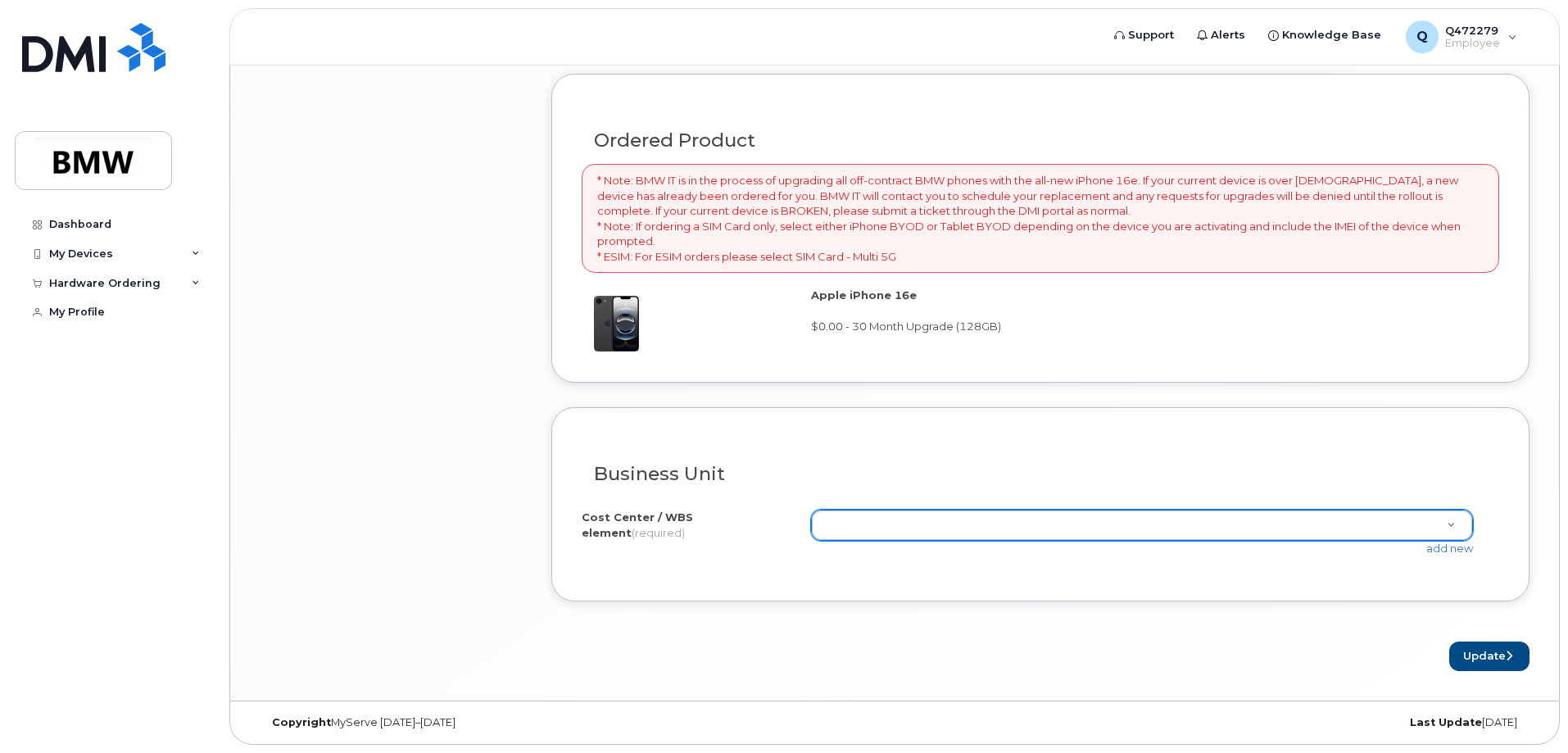
type textarea "Hi Tim- phone is not charging sufficiently and getting really hot. Can we exped…"
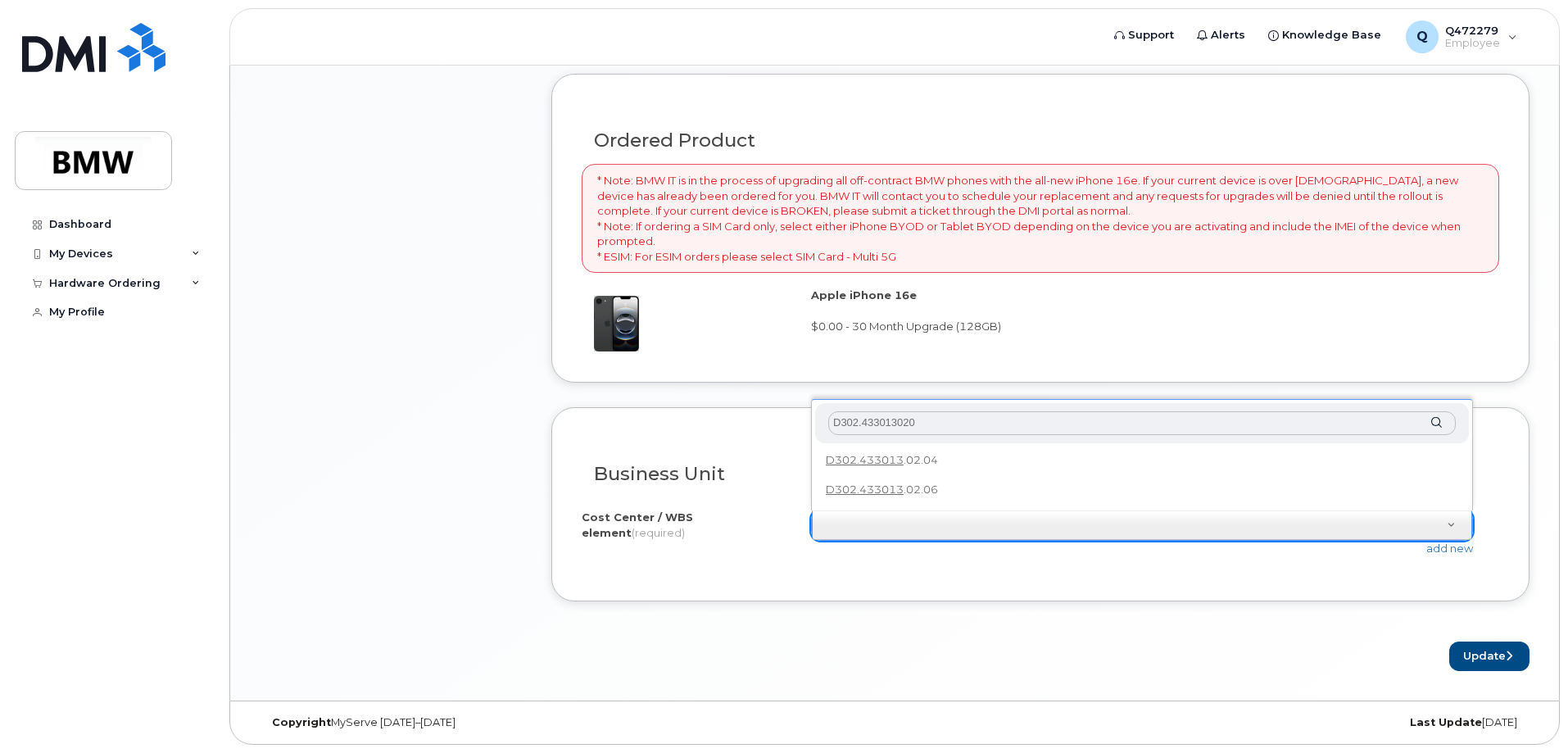
type input "D302.4330130204"
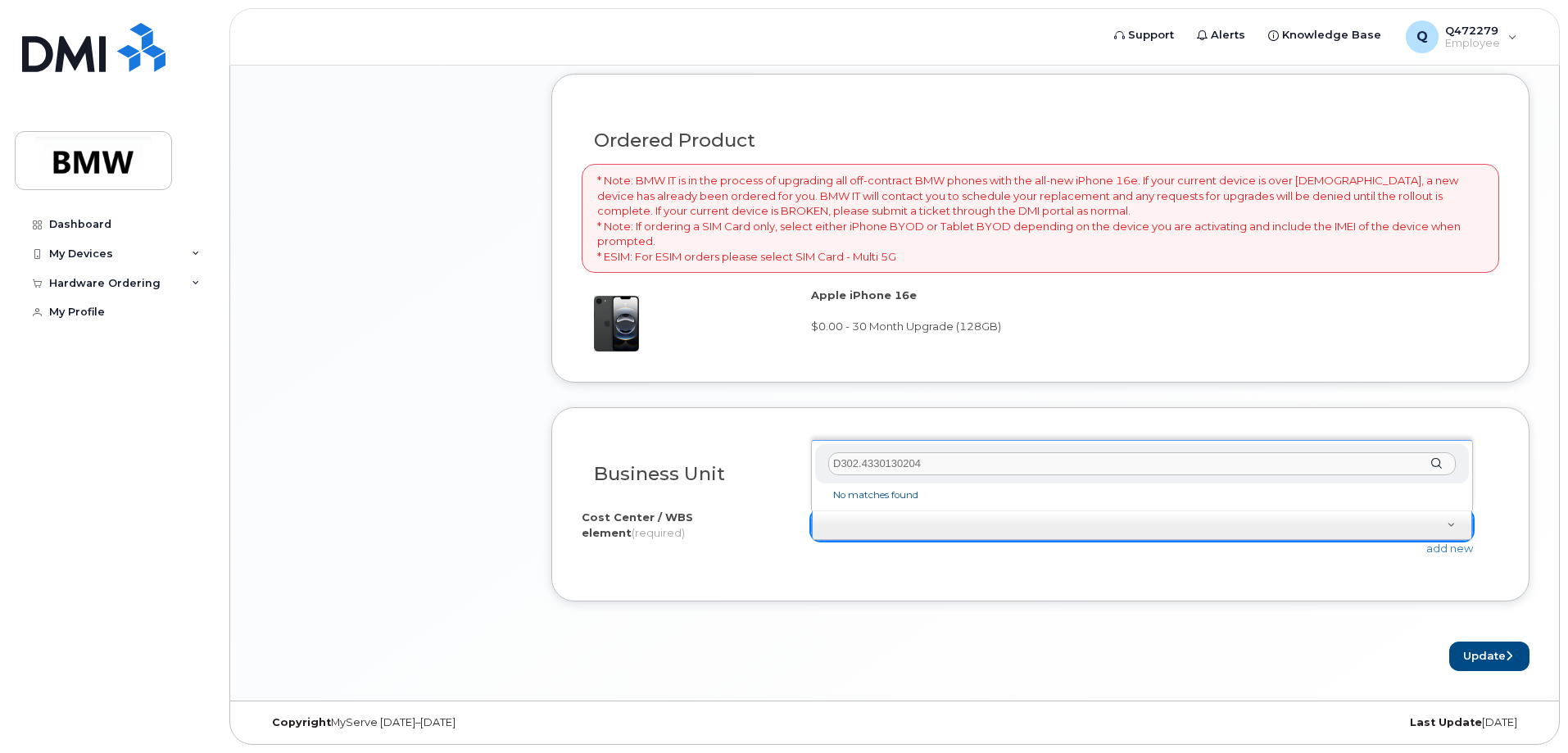
click at [1063, 472] on input "D302.4330130204" at bounding box center [1142, 464] width 628 height 24
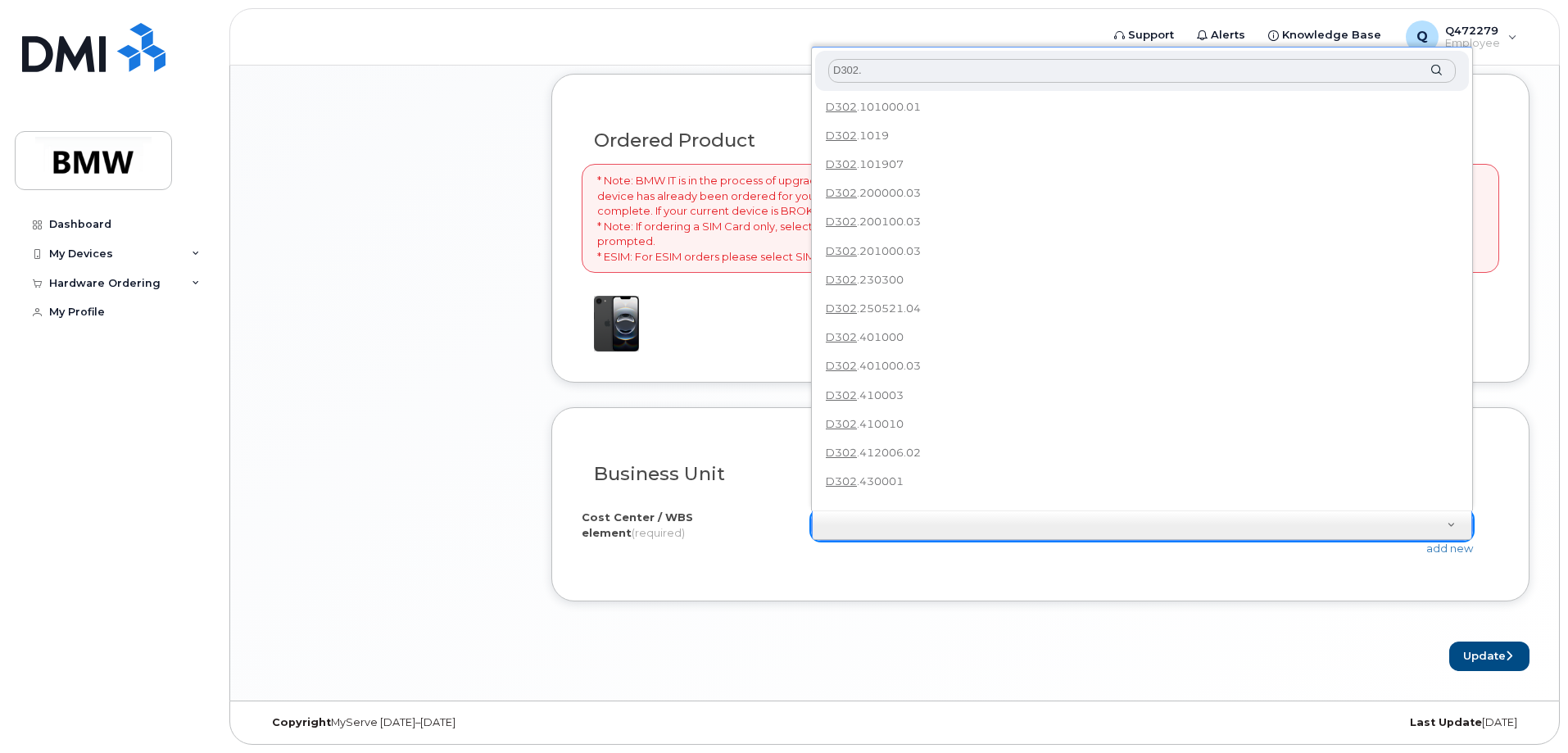
scroll to position [0, 0]
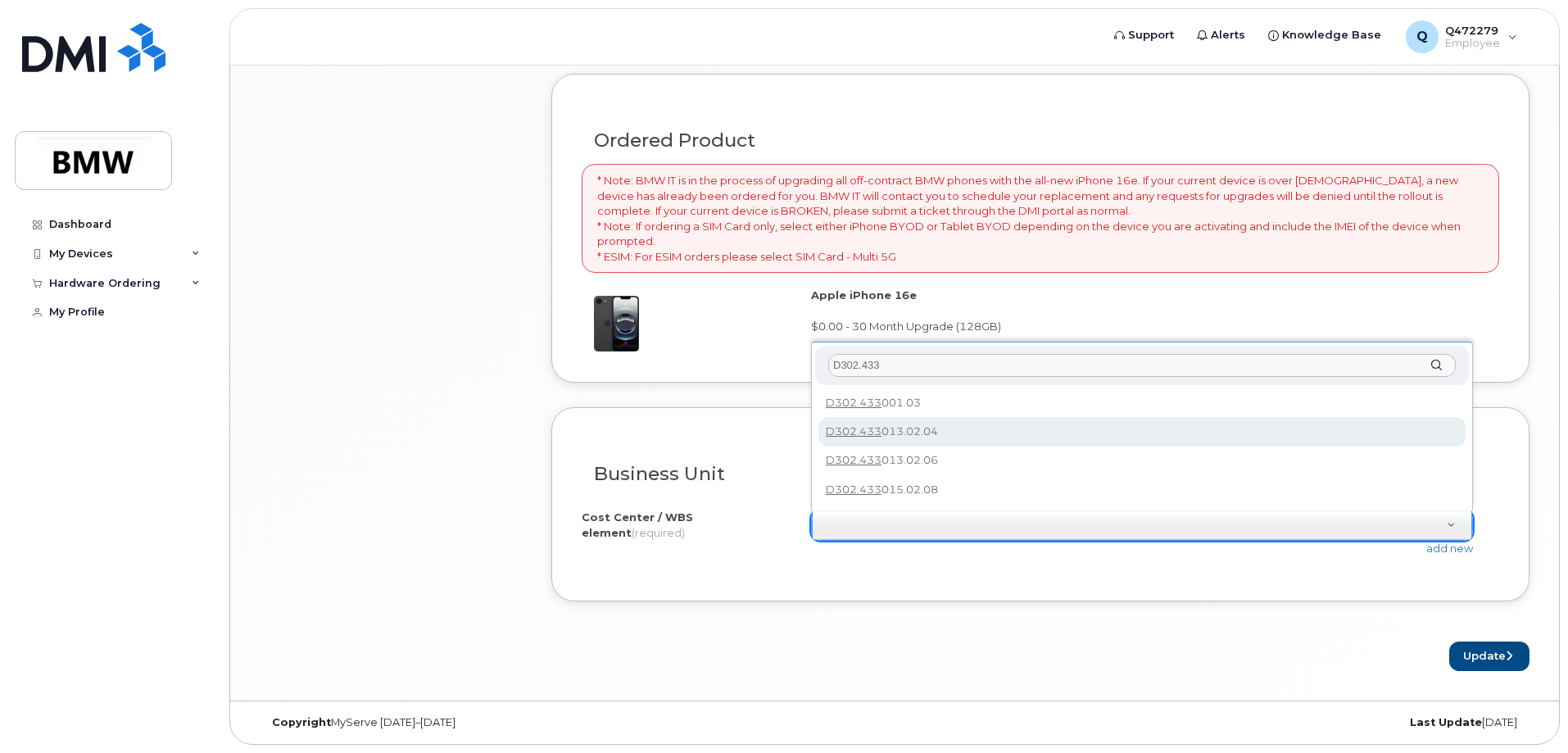
type input "D302.433"
type input "D302.433013.02.04"
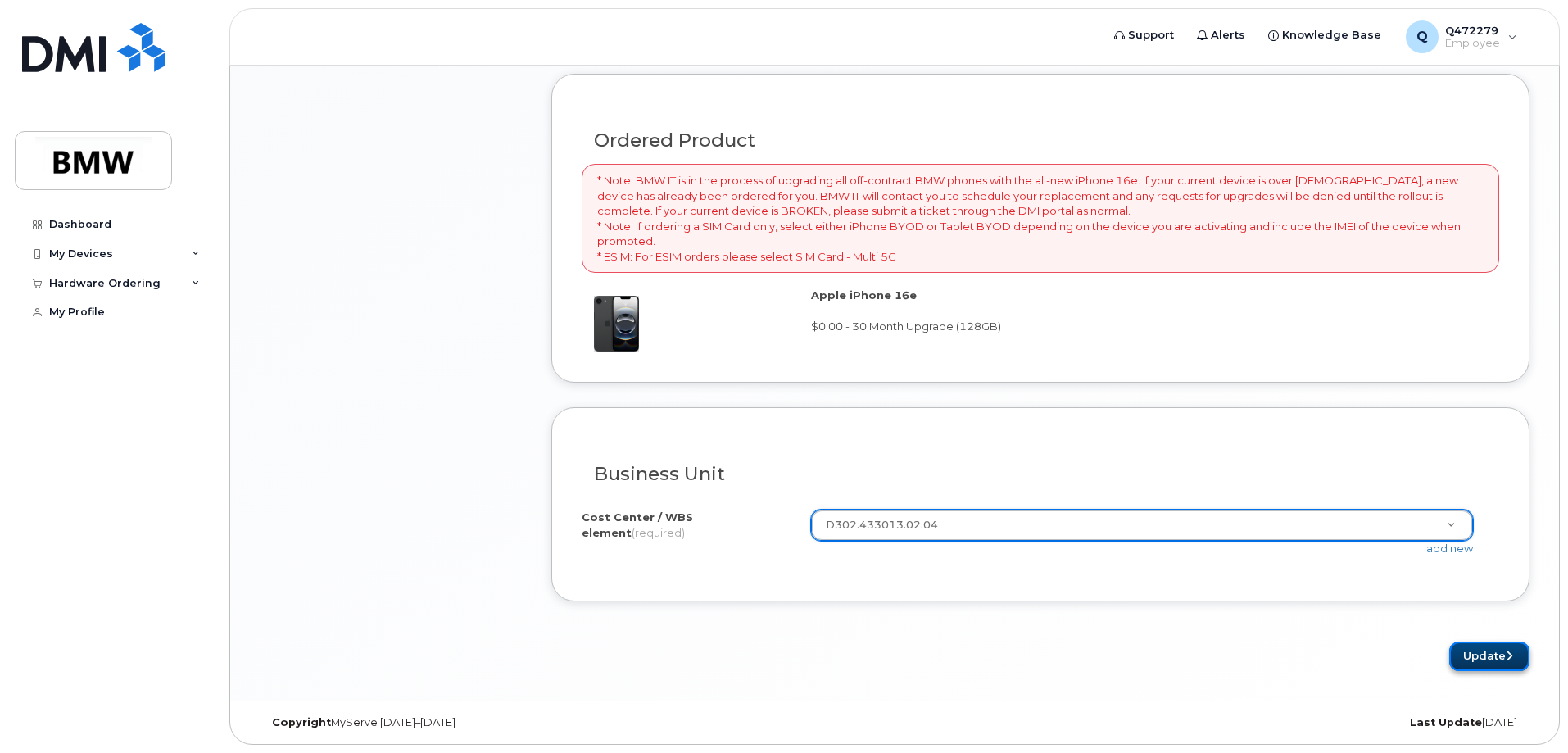
click at [1477, 651] on button "Update" at bounding box center [1489, 656] width 80 height 30
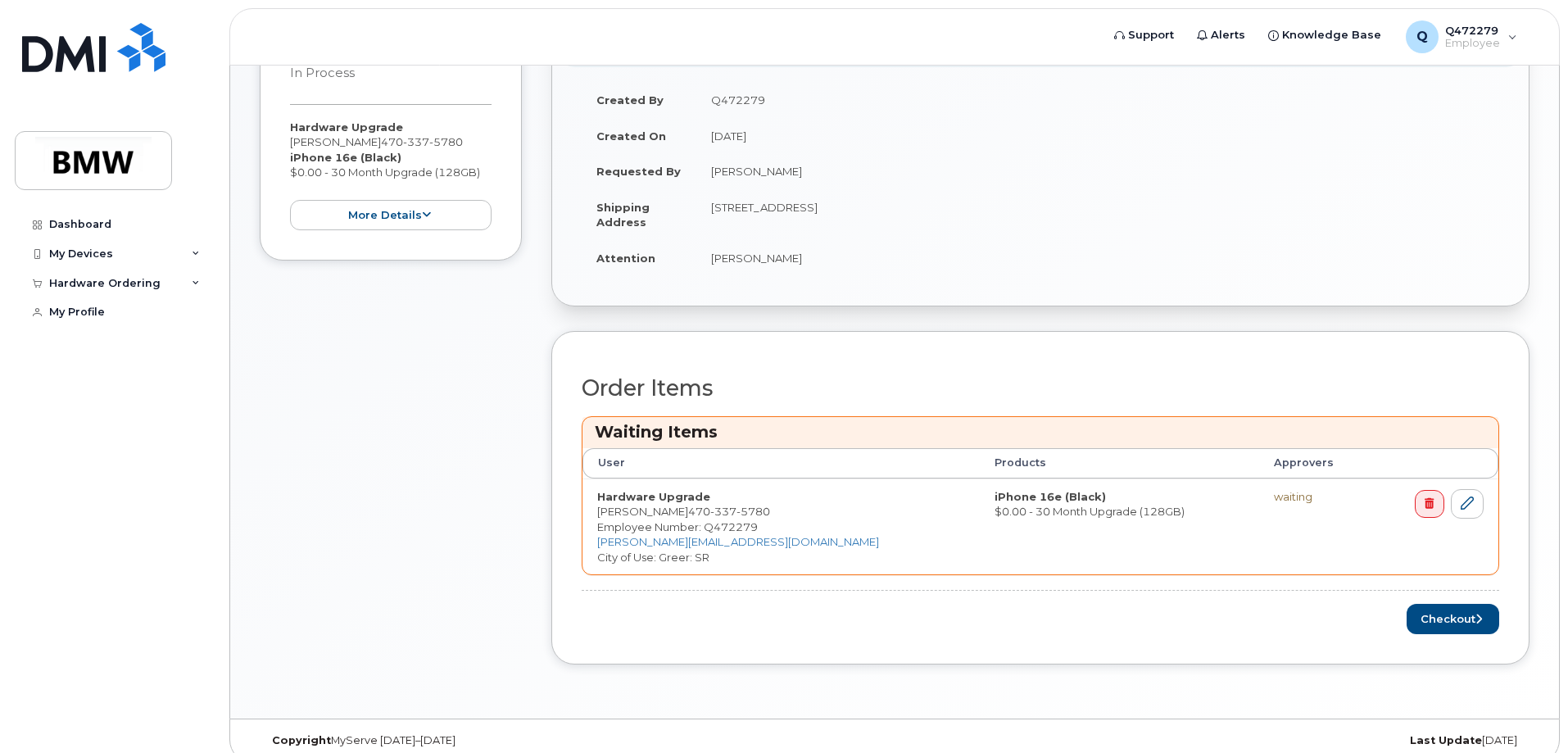
scroll to position [380, 0]
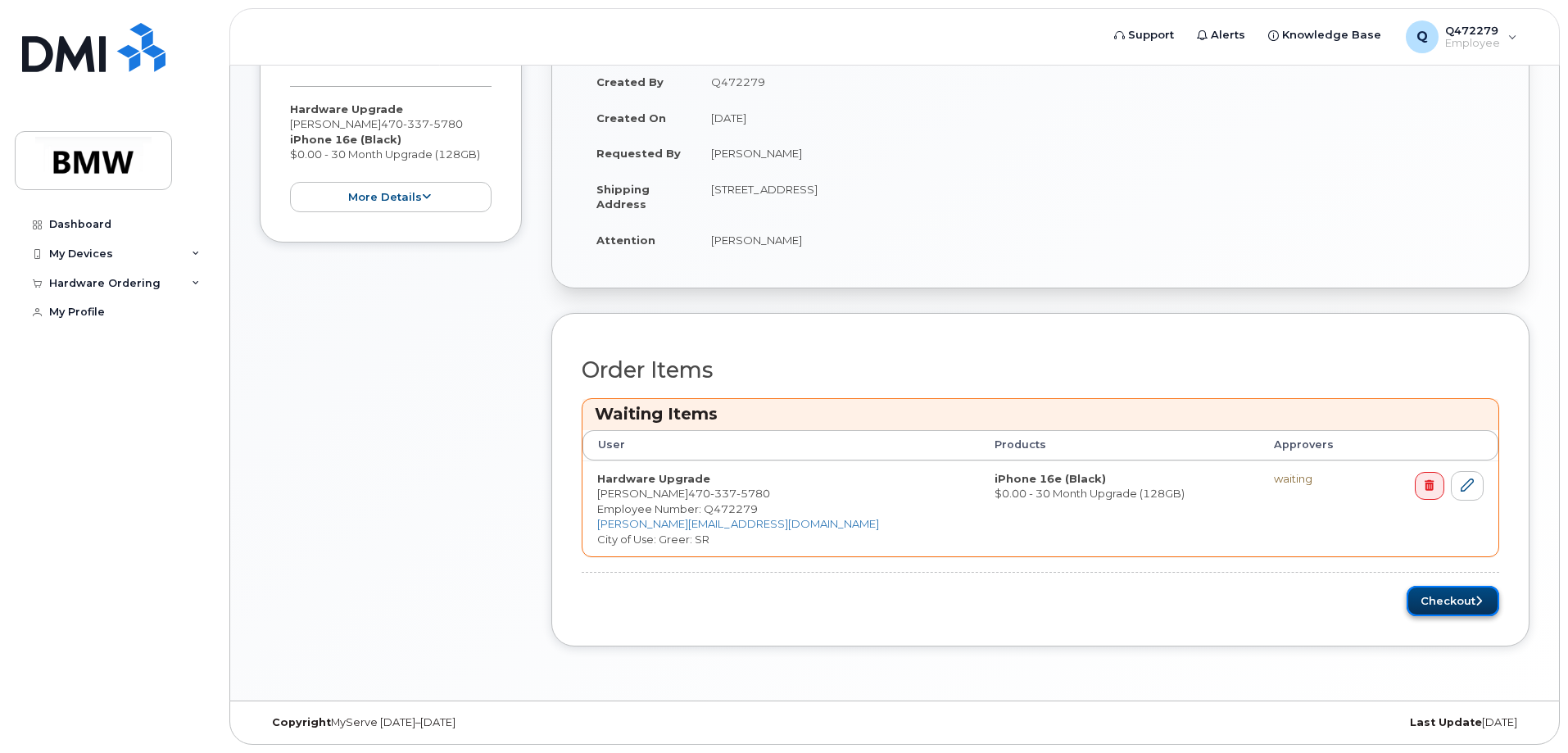
click at [1446, 604] on button "Checkout" at bounding box center [1453, 600] width 93 height 30
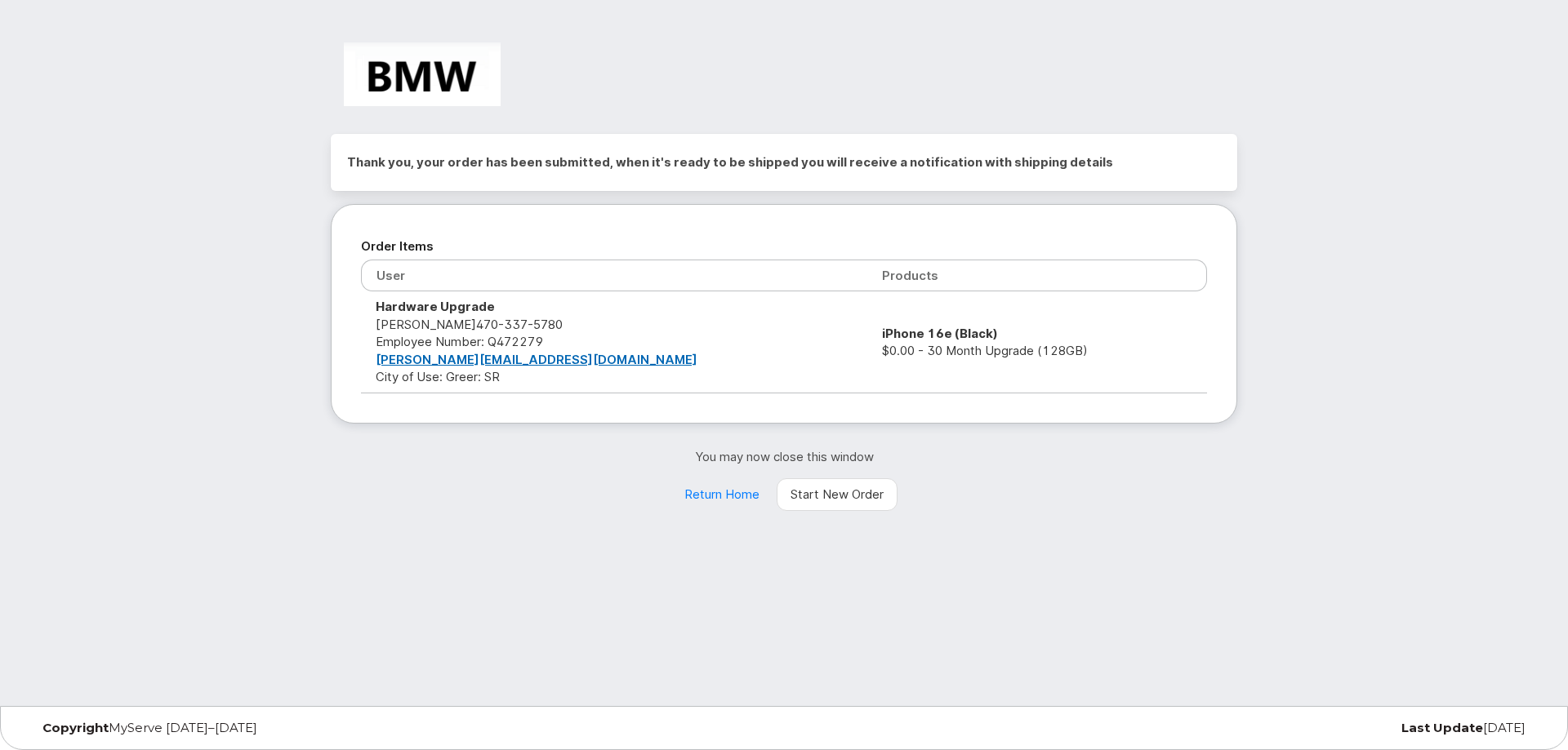
click at [1355, 293] on div "Thank you, your order has been submitted, when it's ready to be shipped you wil…" at bounding box center [784, 353] width 1568 height 706
